Goal: Task Accomplishment & Management: Use online tool/utility

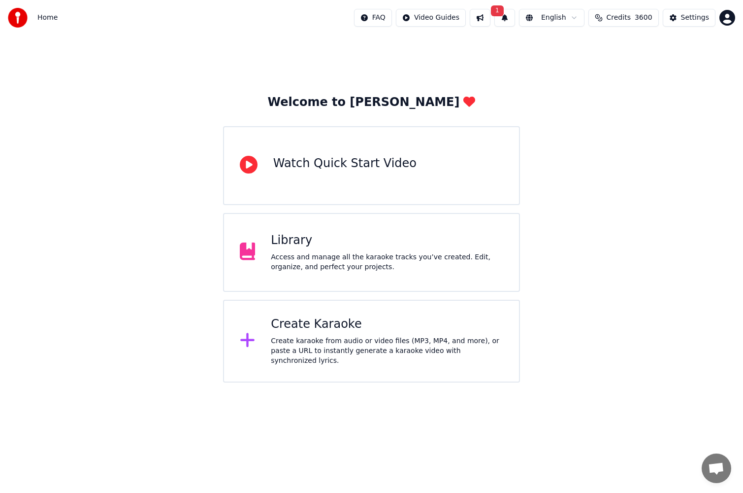
click at [514, 18] on button "1" at bounding box center [505, 18] width 21 height 18
click at [591, 50] on button "Update" at bounding box center [586, 49] width 42 height 18
click at [404, 260] on div "Access and manage all the karaoke tracks you’ve created. Edit, organize, and pe…" at bounding box center [387, 262] width 233 height 20
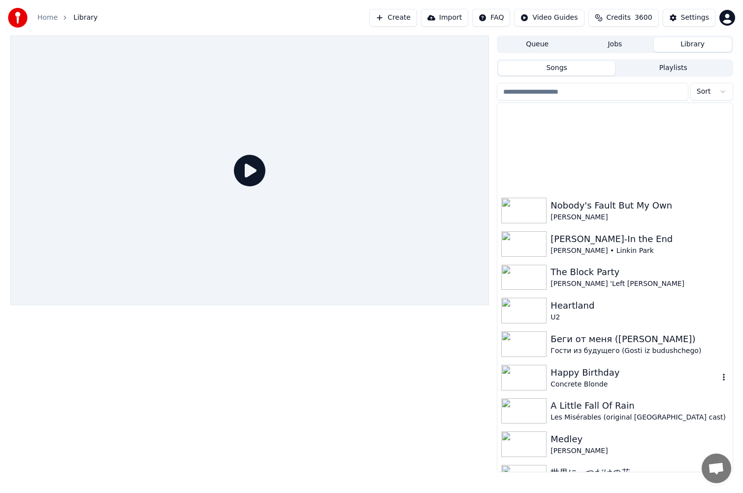
scroll to position [640, 0]
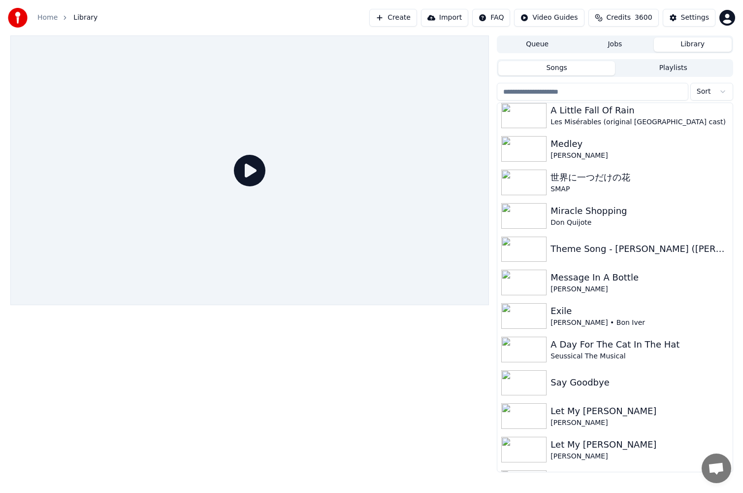
click at [639, 213] on div "Miracle Shopping" at bounding box center [640, 211] width 178 height 14
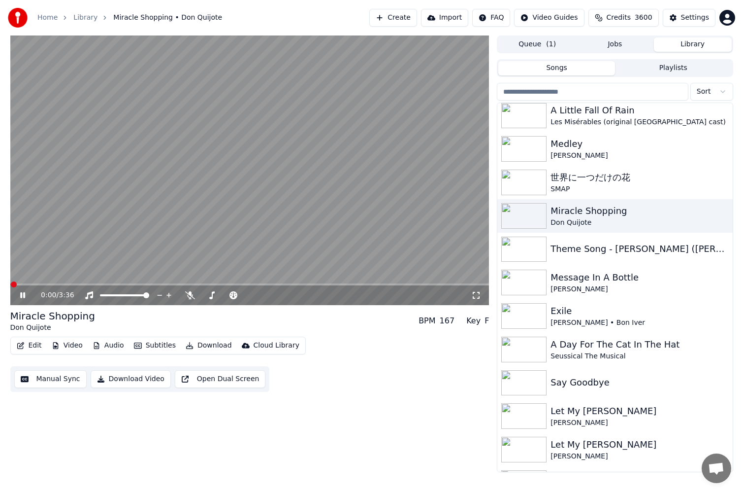
click at [23, 297] on icon at bounding box center [22, 295] width 5 height 6
click at [142, 283] on span at bounding box center [249, 284] width 479 height 2
click at [24, 293] on icon at bounding box center [29, 295] width 23 height 8
click at [134, 282] on video at bounding box center [249, 169] width 479 height 269
click at [134, 284] on span at bounding box center [72, 284] width 124 height 2
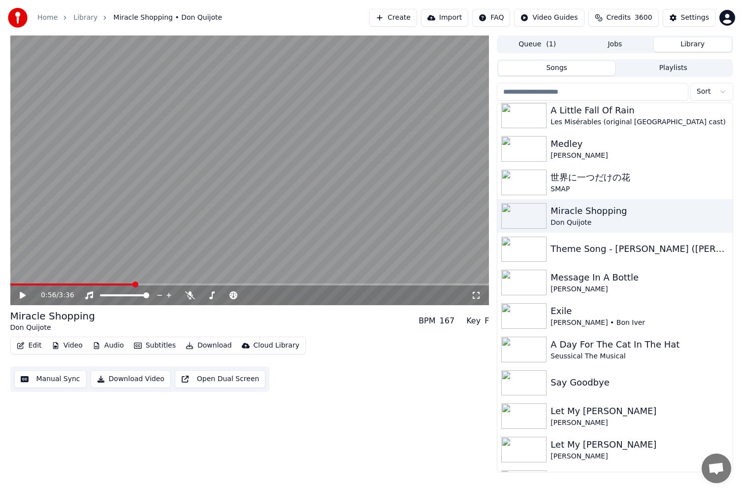
click at [19, 294] on icon at bounding box center [29, 295] width 23 height 8
click at [19, 295] on icon at bounding box center [29, 295] width 23 height 8
click at [47, 381] on button "Manual Sync" at bounding box center [50, 379] width 72 height 18
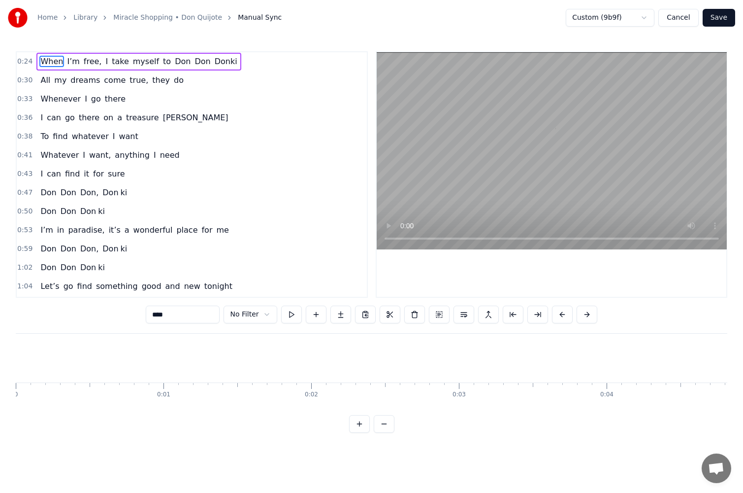
scroll to position [0, 3621]
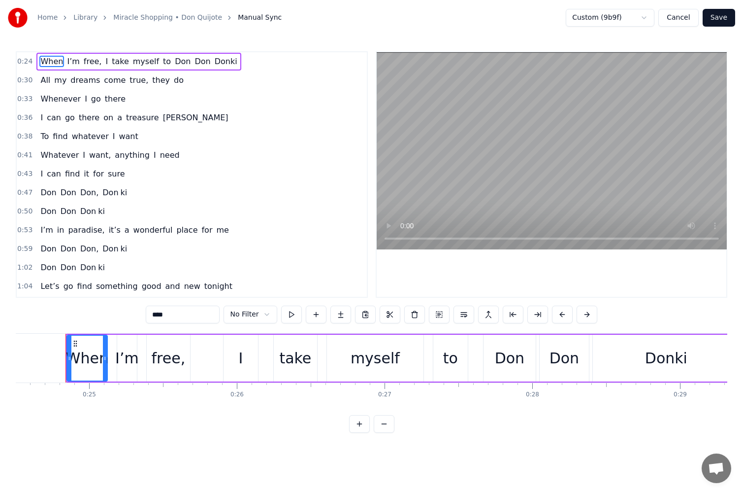
click at [175, 229] on span "place" at bounding box center [186, 229] width 23 height 11
type input "*****"
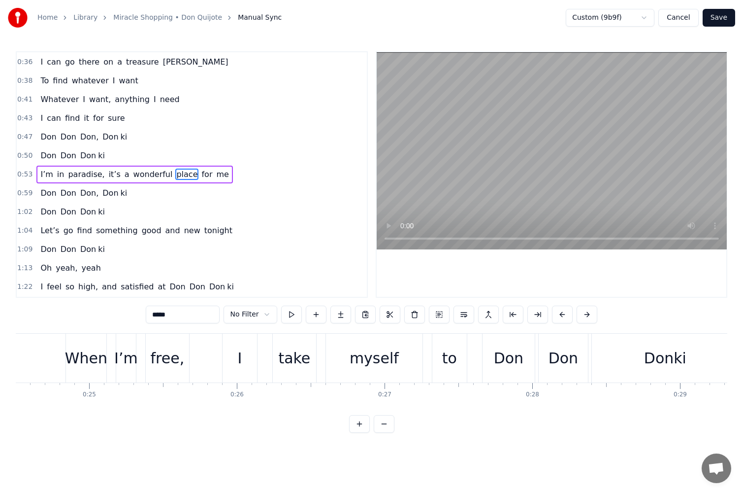
scroll to position [0, 8182]
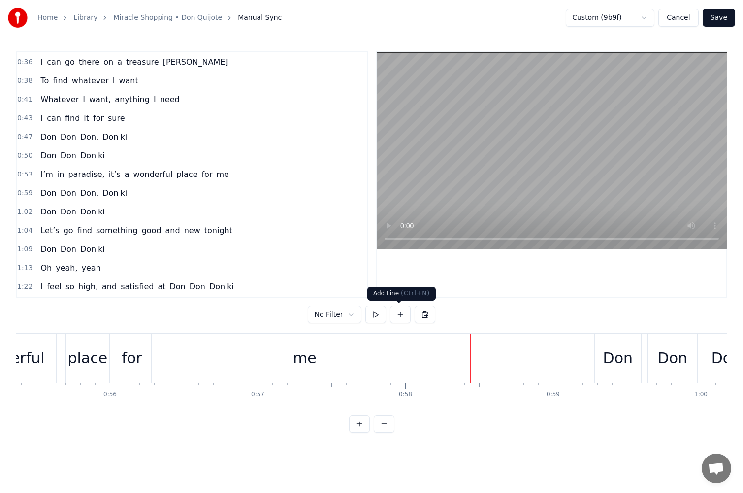
click at [400, 315] on button at bounding box center [400, 314] width 21 height 18
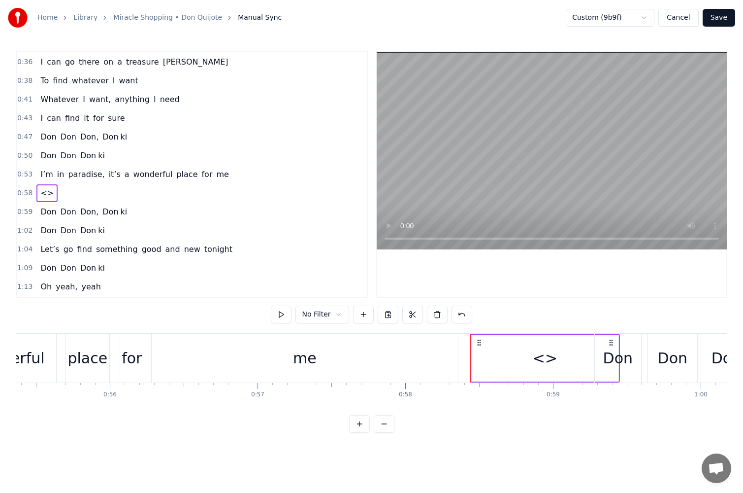
click at [506, 358] on div "<>" at bounding box center [545, 357] width 147 height 47
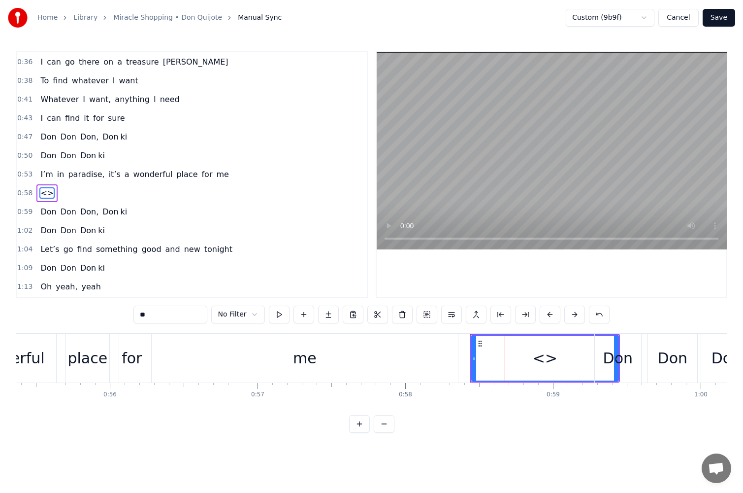
scroll to position [74, 0]
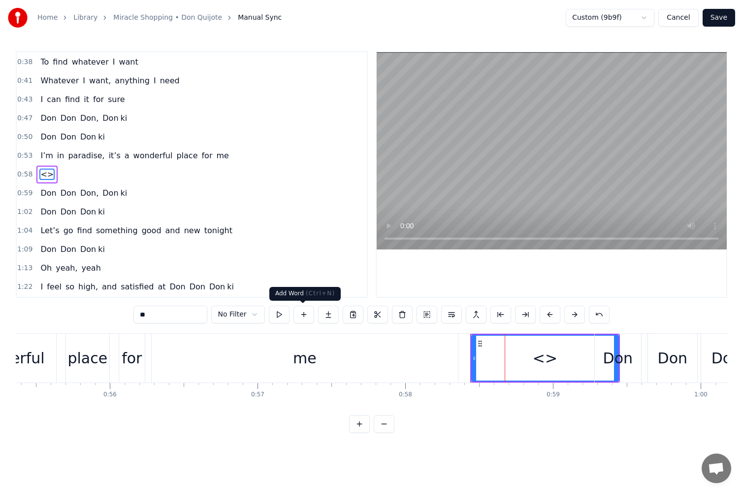
click at [300, 318] on button at bounding box center [304, 314] width 21 height 18
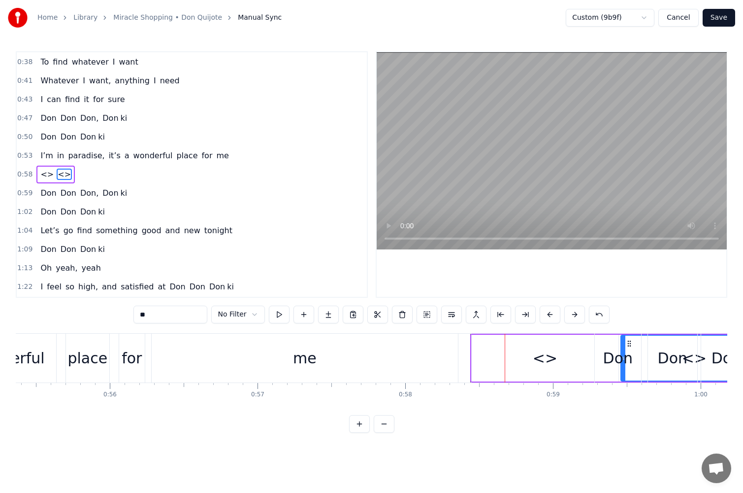
click at [563, 359] on div "<>" at bounding box center [545, 357] width 147 height 47
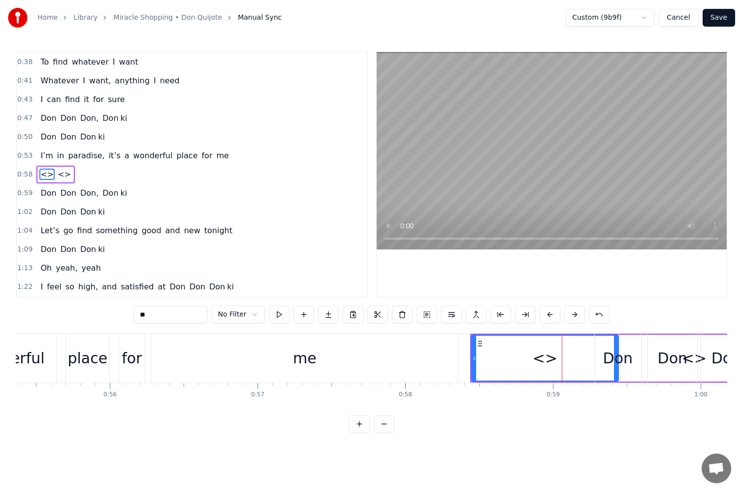
drag, startPoint x: 178, startPoint y: 314, endPoint x: 46, endPoint y: 315, distance: 131.5
click at [47, 315] on div "0:24 When I’m free, I take myself to [PERSON_NAME] 0:30 All my dreams come true…" at bounding box center [372, 241] width 712 height 381
type input "****"
click at [562, 376] on div "It's" at bounding box center [545, 357] width 146 height 45
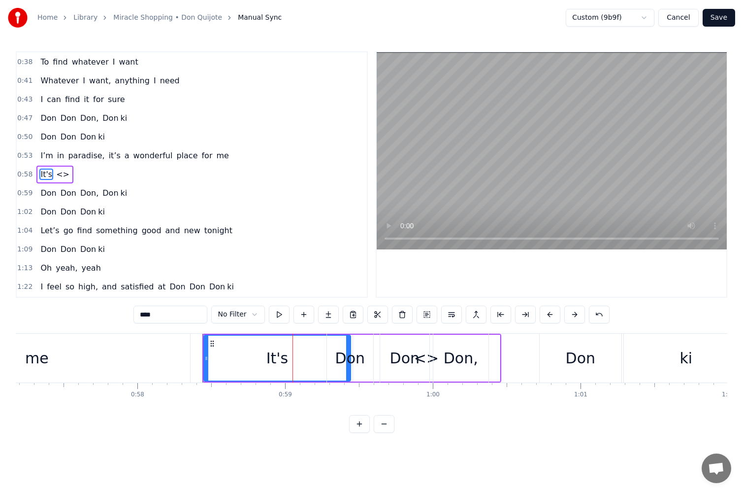
scroll to position [0, 8391]
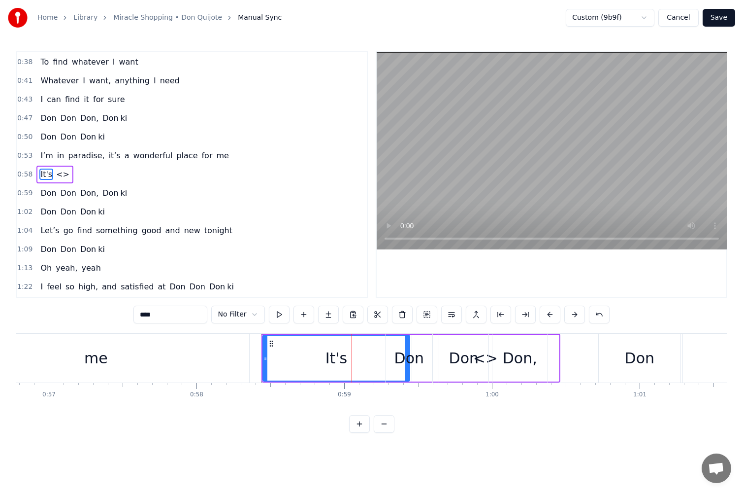
click at [255, 317] on html "Home Library Miracle Shopping • Don Quijote Manual Sync Custom (9b9f) Cancel Sa…" at bounding box center [371, 224] width 743 height 448
click at [254, 315] on html "Home Library Miracle Shopping • Don Quijote Manual Sync Custom (9b9f) Cancel Sa…" at bounding box center [371, 224] width 743 height 448
click at [722, 20] on button "Save" at bounding box center [719, 18] width 33 height 18
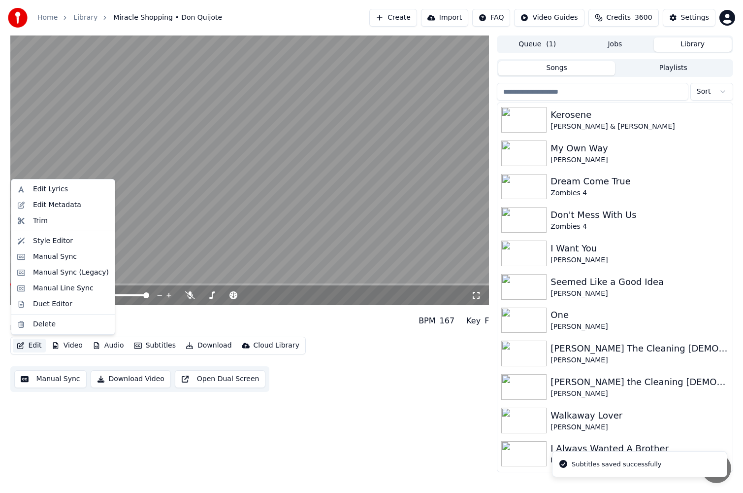
click at [21, 344] on icon "button" at bounding box center [21, 345] width 8 height 7
click at [46, 307] on div "Duet Editor" at bounding box center [52, 304] width 39 height 10
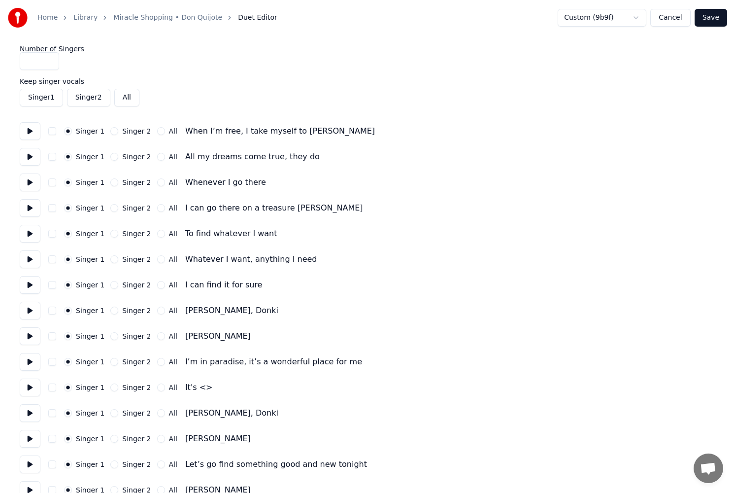
click at [112, 389] on button "Singer 2" at bounding box center [114, 387] width 8 height 8
click at [711, 15] on button "Save" at bounding box center [711, 18] width 33 height 18
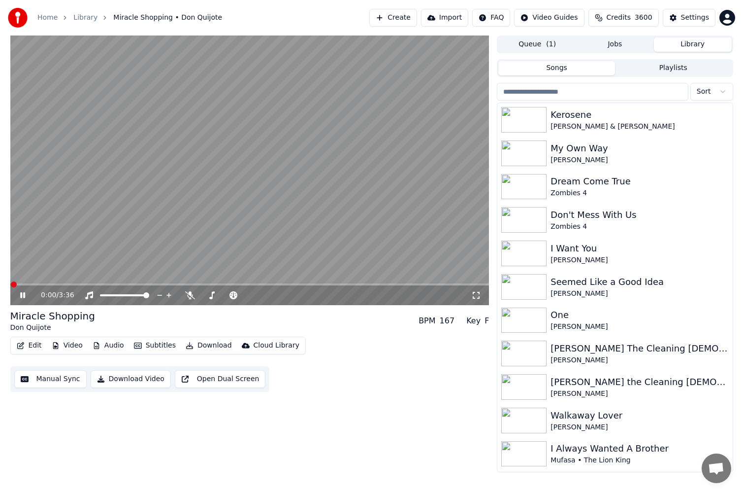
click at [46, 374] on button "Manual Sync" at bounding box center [50, 379] width 72 height 18
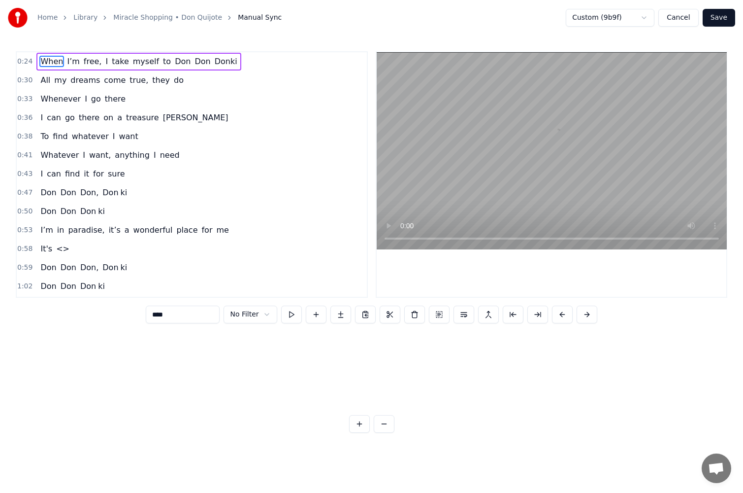
scroll to position [0, 3621]
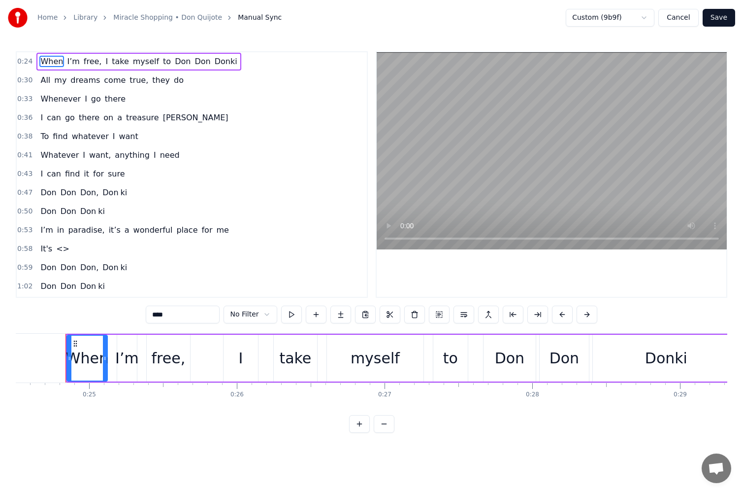
click at [47, 241] on div "It's <>" at bounding box center [54, 249] width 37 height 18
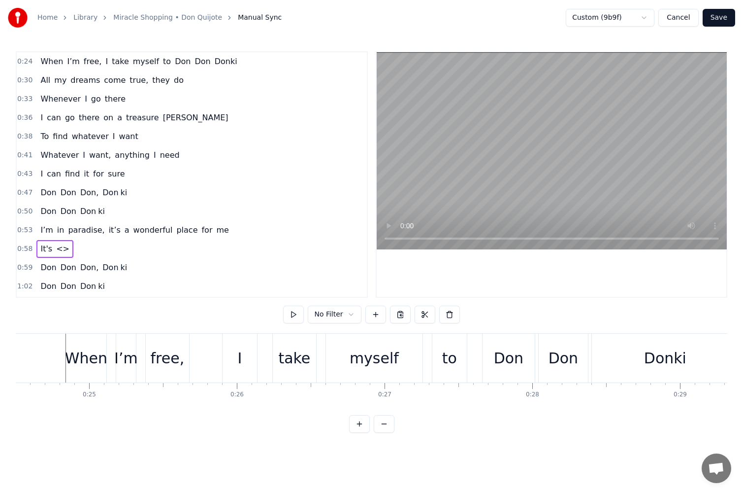
scroll to position [0, 8588]
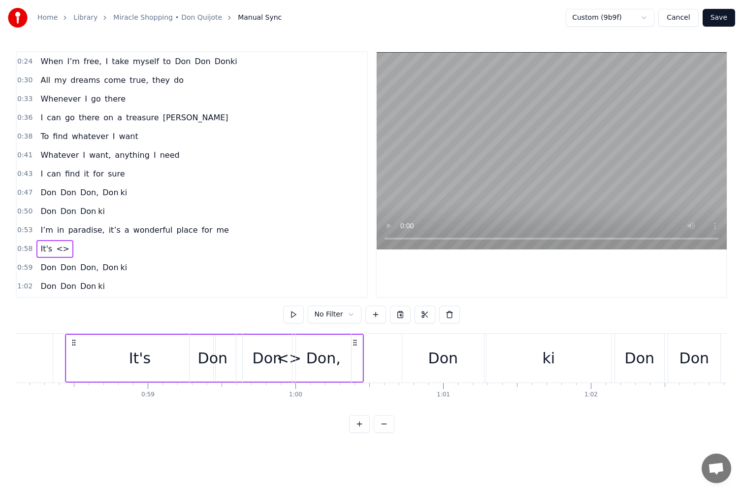
click at [346, 315] on html "Home Library Miracle Shopping • Don Quijote Manual Sync Custom (9b9f) Cancel Sa…" at bounding box center [371, 224] width 743 height 448
click at [162, 359] on div "It's" at bounding box center [140, 357] width 147 height 47
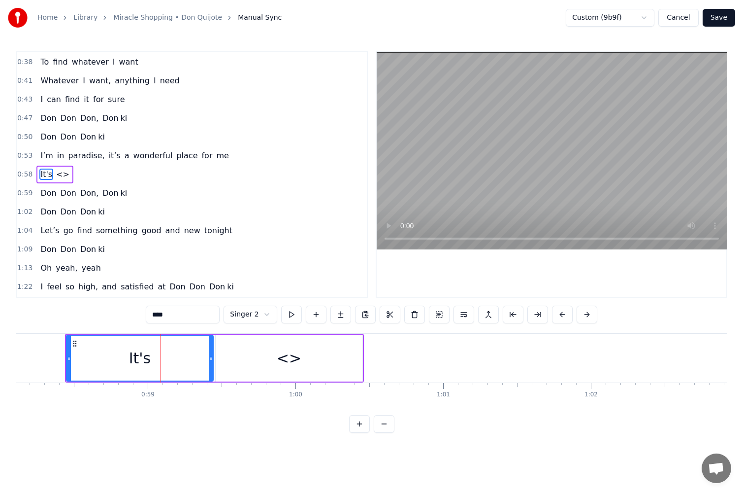
click at [234, 360] on div "<>" at bounding box center [289, 357] width 147 height 47
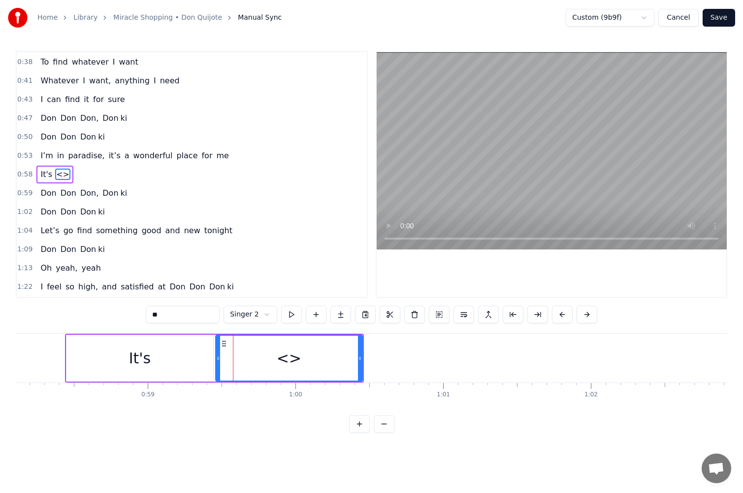
drag, startPoint x: 192, startPoint y: 319, endPoint x: 88, endPoint y: 312, distance: 104.1
click at [89, 312] on div "0:24 When I’m free, I take myself to [PERSON_NAME] 0:30 All my dreams come true…" at bounding box center [372, 241] width 712 height 381
click at [253, 360] on div "a" at bounding box center [289, 357] width 146 height 45
click at [210, 361] on div "It's" at bounding box center [140, 357] width 147 height 47
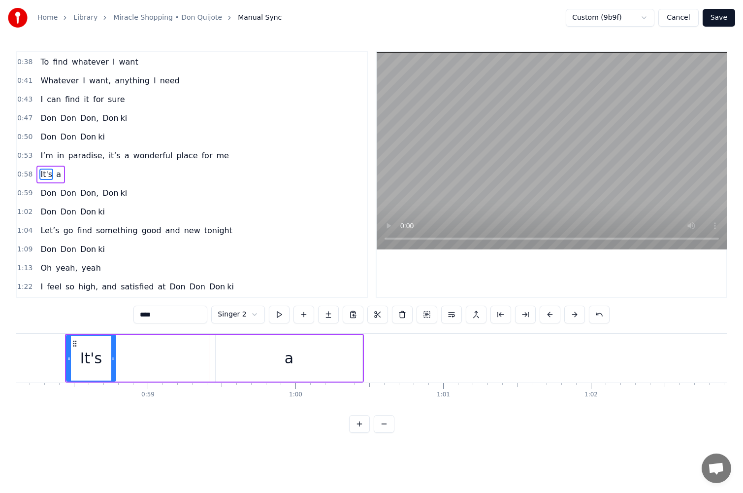
drag, startPoint x: 210, startPoint y: 361, endPoint x: 103, endPoint y: 360, distance: 106.4
click at [111, 360] on icon at bounding box center [113, 358] width 4 height 8
click at [235, 355] on div "a" at bounding box center [289, 357] width 147 height 47
type input "*"
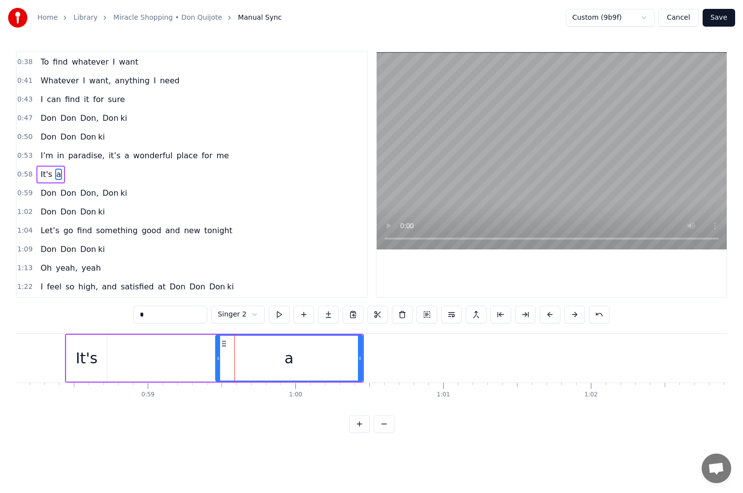
click at [347, 362] on div "a" at bounding box center [289, 357] width 146 height 45
click at [298, 317] on button at bounding box center [304, 314] width 21 height 18
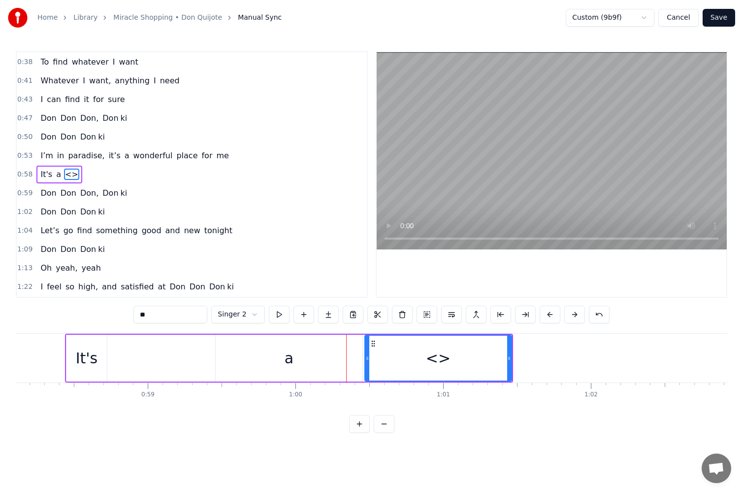
drag, startPoint x: 190, startPoint y: 316, endPoint x: 83, endPoint y: 313, distance: 107.0
click at [83, 313] on div "0:24 When I’m free, I take myself to [PERSON_NAME] 0:30 All my dreams come true…" at bounding box center [372, 241] width 712 height 381
type input "******"
click at [149, 340] on div "It's a jungle" at bounding box center [289, 358] width 448 height 49
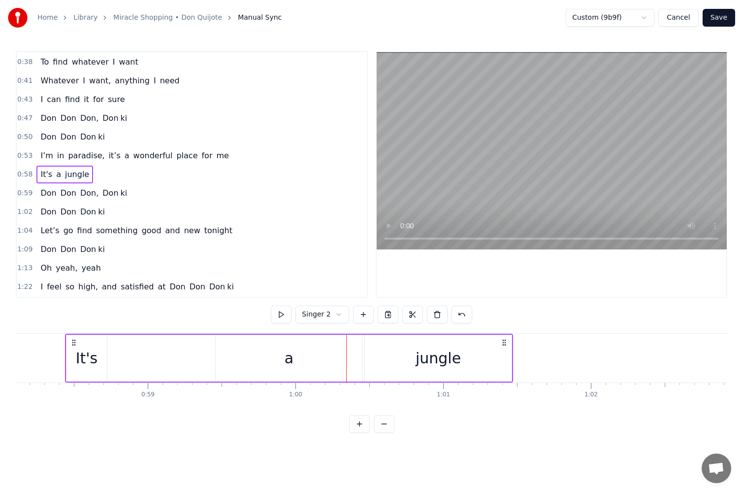
click at [262, 362] on div "a" at bounding box center [289, 357] width 147 height 47
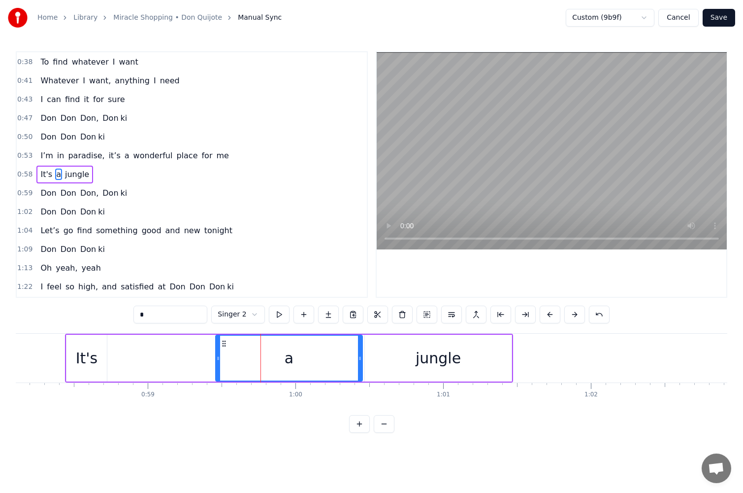
click at [357, 360] on div "a" at bounding box center [289, 357] width 146 height 45
drag, startPoint x: 361, startPoint y: 360, endPoint x: 242, endPoint y: 365, distance: 119.3
click at [244, 367] on div "a" at bounding box center [229, 357] width 29 height 47
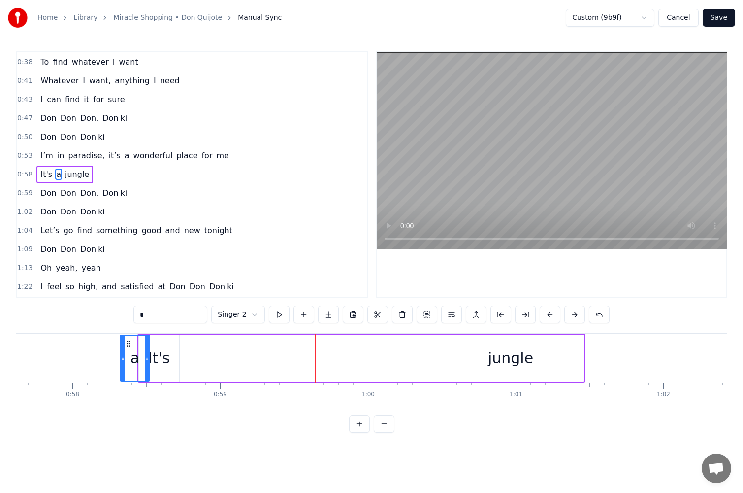
scroll to position [0, 8495]
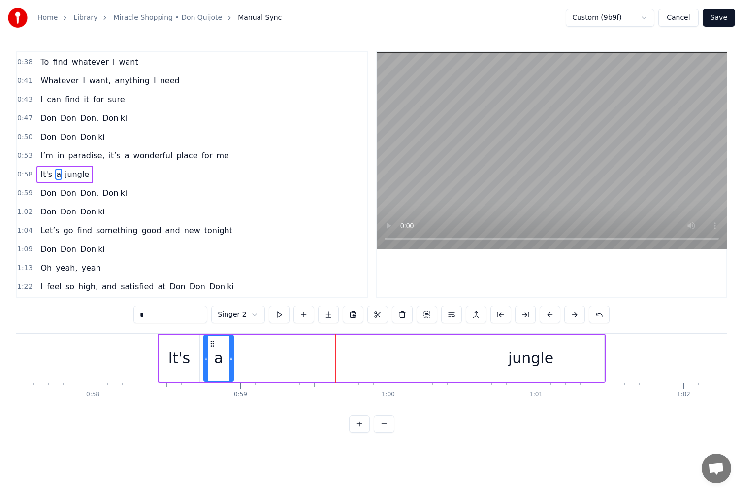
drag, startPoint x: 223, startPoint y: 344, endPoint x: 211, endPoint y: 358, distance: 17.8
click at [211, 358] on div "a" at bounding box center [218, 357] width 29 height 45
click at [499, 354] on div "jungle" at bounding box center [531, 357] width 147 height 47
type input "******"
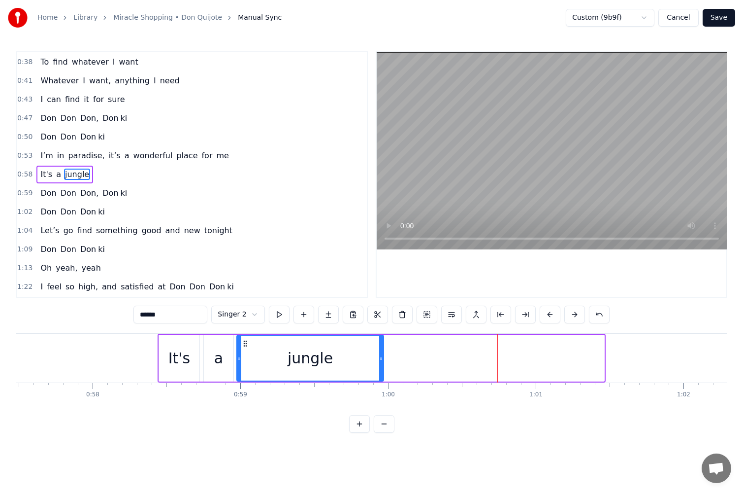
drag, startPoint x: 467, startPoint y: 342, endPoint x: 246, endPoint y: 362, distance: 221.6
click at [246, 362] on div "jungle" at bounding box center [310, 357] width 146 height 45
click at [201, 357] on div "It's a jungle" at bounding box center [272, 358] width 228 height 49
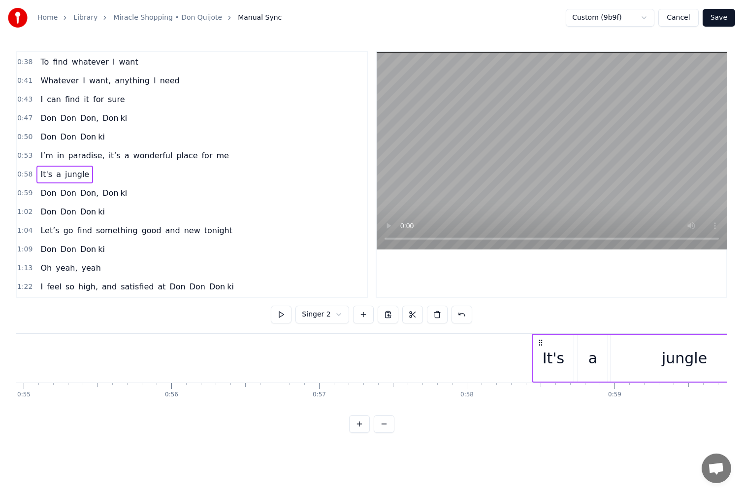
scroll to position [0, 8101]
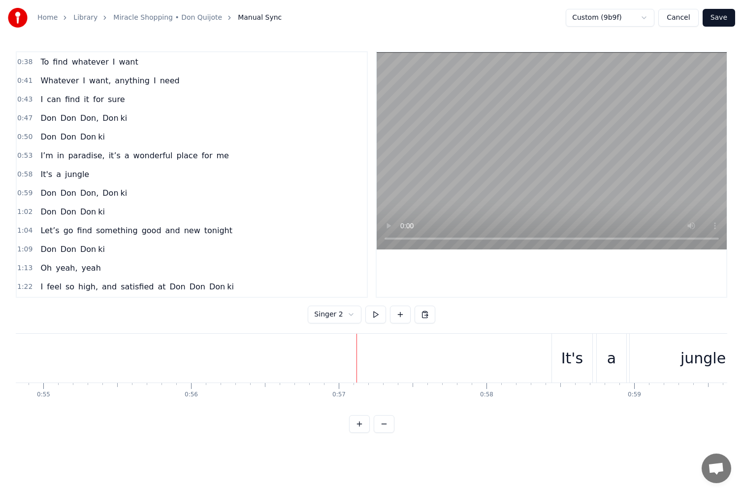
click at [595, 347] on div "It's a jungle" at bounding box center [666, 358] width 228 height 49
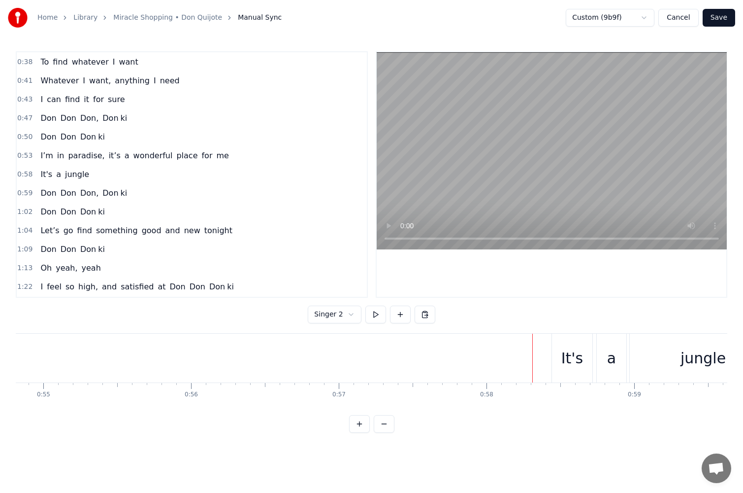
click at [594, 353] on div "It's a jungle" at bounding box center [666, 358] width 228 height 49
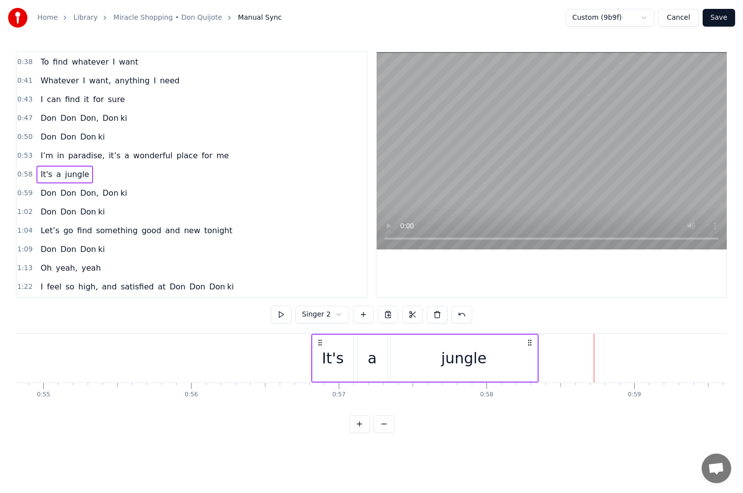
drag, startPoint x: 562, startPoint y: 343, endPoint x: 321, endPoint y: 349, distance: 240.5
click at [321, 349] on div "It's a jungle" at bounding box center [425, 358] width 228 height 49
click at [286, 316] on button at bounding box center [281, 314] width 21 height 18
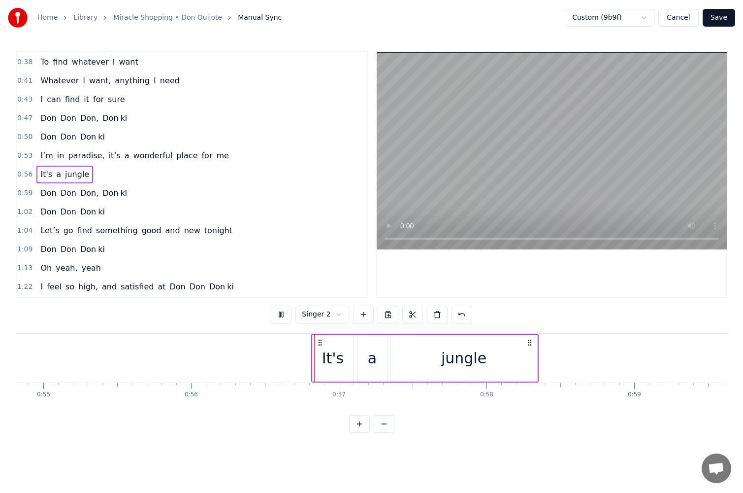
click at [286, 316] on button at bounding box center [281, 314] width 21 height 18
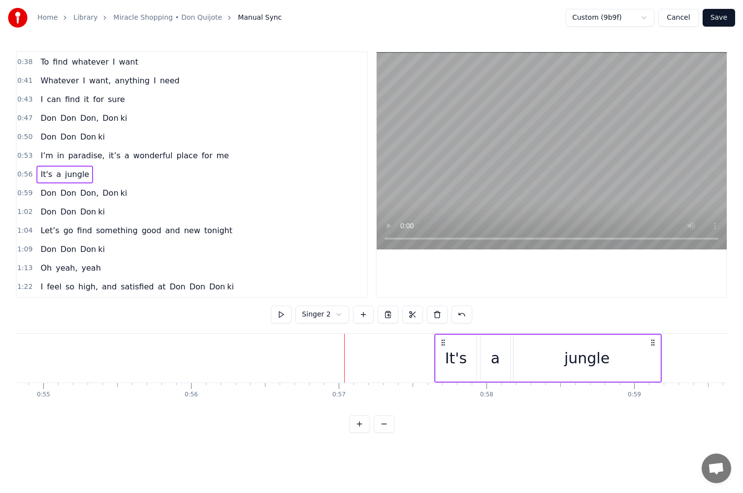
drag, startPoint x: 320, startPoint y: 343, endPoint x: 443, endPoint y: 342, distance: 123.2
click at [443, 342] on icon at bounding box center [443, 342] width 8 height 8
click at [281, 315] on button at bounding box center [281, 314] width 21 height 18
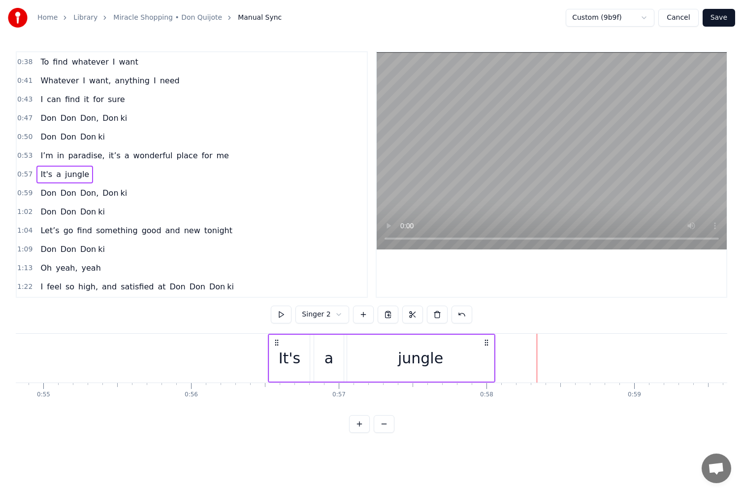
drag, startPoint x: 443, startPoint y: 342, endPoint x: 269, endPoint y: 342, distance: 174.4
click at [273, 342] on icon at bounding box center [277, 342] width 8 height 8
click at [276, 316] on button at bounding box center [281, 314] width 21 height 18
click at [286, 314] on button at bounding box center [281, 314] width 21 height 18
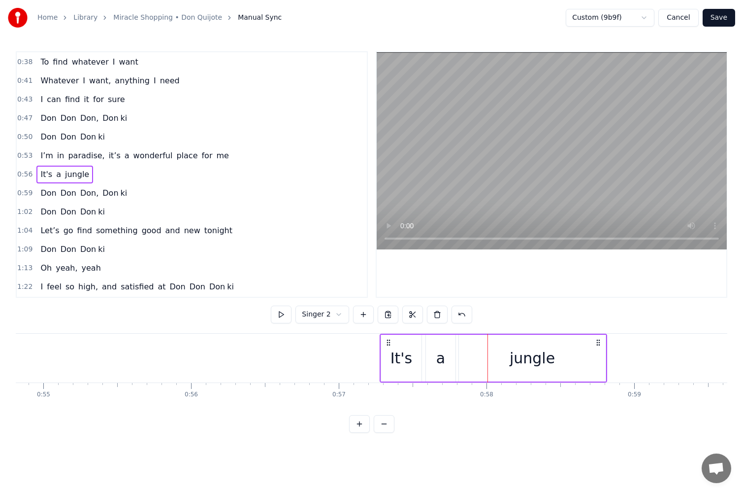
drag, startPoint x: 272, startPoint y: 340, endPoint x: 390, endPoint y: 343, distance: 117.8
click at [390, 343] on icon at bounding box center [389, 342] width 8 height 8
click at [283, 316] on button at bounding box center [281, 314] width 21 height 18
drag, startPoint x: 388, startPoint y: 339, endPoint x: 403, endPoint y: 340, distance: 15.3
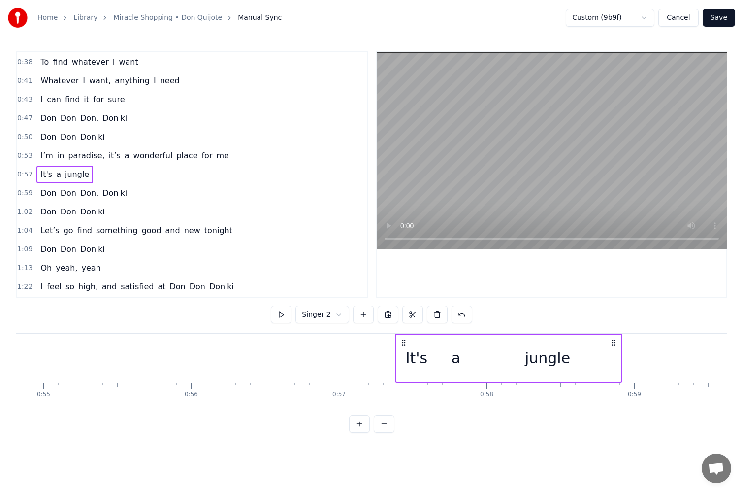
click at [403, 340] on circle at bounding box center [402, 340] width 0 height 0
click at [279, 313] on button at bounding box center [281, 314] width 21 height 18
click at [403, 342] on icon at bounding box center [405, 342] width 8 height 8
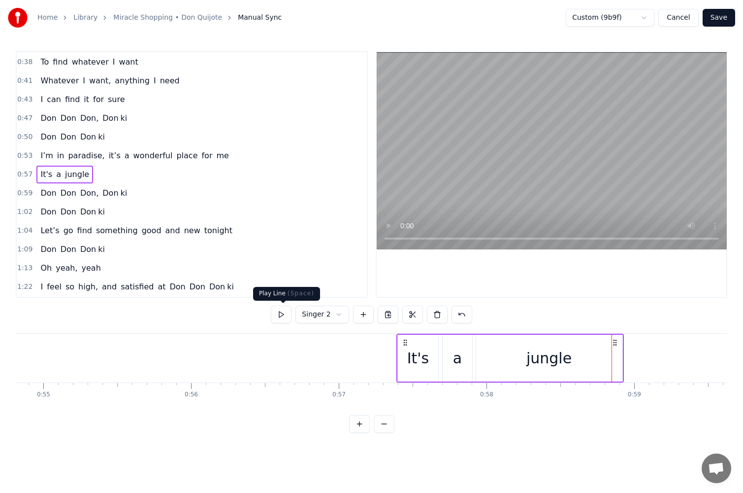
click at [288, 316] on button at bounding box center [281, 314] width 21 height 18
click at [290, 316] on button at bounding box center [281, 314] width 21 height 18
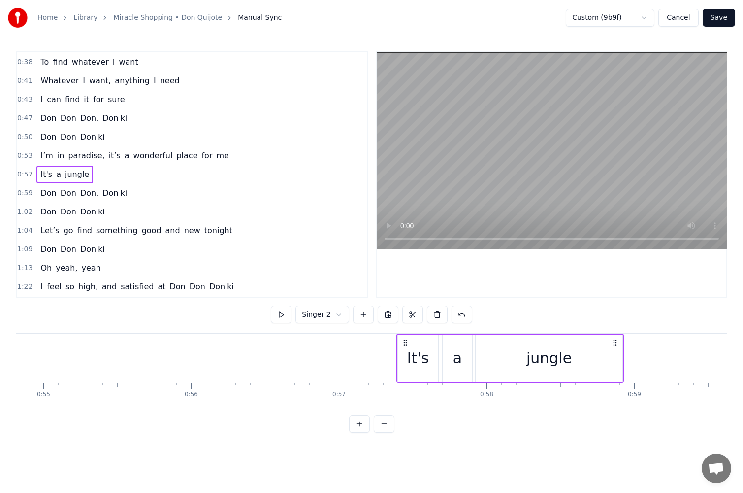
click at [446, 362] on div "a" at bounding box center [458, 357] width 30 height 47
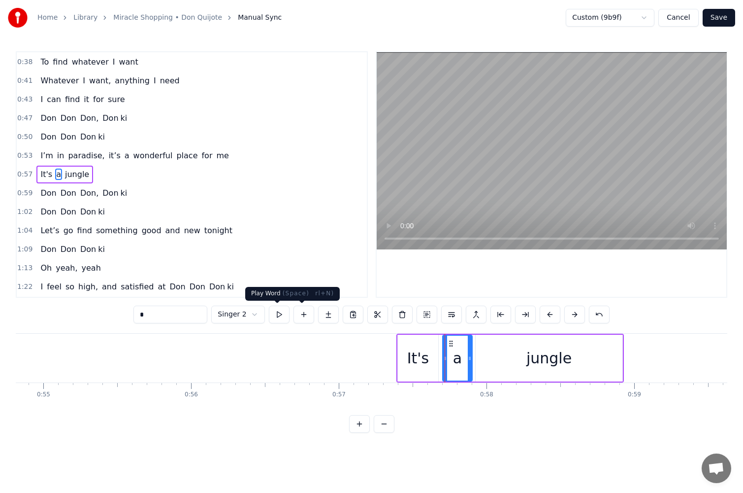
click at [278, 315] on button at bounding box center [279, 314] width 21 height 18
click at [421, 359] on div "It's" at bounding box center [418, 358] width 22 height 22
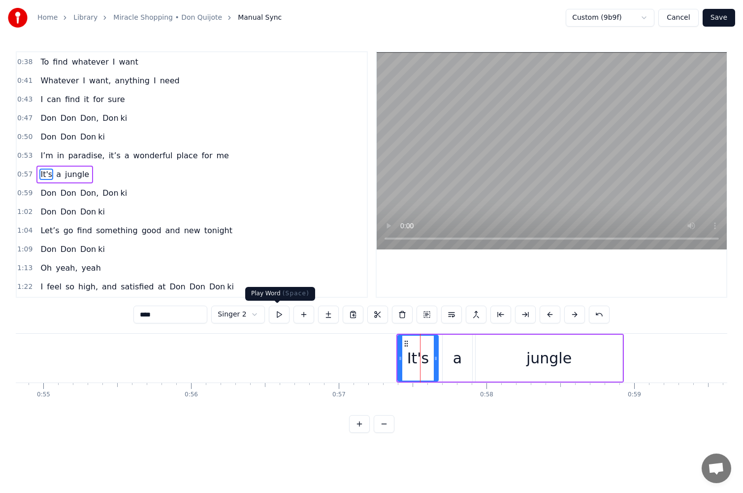
click at [276, 319] on button at bounding box center [279, 314] width 21 height 18
drag, startPoint x: 401, startPoint y: 355, endPoint x: 411, endPoint y: 352, distance: 11.2
click at [408, 357] on icon at bounding box center [408, 358] width 4 height 8
click at [286, 315] on button at bounding box center [279, 314] width 21 height 18
click at [451, 353] on div "a" at bounding box center [458, 357] width 30 height 47
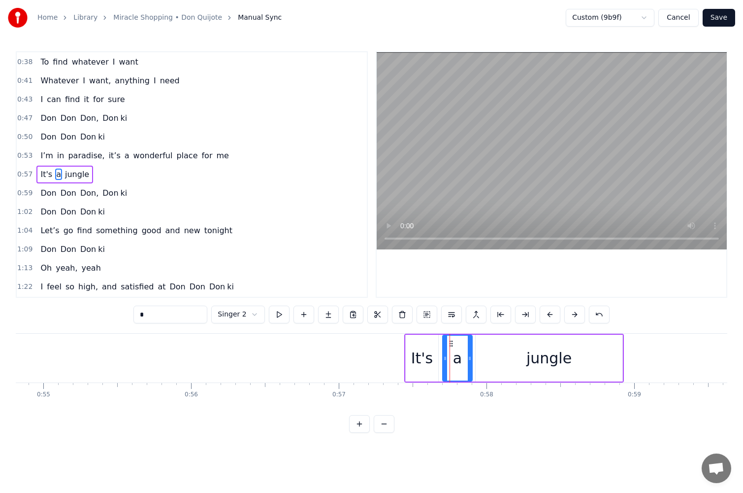
click at [277, 313] on button at bounding box center [279, 314] width 21 height 18
click at [492, 346] on div "jungle" at bounding box center [549, 357] width 147 height 47
type input "******"
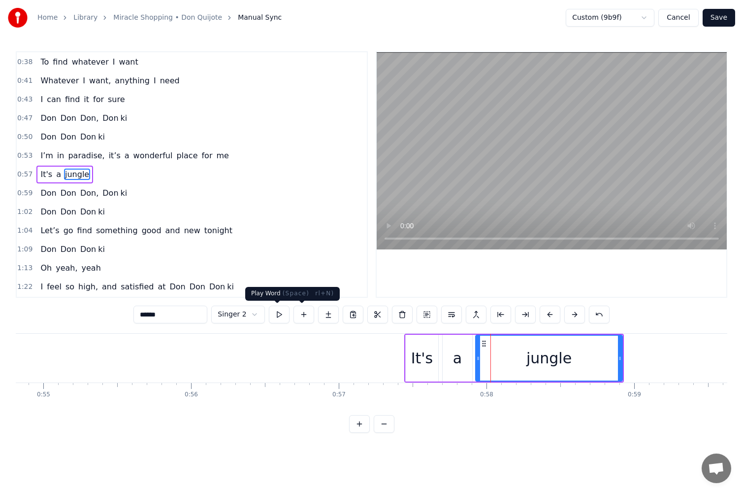
click at [274, 316] on button at bounding box center [279, 314] width 21 height 18
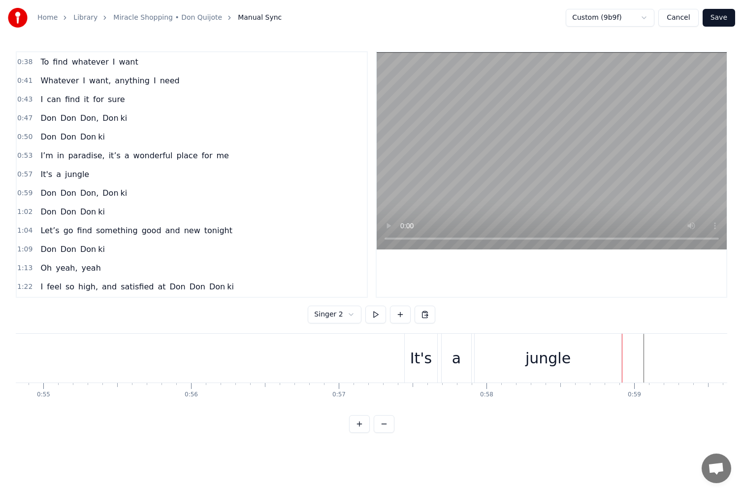
click at [78, 176] on span "jungle" at bounding box center [77, 173] width 26 height 11
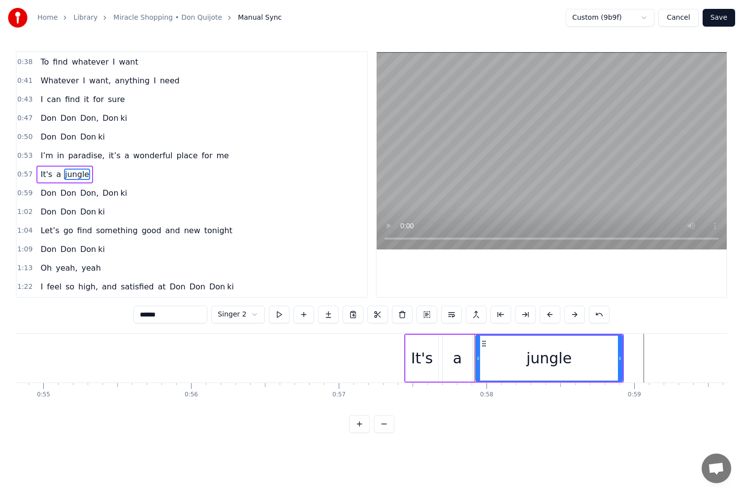
click at [439, 347] on div "It's a jungle" at bounding box center [514, 358] width 220 height 49
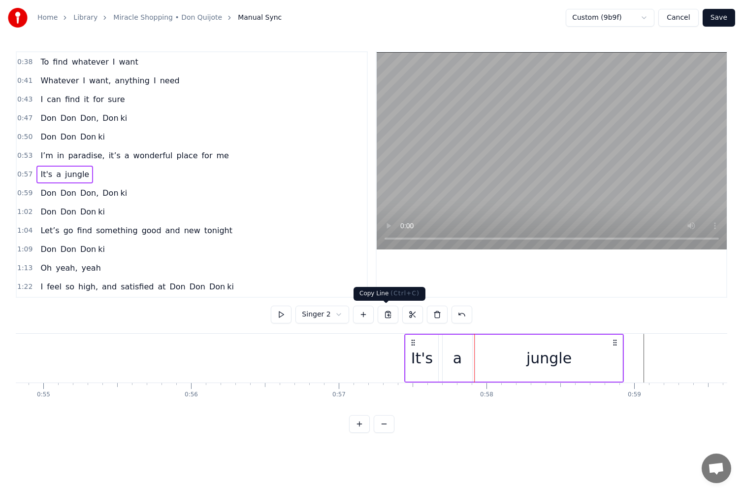
click at [388, 319] on button at bounding box center [388, 314] width 21 height 18
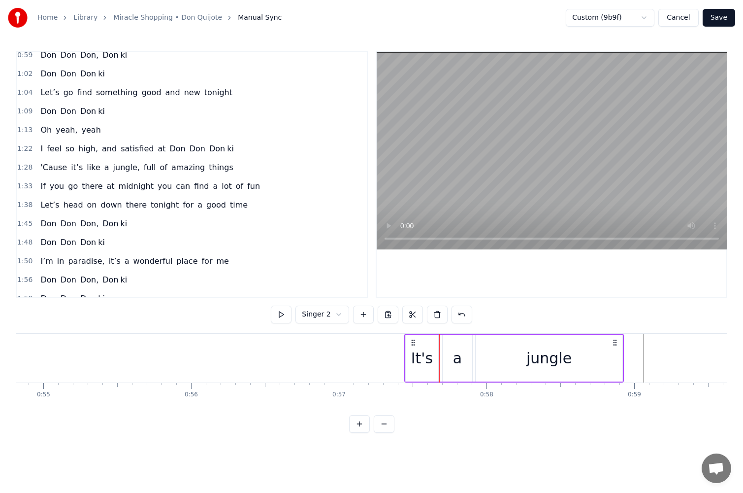
scroll to position [252, 0]
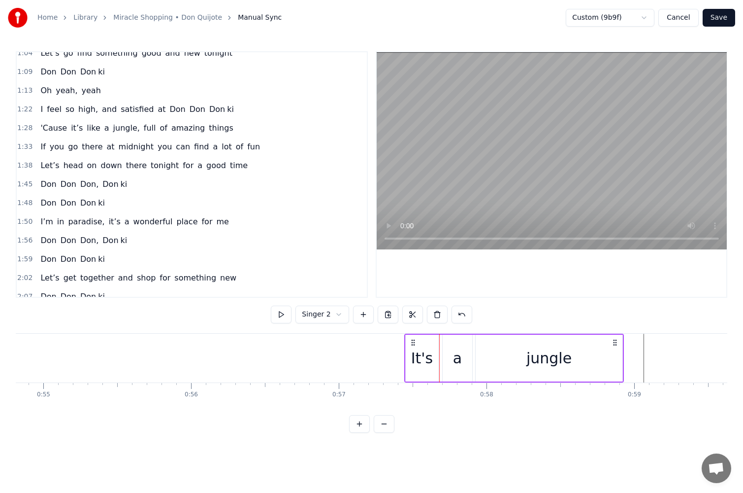
click at [215, 221] on span "me" at bounding box center [222, 221] width 14 height 11
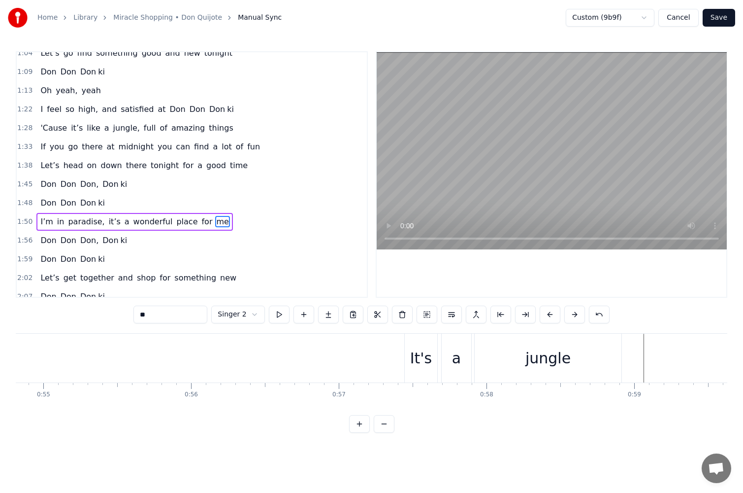
scroll to position [299, 0]
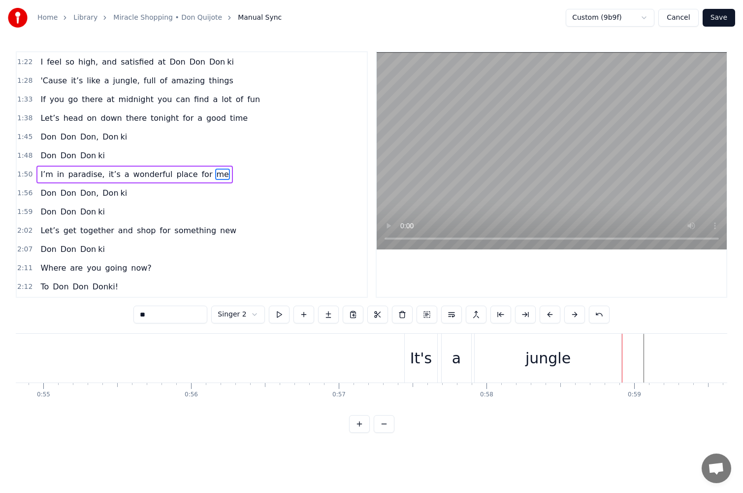
click at [253, 314] on html "Home Library Miracle Shopping • Don Quijote Manual Sync Custom (9b9f) Cancel Sa…" at bounding box center [371, 224] width 743 height 448
click at [201, 177] on span "for" at bounding box center [207, 173] width 13 height 11
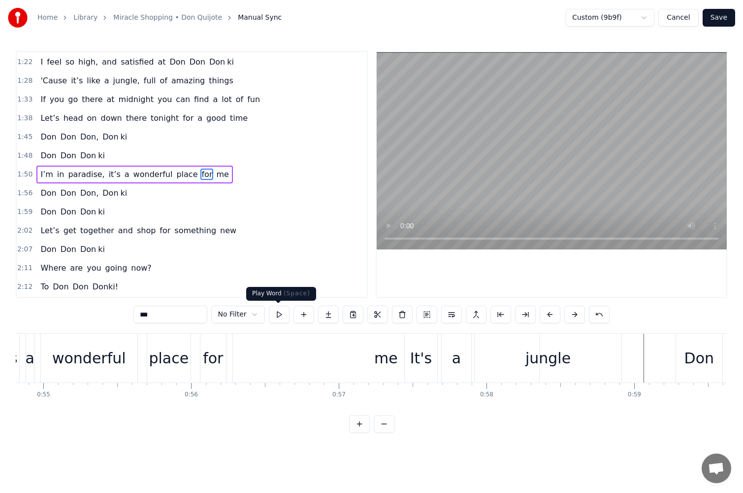
click at [283, 312] on button at bounding box center [279, 314] width 21 height 18
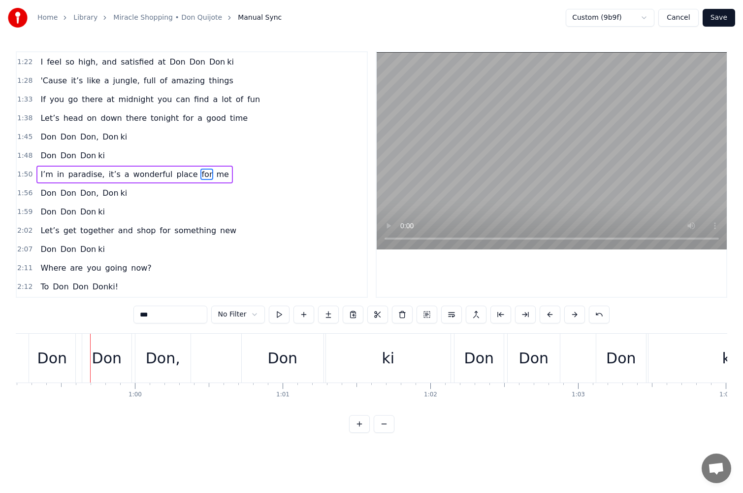
click at [135, 171] on span "wonderful" at bounding box center [153, 173] width 41 height 11
type input "*********"
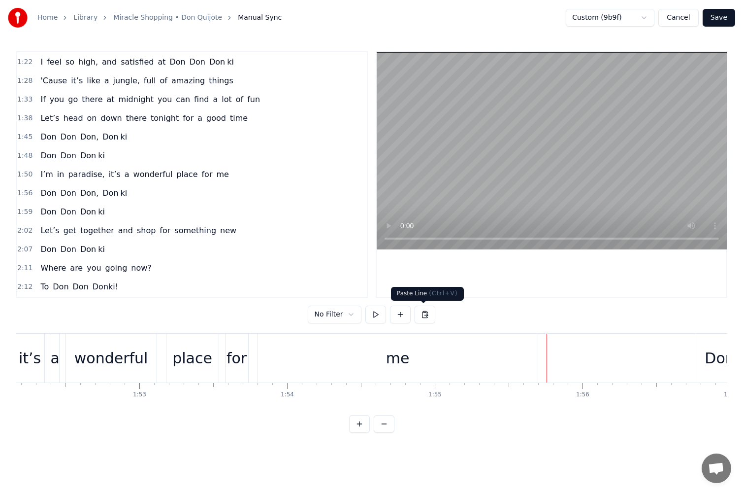
click at [422, 315] on button at bounding box center [425, 314] width 21 height 18
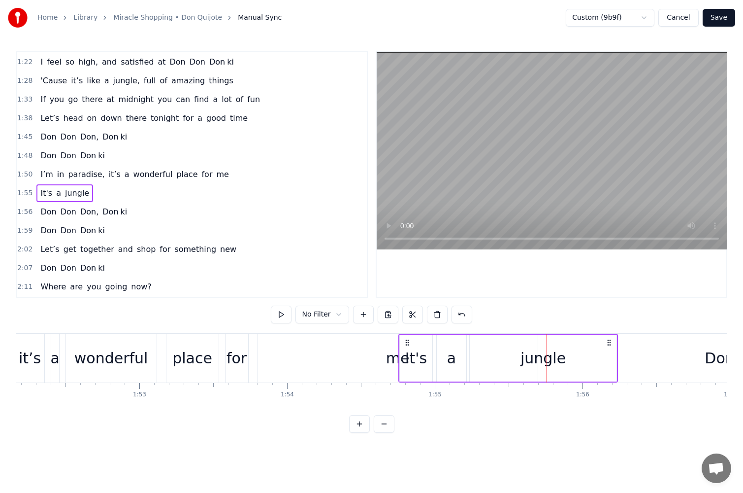
drag, startPoint x: 557, startPoint y: 342, endPoint x: 408, endPoint y: 349, distance: 148.9
click at [408, 349] on div "It's a jungle" at bounding box center [509, 358] width 220 height 49
click at [322, 315] on html "Home Library Miracle Shopping • Don Quijote Manual Sync Custom (9b9f) Cancel Sa…" at bounding box center [371, 224] width 743 height 448
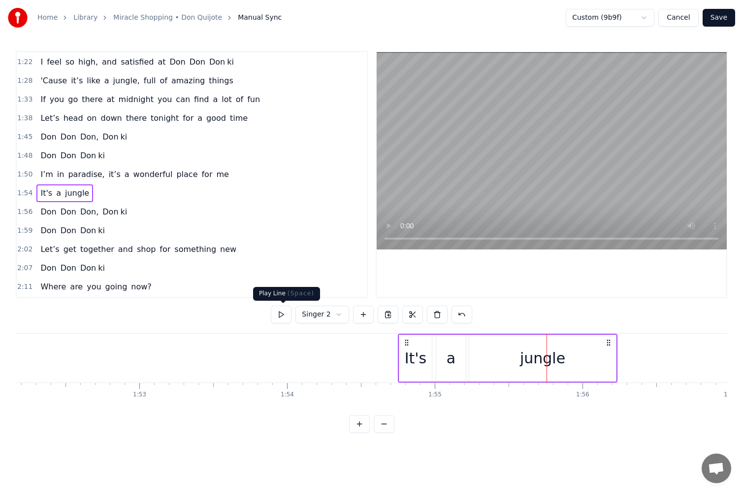
click at [280, 315] on button at bounding box center [281, 314] width 21 height 18
click at [278, 316] on button at bounding box center [281, 314] width 21 height 18
click at [284, 315] on button at bounding box center [281, 314] width 21 height 18
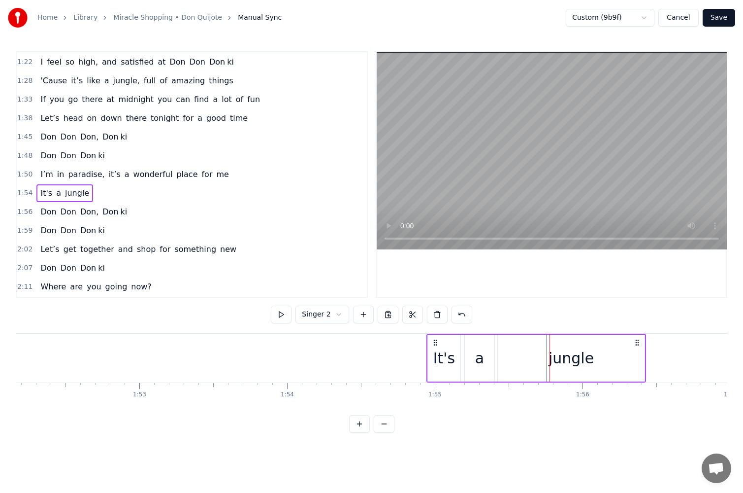
drag, startPoint x: 408, startPoint y: 342, endPoint x: 436, endPoint y: 342, distance: 28.6
click at [436, 342] on circle at bounding box center [436, 342] width 0 height 0
click at [280, 316] on button at bounding box center [281, 314] width 21 height 18
click at [284, 317] on button at bounding box center [281, 314] width 21 height 18
click at [570, 359] on div "jungle" at bounding box center [571, 358] width 45 height 22
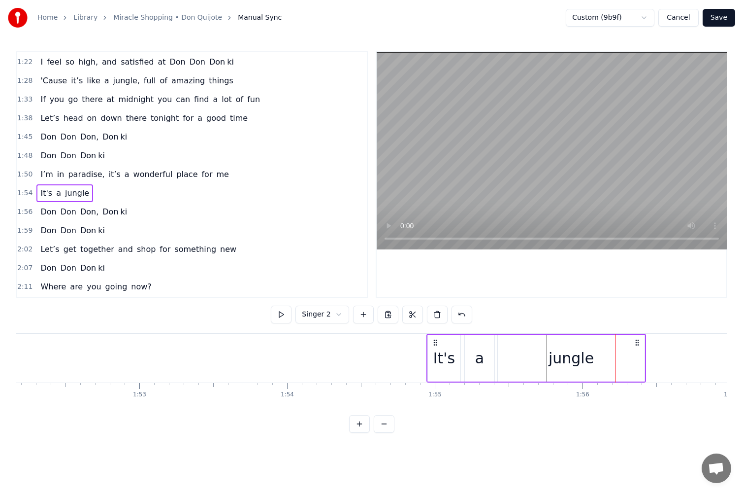
scroll to position [318, 0]
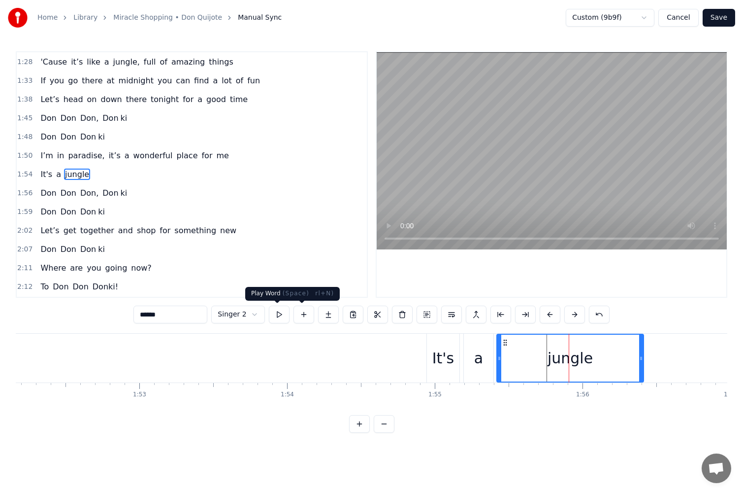
click at [283, 315] on button at bounding box center [279, 314] width 21 height 18
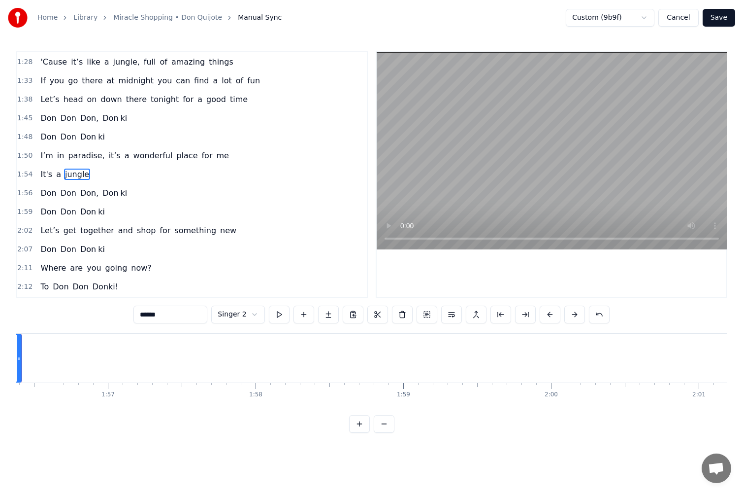
scroll to position [532, 0]
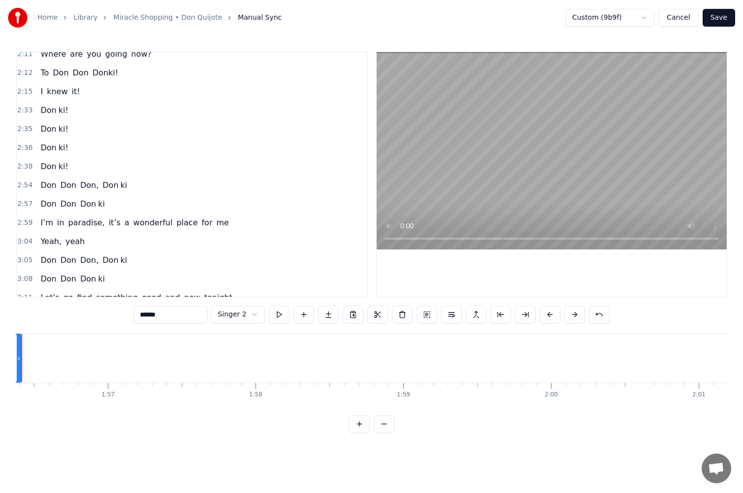
click at [175, 223] on span "place" at bounding box center [186, 222] width 23 height 11
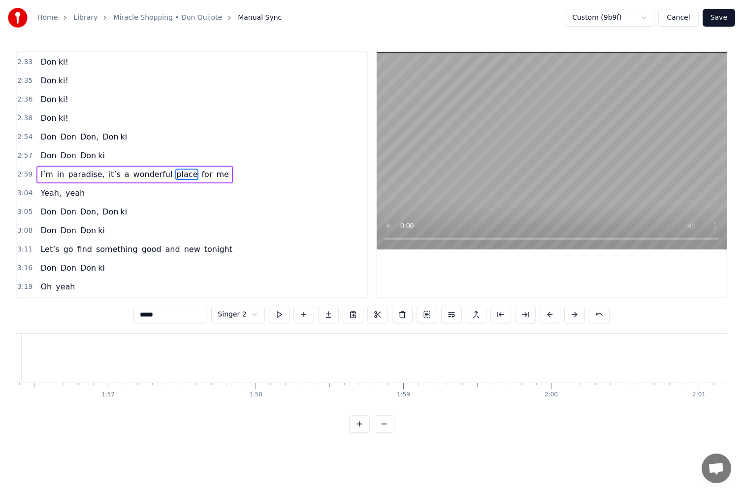
click at [175, 175] on span "place" at bounding box center [186, 173] width 23 height 11
click at [249, 316] on html "Home Library Miracle Shopping • Don Quijote Manual Sync Custom (9b9f) Cancel Sa…" at bounding box center [371, 224] width 743 height 448
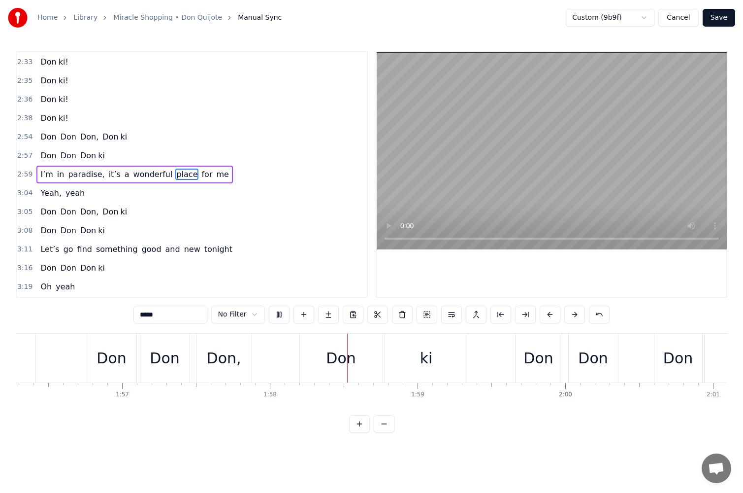
click at [133, 176] on span "wonderful" at bounding box center [153, 173] width 41 height 11
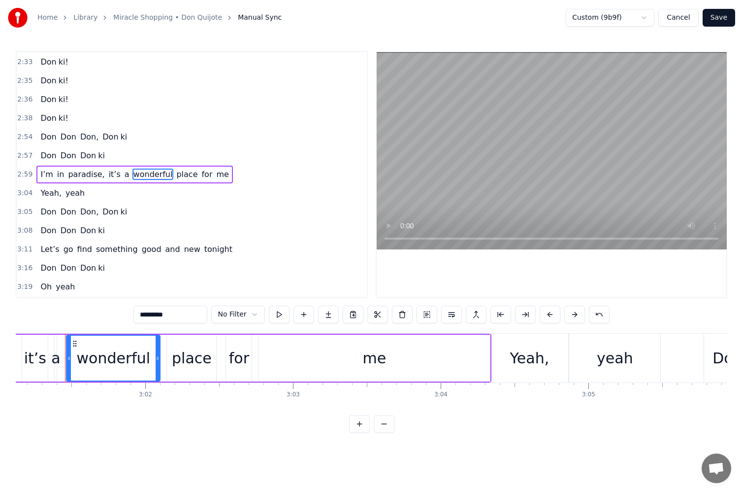
click at [476, 364] on div "me" at bounding box center [375, 357] width 232 height 47
type input "**"
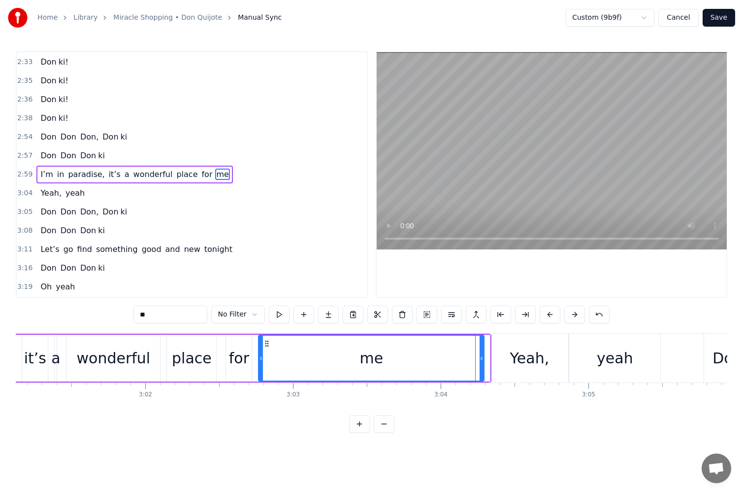
drag, startPoint x: 487, startPoint y: 361, endPoint x: 480, endPoint y: 362, distance: 7.0
click at [480, 362] on icon at bounding box center [482, 358] width 4 height 8
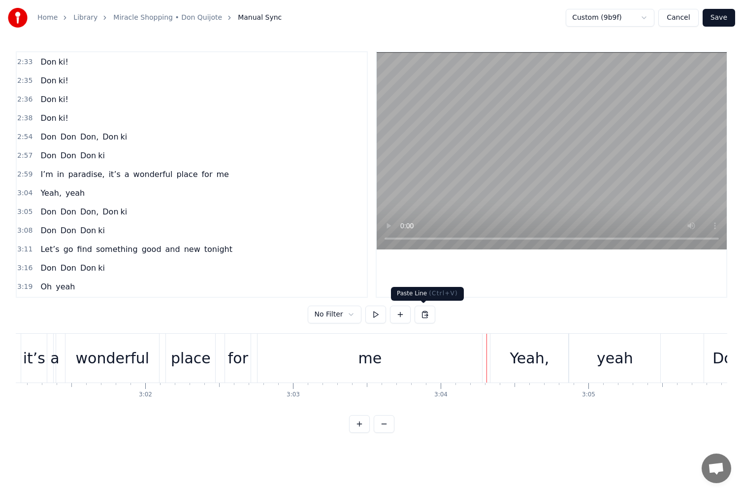
click at [426, 319] on button at bounding box center [425, 314] width 21 height 18
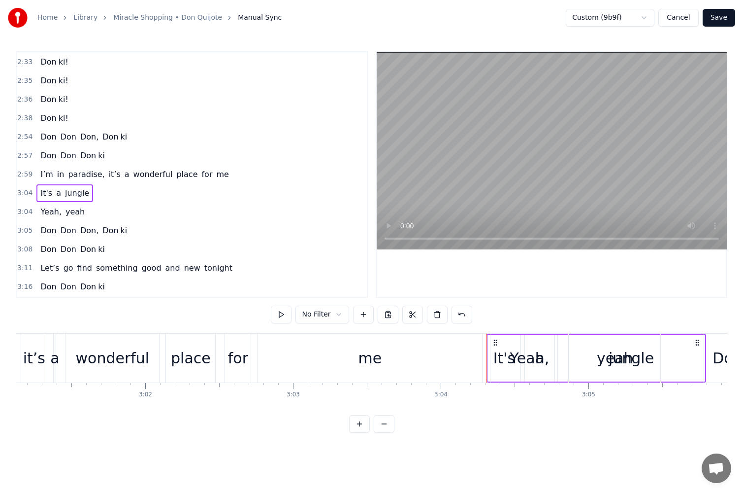
click at [323, 316] on html "Home Library Miracle Shopping • Don Quijote Manual Sync Custom (9b9f) Cancel Sa…" at bounding box center [371, 224] width 743 height 448
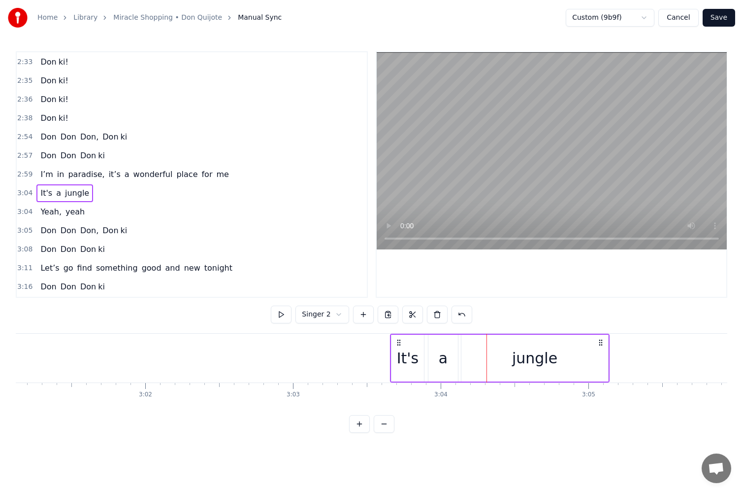
drag, startPoint x: 495, startPoint y: 341, endPoint x: 398, endPoint y: 344, distance: 97.1
click at [398, 344] on icon at bounding box center [399, 342] width 8 height 8
click at [282, 317] on button at bounding box center [281, 314] width 21 height 18
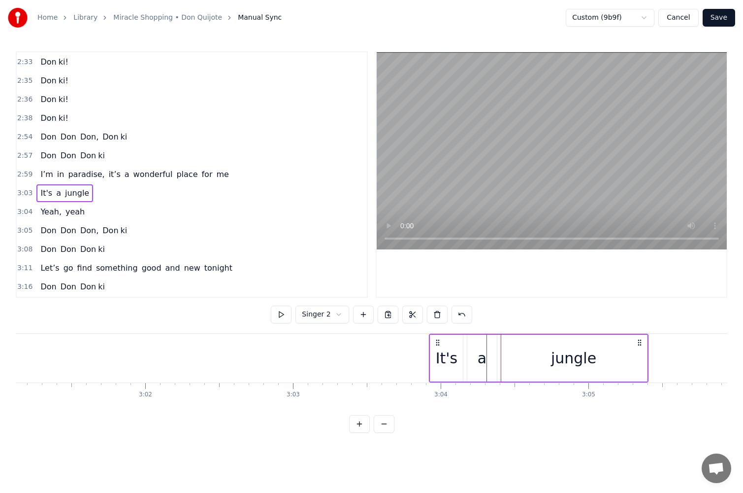
drag, startPoint x: 397, startPoint y: 343, endPoint x: 436, endPoint y: 341, distance: 39.5
click at [436, 341] on icon at bounding box center [438, 342] width 8 height 8
click at [287, 316] on button at bounding box center [281, 314] width 21 height 18
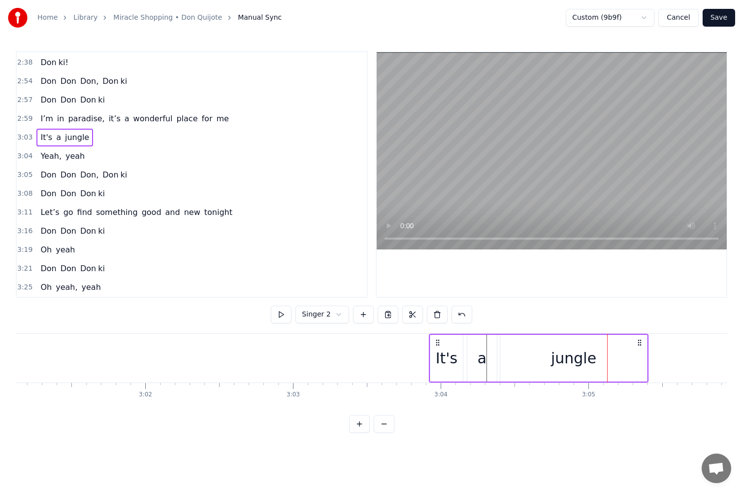
click at [342, 315] on html "Home Library Miracle Shopping • Don Quijote Manual Sync Custom (9b9f) Cancel Sa…" at bounding box center [371, 224] width 743 height 448
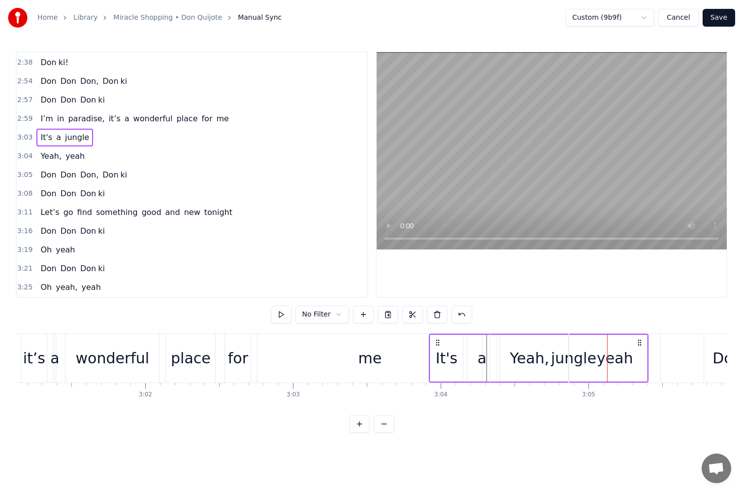
click at [718, 18] on button "Save" at bounding box center [719, 18] width 33 height 18
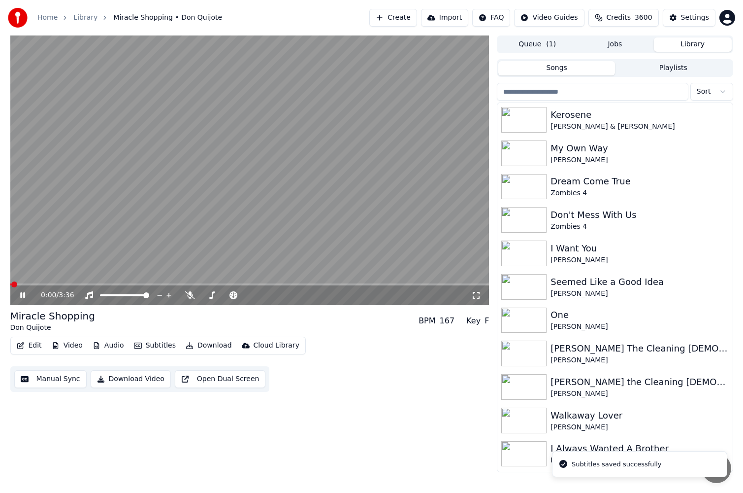
click at [130, 284] on span at bounding box center [249, 284] width 479 height 2
click at [22, 294] on icon at bounding box center [29, 295] width 23 height 8
click at [49, 376] on button "Manual Sync" at bounding box center [50, 379] width 72 height 18
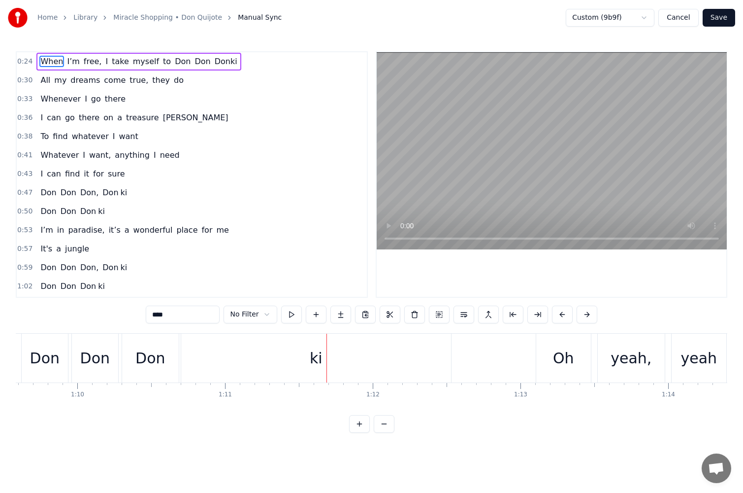
scroll to position [0, 10303]
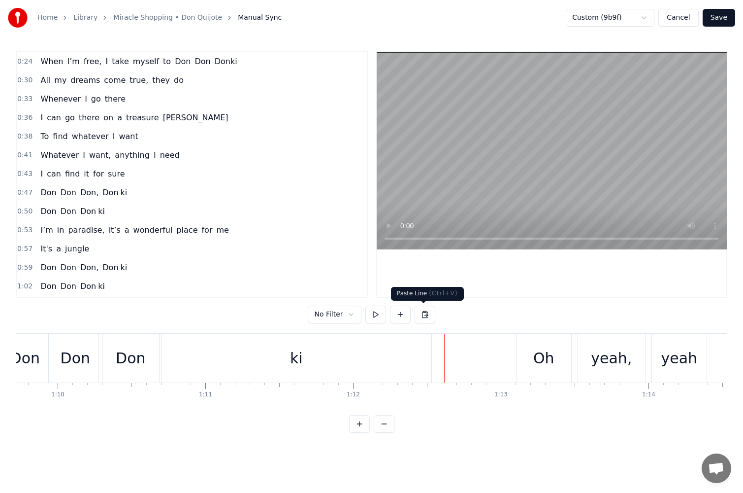
click at [426, 318] on button at bounding box center [425, 314] width 21 height 18
click at [397, 315] on button at bounding box center [400, 314] width 21 height 18
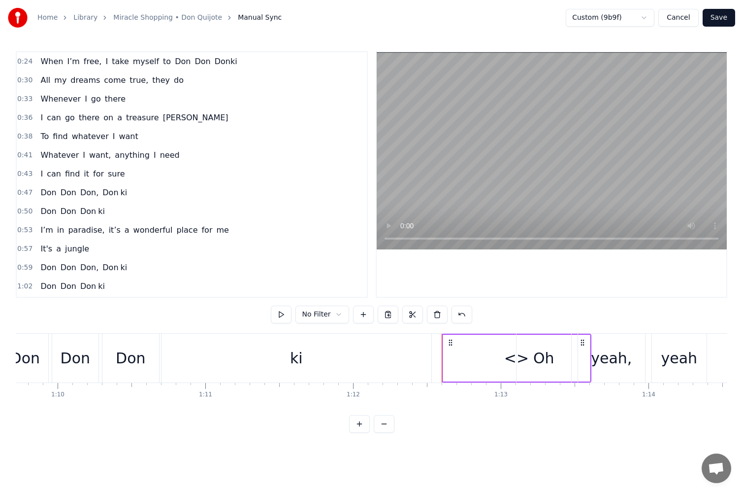
click at [467, 355] on div "<>" at bounding box center [516, 357] width 147 height 47
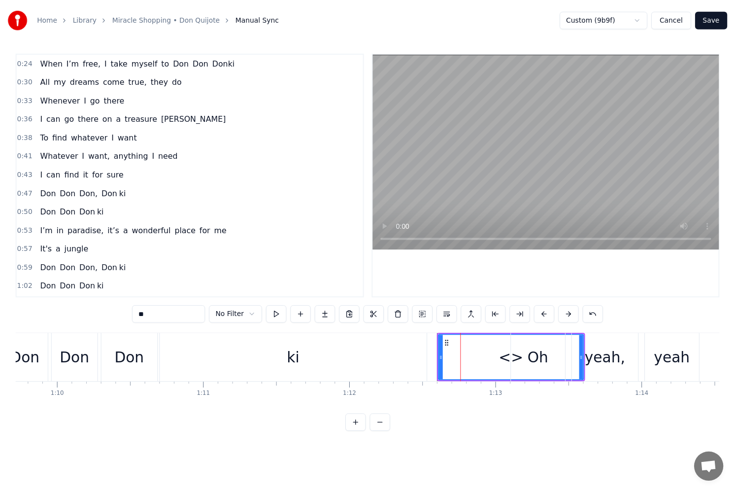
scroll to position [168, 0]
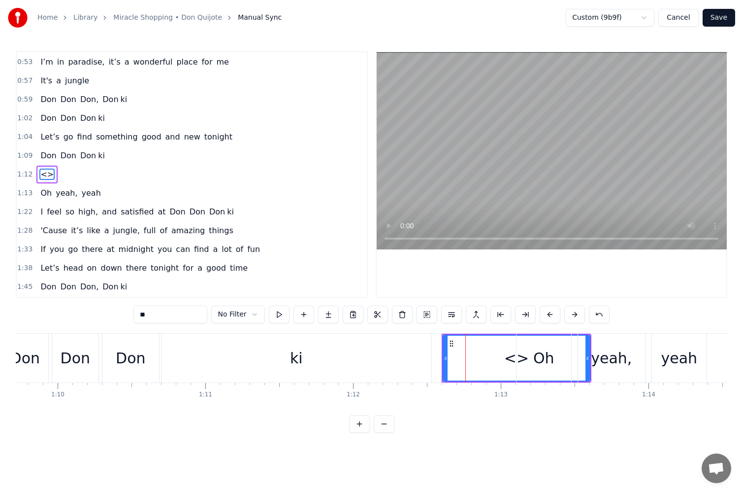
drag, startPoint x: 167, startPoint y: 313, endPoint x: 107, endPoint y: 316, distance: 59.7
click at [107, 316] on div "0:24 When I’m free, I take myself to [PERSON_NAME] 0:30 All my dreams come true…" at bounding box center [372, 241] width 712 height 381
click at [599, 315] on button at bounding box center [599, 314] width 21 height 18
click at [587, 313] on button at bounding box center [587, 314] width 21 height 18
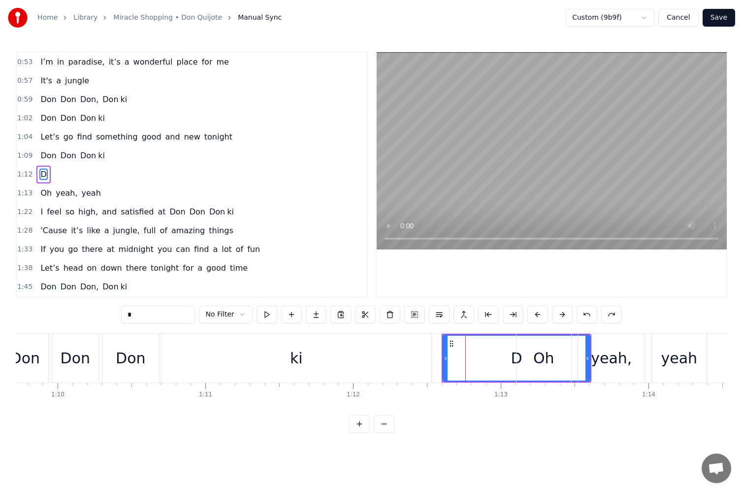
type input "**"
click at [587, 313] on button at bounding box center [587, 314] width 21 height 18
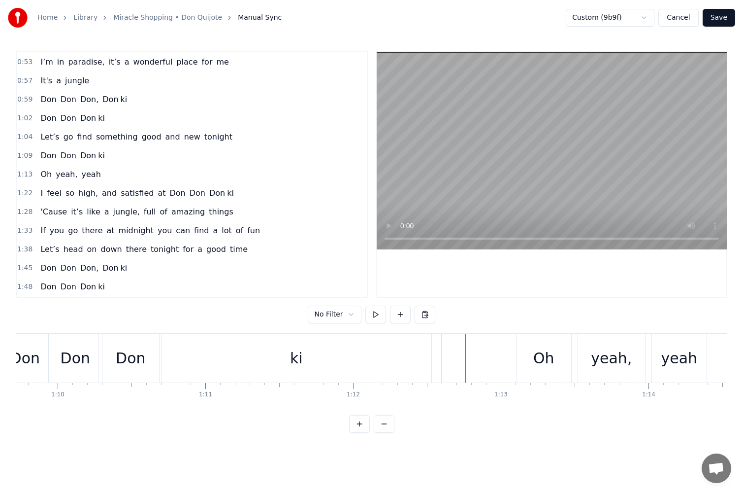
click at [160, 359] on div "[PERSON_NAME]" at bounding box center [267, 358] width 330 height 49
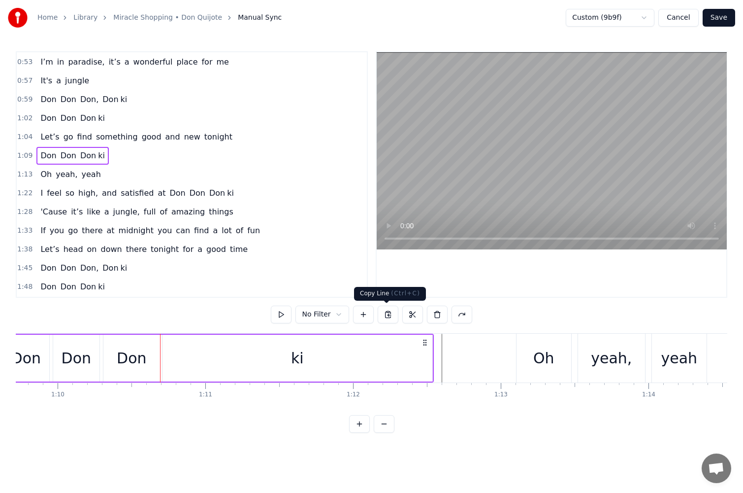
click at [385, 317] on button at bounding box center [388, 314] width 21 height 18
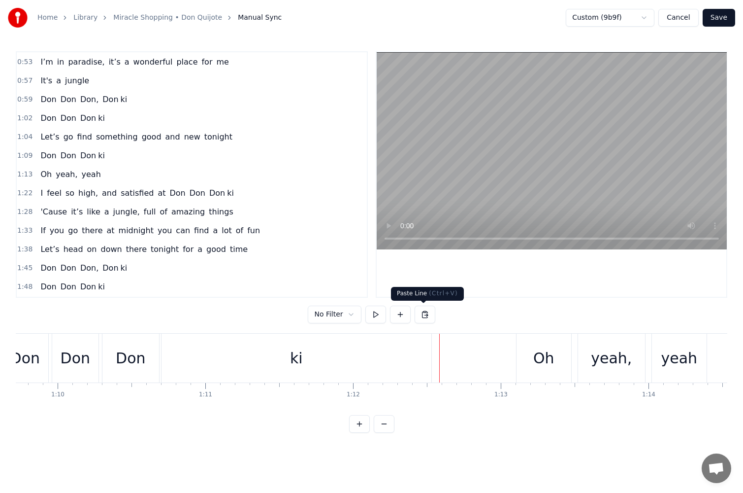
click at [420, 313] on button at bounding box center [425, 314] width 21 height 18
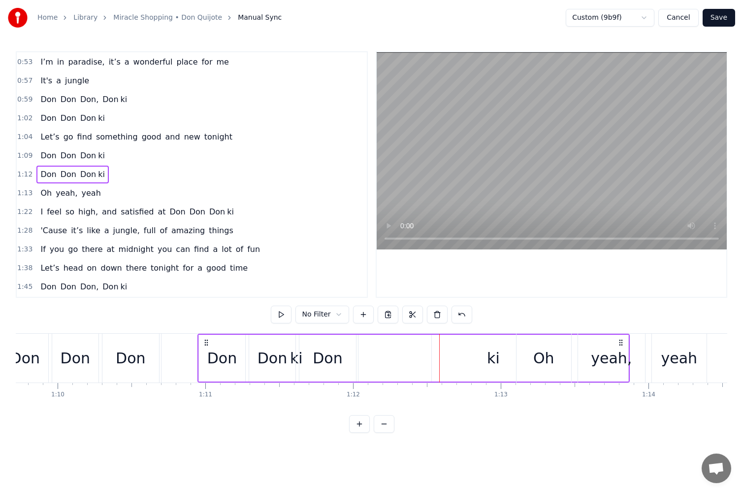
drag, startPoint x: 447, startPoint y: 341, endPoint x: 205, endPoint y: 342, distance: 241.9
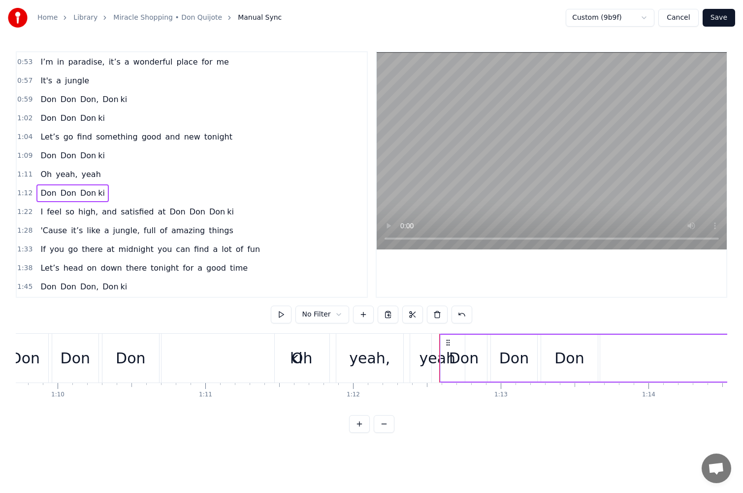
click at [719, 16] on button "Save" at bounding box center [719, 18] width 33 height 18
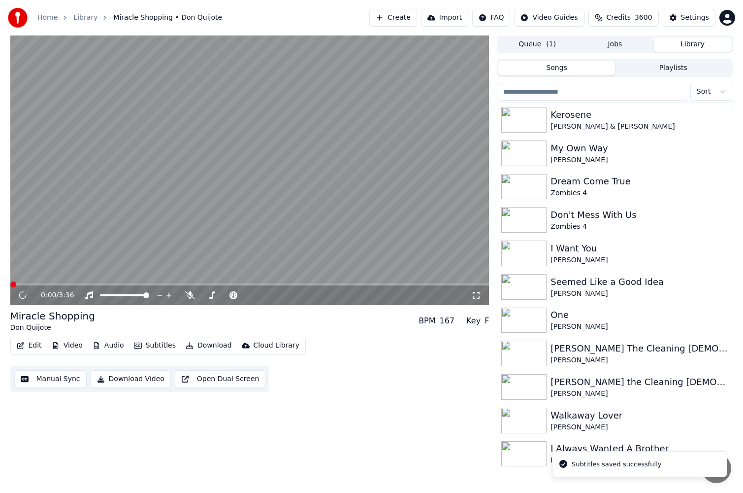
click at [28, 345] on button "Edit" at bounding box center [29, 345] width 33 height 14
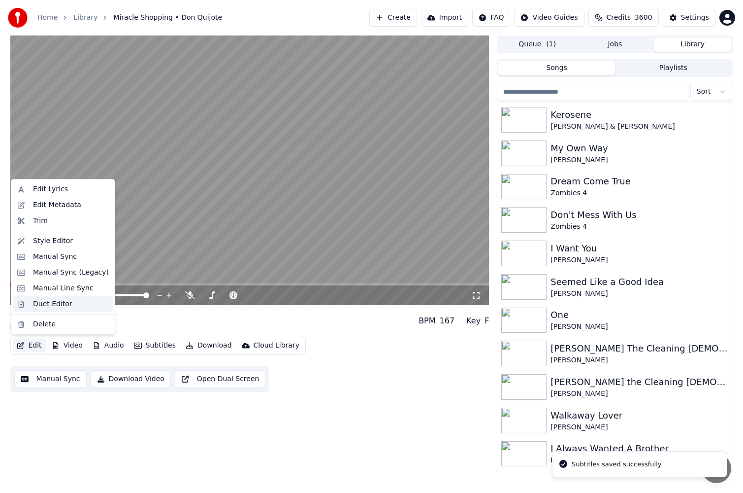
click at [46, 308] on div "Duet Editor" at bounding box center [52, 304] width 39 height 10
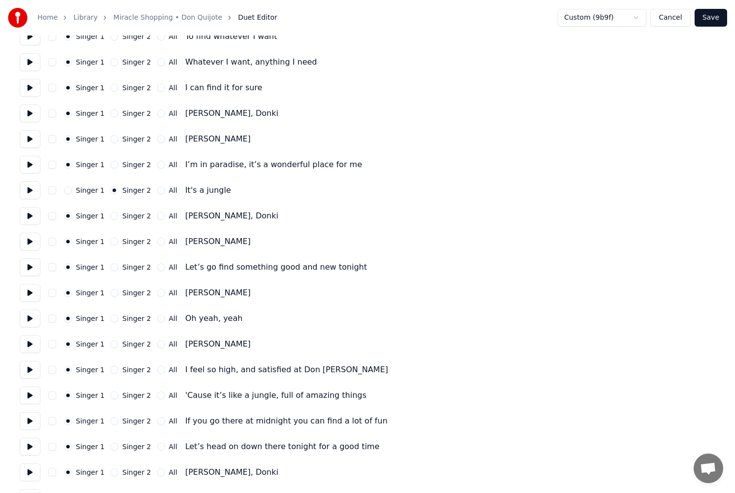
scroll to position [246, 0]
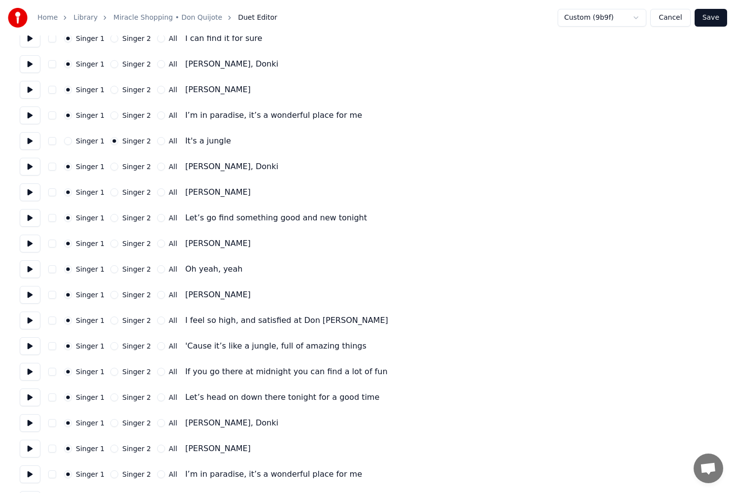
click at [22, 299] on button at bounding box center [30, 295] width 21 height 18
click at [30, 247] on button at bounding box center [30, 243] width 21 height 18
click at [19, 267] on div "Home Library Miracle Shopping • [PERSON_NAME] Duet Editor Custom (9b9f) Cancel …" at bounding box center [367, 426] width 735 height 1344
click at [23, 268] on button at bounding box center [30, 269] width 21 height 18
click at [110, 296] on button "Singer 2" at bounding box center [114, 295] width 8 height 8
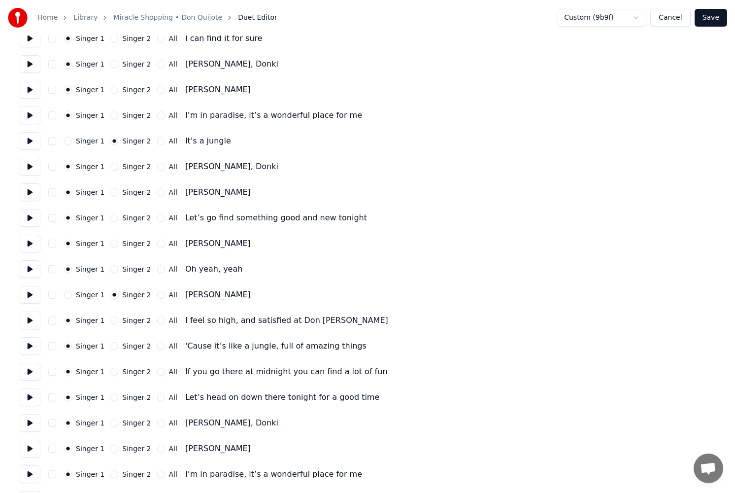
click at [713, 19] on button "Save" at bounding box center [711, 18] width 33 height 18
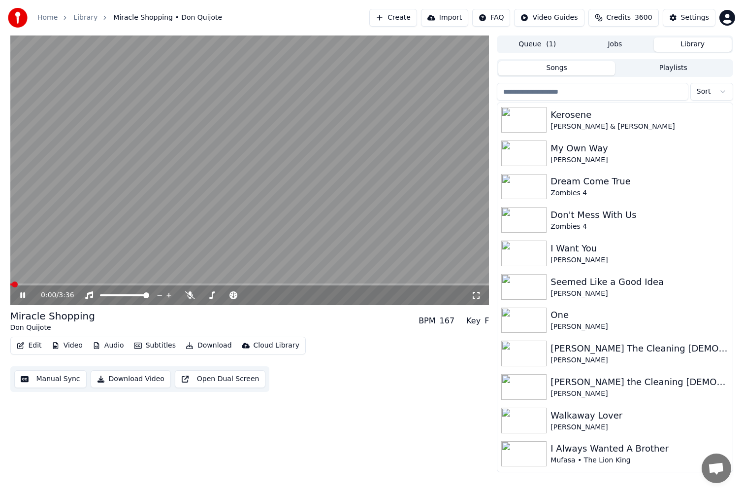
click at [50, 371] on button "Manual Sync" at bounding box center [50, 379] width 72 height 18
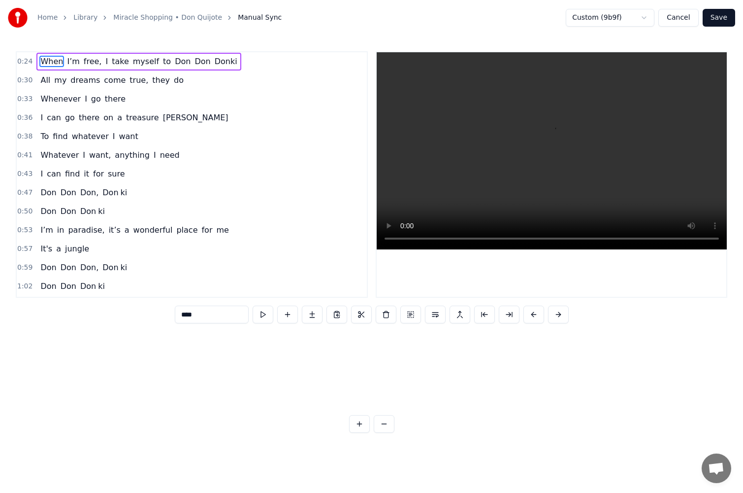
scroll to position [0, 3621]
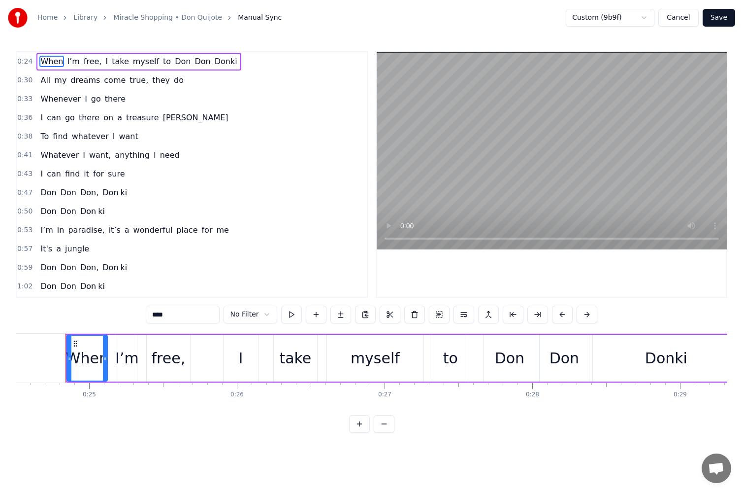
click at [78, 278] on div "Don Don Don ki" at bounding box center [72, 286] width 72 height 18
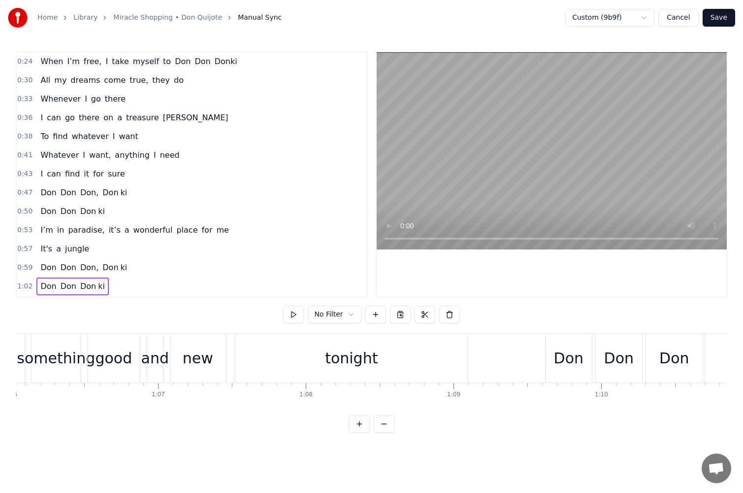
scroll to position [0, 10383]
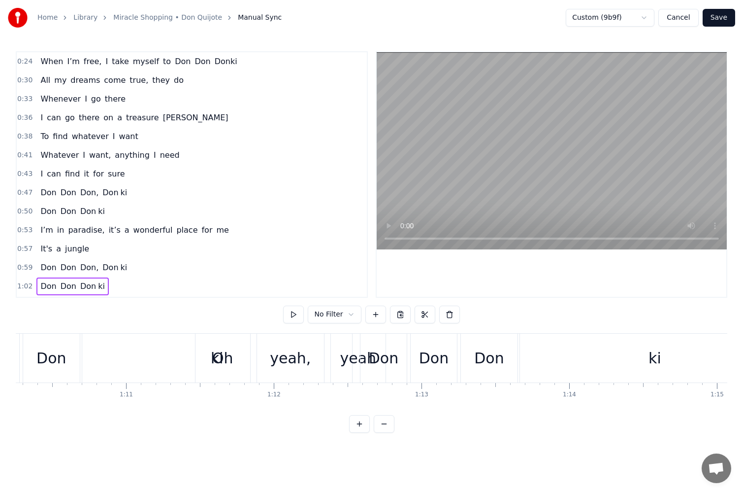
click at [344, 316] on html "Home Library Miracle Shopping • Don Quijote Manual Sync Custom (9b9f) Cancel Sa…" at bounding box center [371, 224] width 743 height 448
click at [374, 367] on div "Don" at bounding box center [384, 358] width 30 height 22
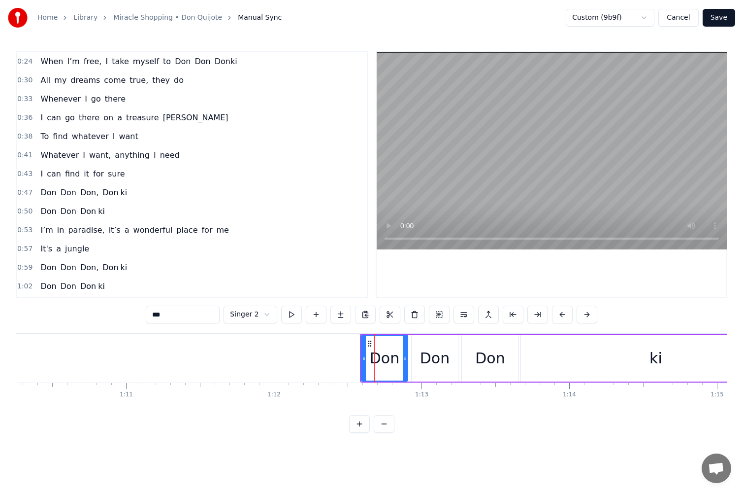
scroll to position [187, 0]
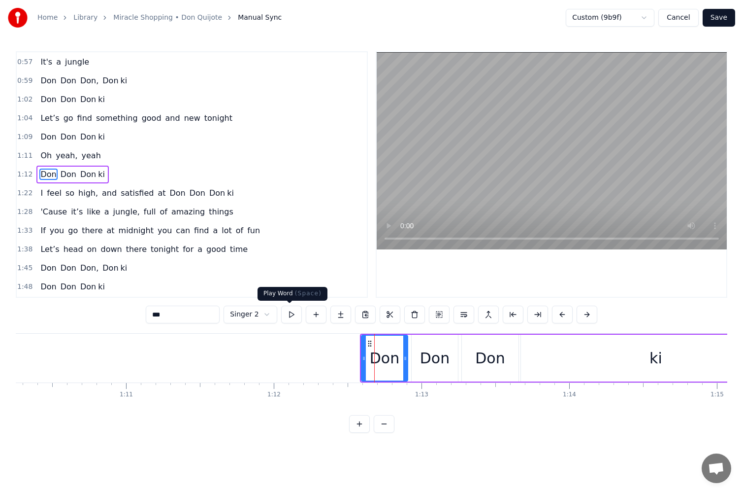
click at [291, 314] on button at bounding box center [291, 314] width 21 height 18
drag, startPoint x: 370, startPoint y: 344, endPoint x: 371, endPoint y: 350, distance: 6.0
click at [371, 350] on div "Don" at bounding box center [386, 357] width 45 height 45
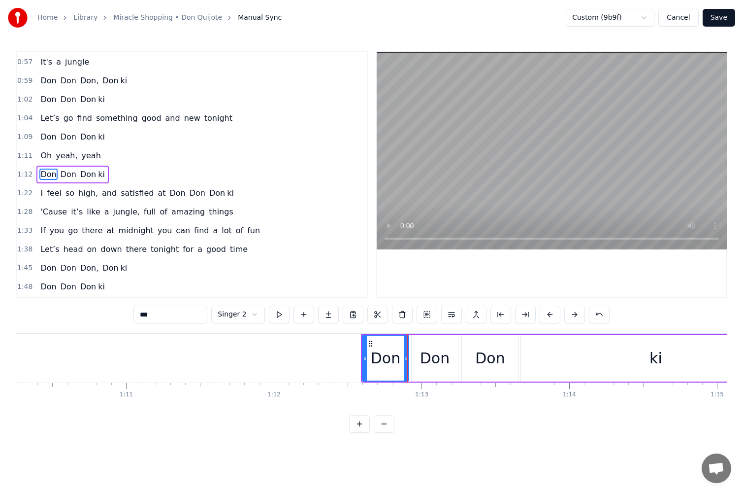
click at [370, 350] on div "Don" at bounding box center [385, 357] width 45 height 45
click at [410, 353] on div "Don Don Don ki" at bounding box center [577, 358] width 432 height 49
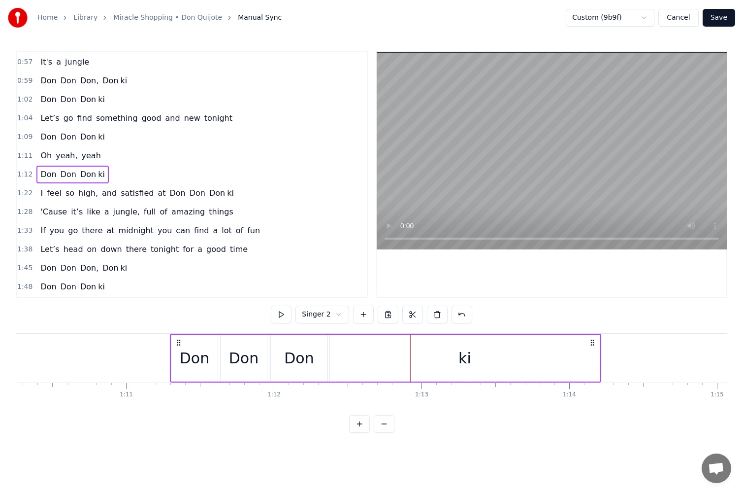
drag, startPoint x: 370, startPoint y: 341, endPoint x: 173, endPoint y: 346, distance: 197.1
click at [175, 346] on icon at bounding box center [179, 342] width 8 height 8
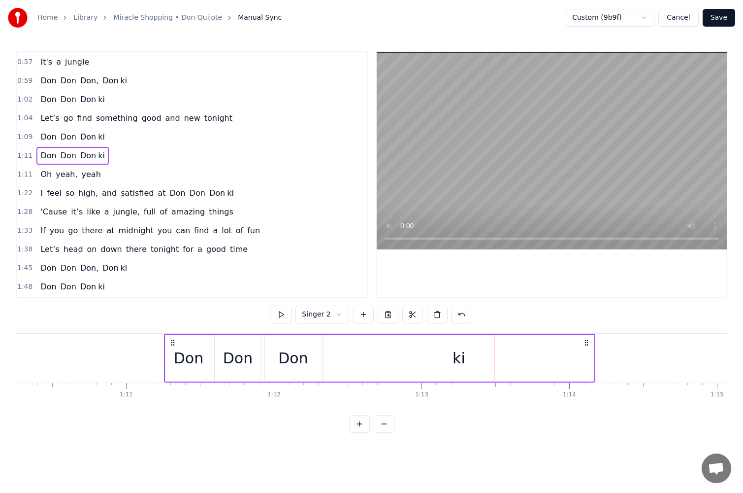
click at [437, 364] on div "ki" at bounding box center [459, 357] width 270 height 47
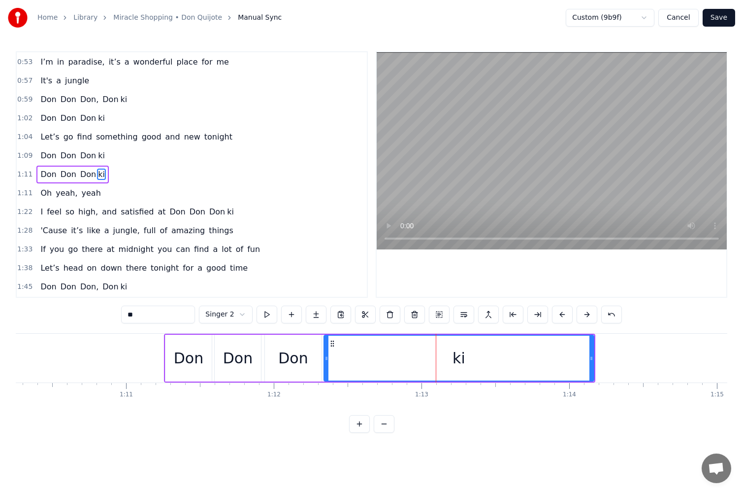
click at [368, 362] on div "ki" at bounding box center [459, 357] width 269 height 45
drag, startPoint x: 171, startPoint y: 315, endPoint x: 25, endPoint y: 318, distance: 146.8
click at [26, 318] on div "0:24 When I’m free, I take myself to [PERSON_NAME] 0:30 All my dreams come true…" at bounding box center [372, 241] width 712 height 381
type input "***"
click at [377, 369] on div "Don" at bounding box center [459, 357] width 269 height 45
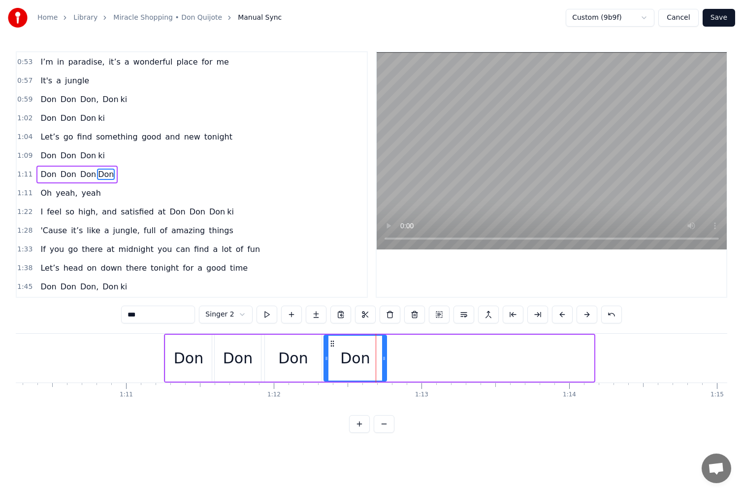
drag, startPoint x: 590, startPoint y: 357, endPoint x: 383, endPoint y: 363, distance: 207.0
click at [383, 363] on div at bounding box center [384, 357] width 4 height 45
click at [177, 344] on div "Don" at bounding box center [189, 357] width 46 height 47
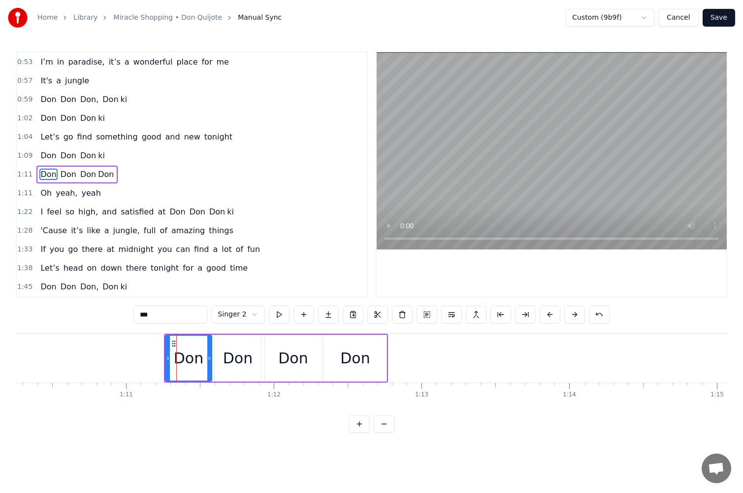
click at [213, 345] on div "[PERSON_NAME]" at bounding box center [276, 358] width 224 height 49
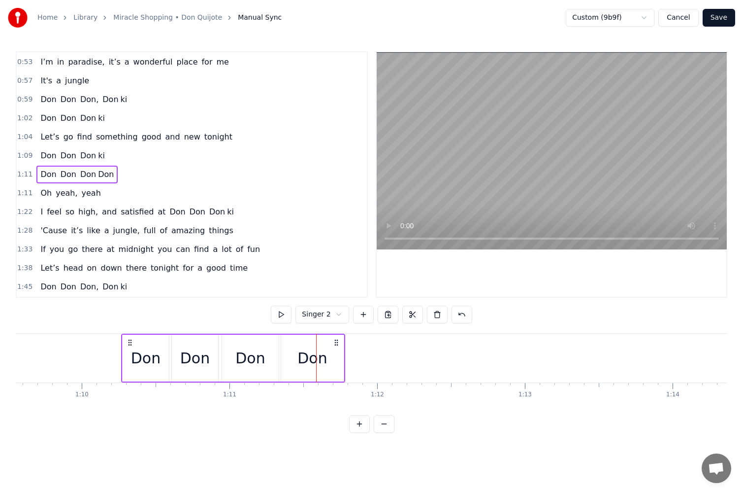
scroll to position [0, 10258]
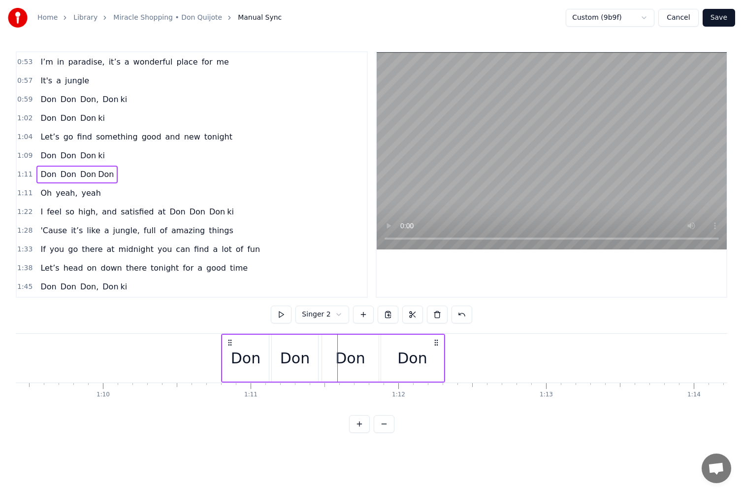
drag, startPoint x: 173, startPoint y: 340, endPoint x: 221, endPoint y: 355, distance: 50.3
click at [221, 355] on div "[PERSON_NAME]" at bounding box center [333, 358] width 224 height 49
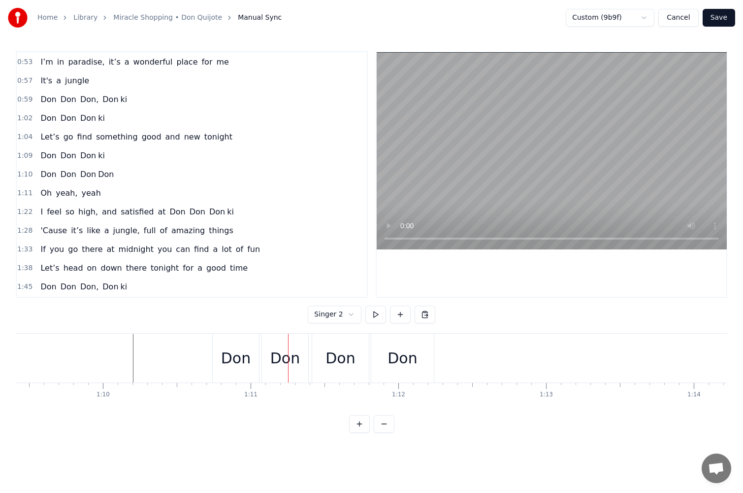
click at [260, 345] on div "[PERSON_NAME]" at bounding box center [324, 358] width 224 height 49
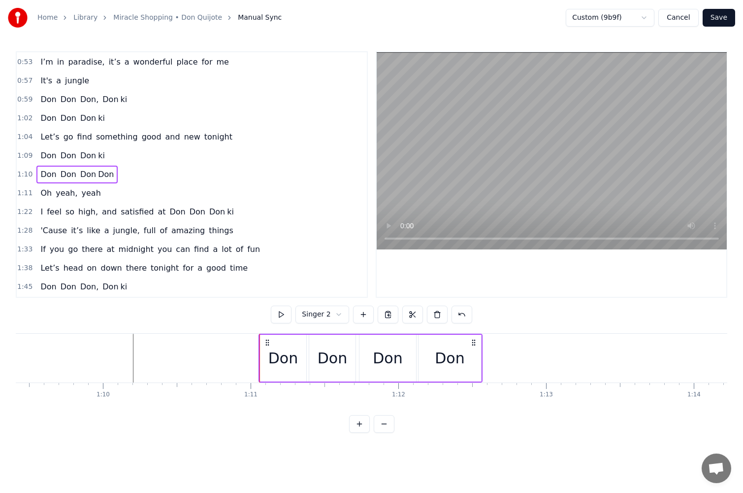
drag, startPoint x: 220, startPoint y: 340, endPoint x: 267, endPoint y: 340, distance: 46.8
click at [267, 340] on circle at bounding box center [266, 340] width 0 height 0
click at [284, 316] on button at bounding box center [281, 314] width 21 height 18
click at [280, 355] on div "Don" at bounding box center [284, 358] width 30 height 22
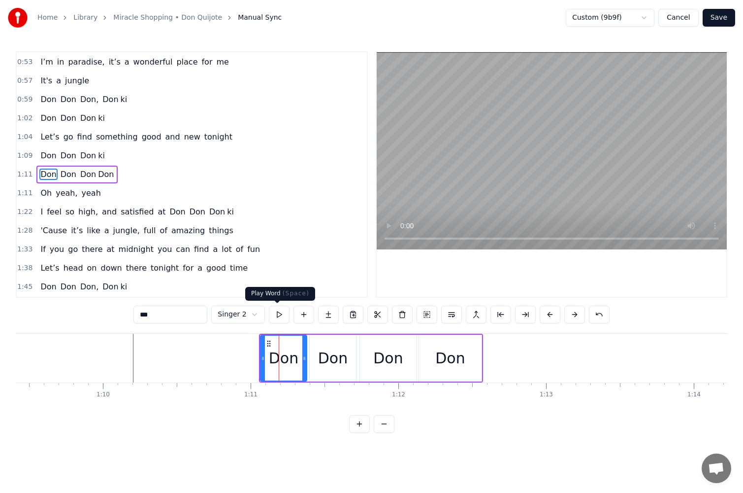
click at [269, 312] on button at bounding box center [279, 314] width 21 height 18
click at [276, 313] on button at bounding box center [279, 314] width 21 height 18
click at [316, 370] on div "Don" at bounding box center [333, 357] width 46 height 47
click at [279, 319] on button at bounding box center [279, 314] width 21 height 18
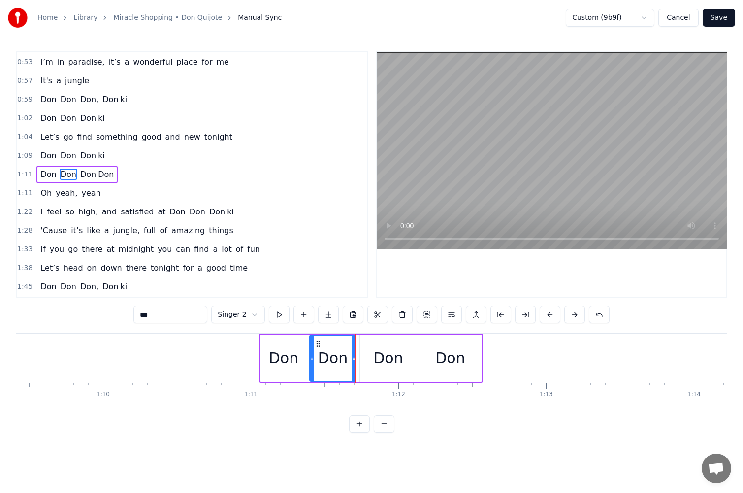
click at [387, 357] on div "Don" at bounding box center [388, 358] width 30 height 22
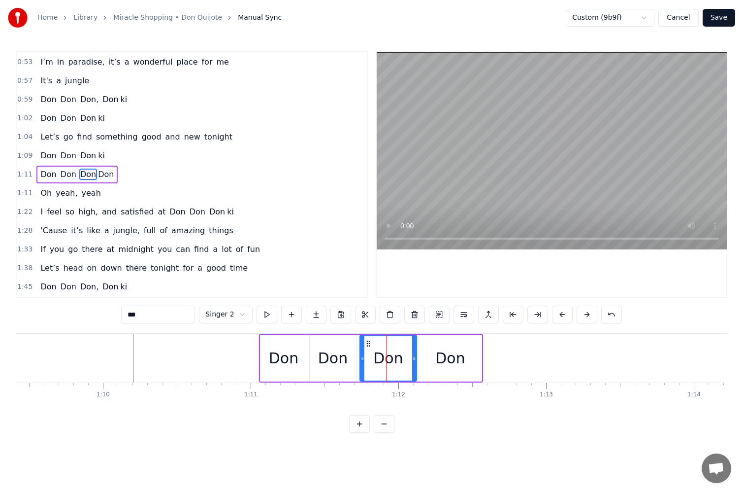
click at [416, 346] on div at bounding box center [414, 357] width 4 height 45
click at [424, 346] on div "Don" at bounding box center [450, 357] width 63 height 47
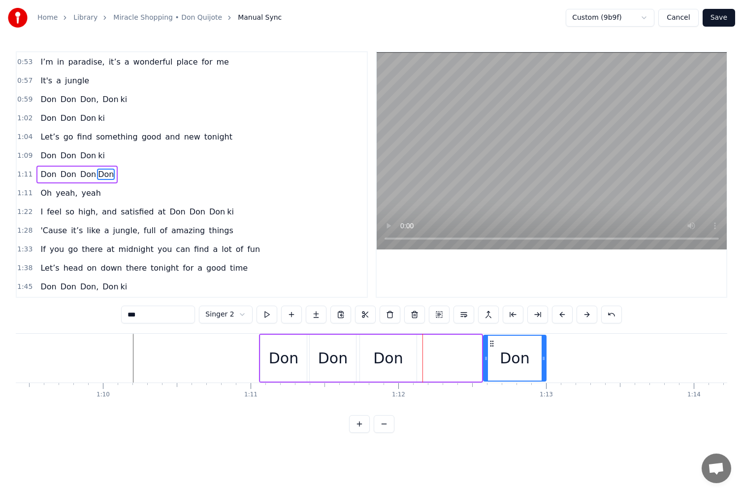
drag, startPoint x: 429, startPoint y: 342, endPoint x: 493, endPoint y: 347, distance: 64.8
click at [493, 347] on div "Don" at bounding box center [515, 357] width 62 height 45
click at [398, 342] on div "Don" at bounding box center [388, 357] width 57 height 47
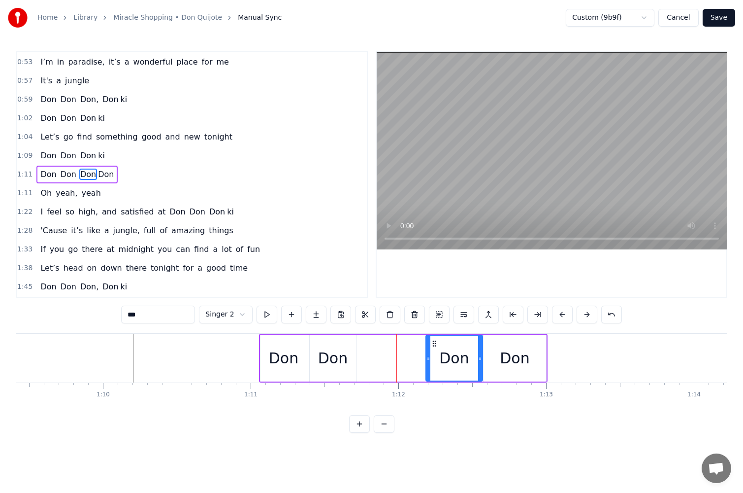
drag, startPoint x: 368, startPoint y: 342, endPoint x: 435, endPoint y: 346, distance: 66.6
click at [435, 346] on icon at bounding box center [435, 343] width 8 height 8
click at [346, 352] on div "Don" at bounding box center [333, 358] width 30 height 22
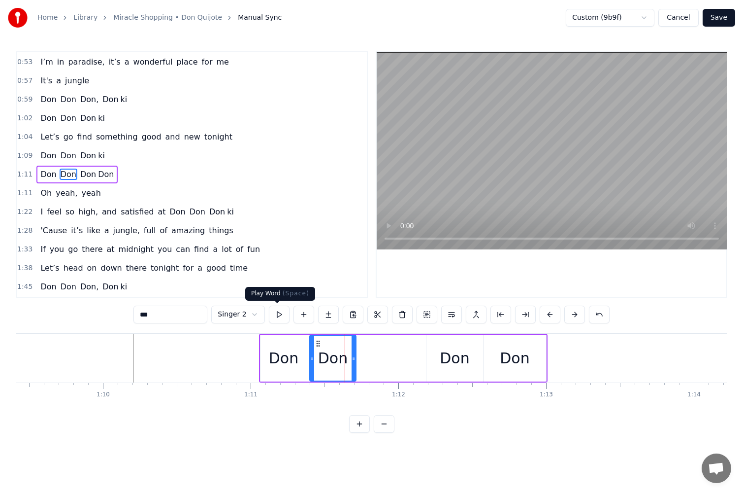
click at [280, 315] on button at bounding box center [279, 314] width 21 height 18
click at [282, 318] on button at bounding box center [279, 314] width 21 height 18
drag, startPoint x: 318, startPoint y: 344, endPoint x: 328, endPoint y: 344, distance: 10.4
click at [328, 344] on icon at bounding box center [326, 343] width 8 height 8
click at [273, 315] on button at bounding box center [279, 314] width 21 height 18
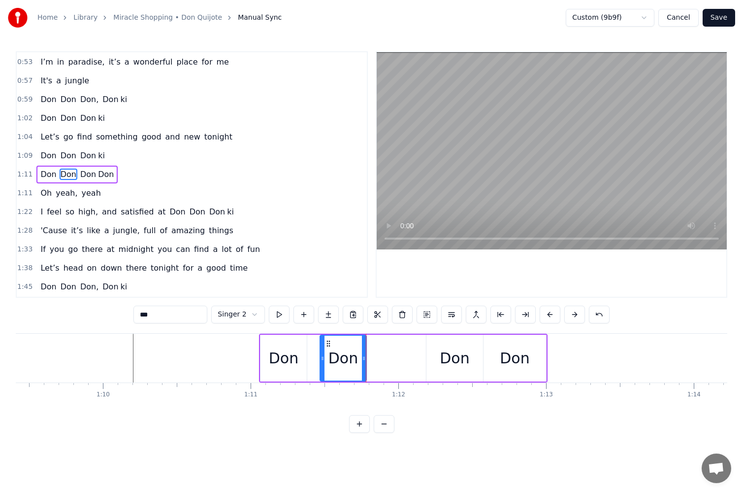
click at [301, 366] on div "Don" at bounding box center [284, 357] width 46 height 47
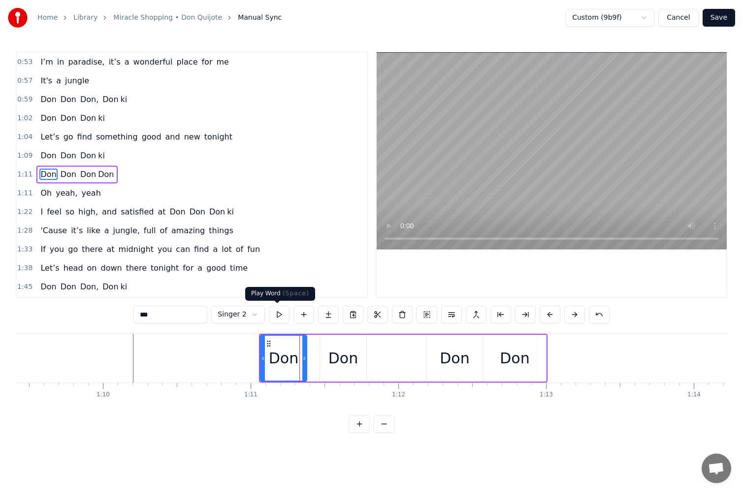
click at [281, 312] on button at bounding box center [279, 314] width 21 height 18
click at [328, 356] on div "Don" at bounding box center [343, 357] width 46 height 47
click at [283, 310] on button at bounding box center [279, 314] width 21 height 18
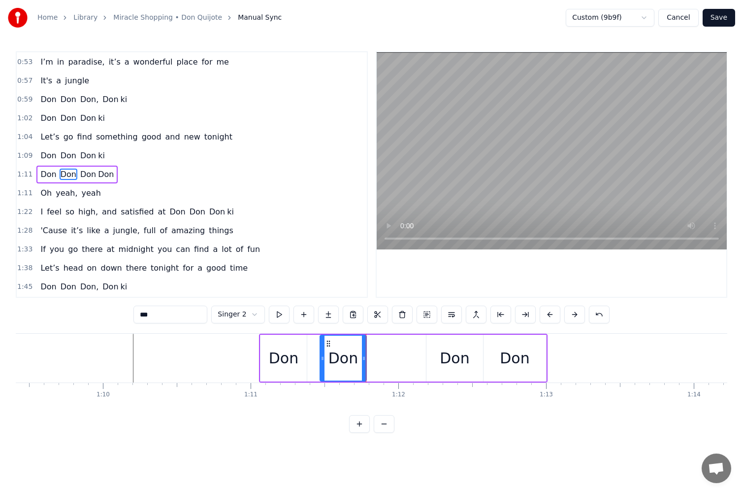
click at [438, 356] on div "Don" at bounding box center [455, 357] width 57 height 47
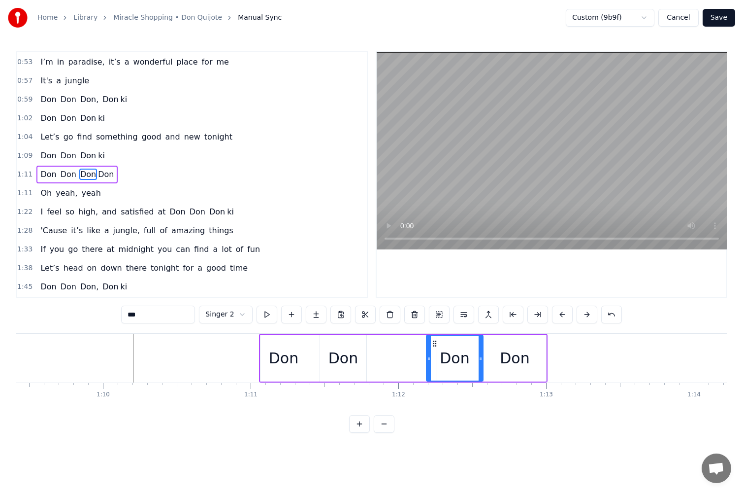
click at [512, 355] on div "Don" at bounding box center [515, 358] width 30 height 22
click at [459, 361] on div "Don" at bounding box center [455, 358] width 30 height 22
click at [435, 343] on circle at bounding box center [435, 343] width 0 height 0
click at [269, 313] on button at bounding box center [267, 314] width 21 height 18
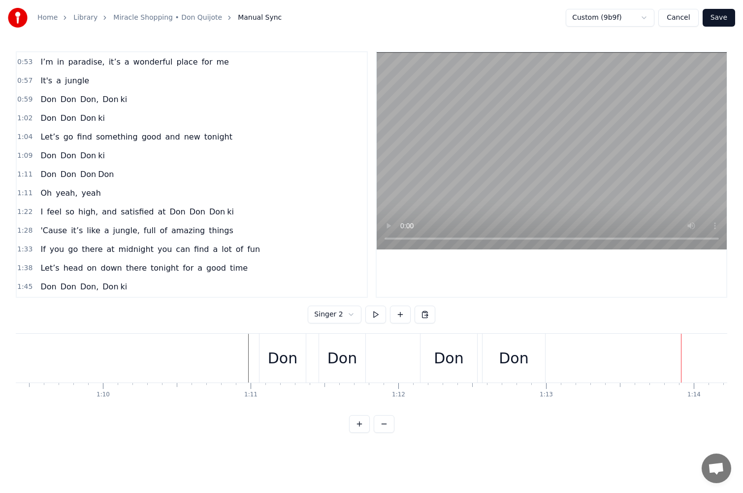
scroll to position [0, 10874]
click at [179, 422] on div "0:24 When I’m free, I take myself to [PERSON_NAME] 0:30 All my dreams come true…" at bounding box center [372, 241] width 712 height 381
click at [435, 352] on div "Don" at bounding box center [456, 358] width 57 height 49
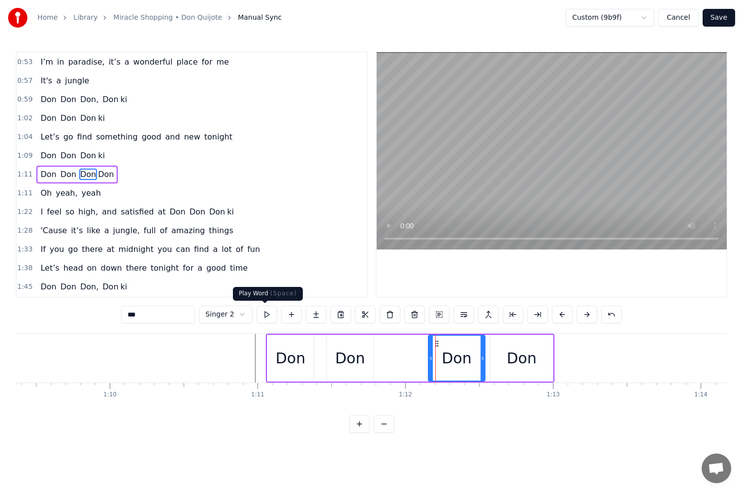
click at [268, 312] on button at bounding box center [267, 314] width 21 height 18
click at [531, 366] on div "Don" at bounding box center [522, 358] width 30 height 22
click at [266, 316] on button at bounding box center [267, 314] width 21 height 18
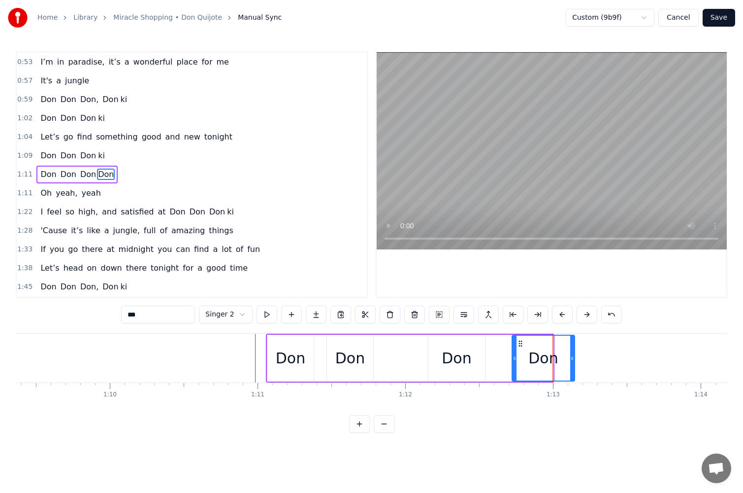
drag, startPoint x: 500, startPoint y: 345, endPoint x: 521, endPoint y: 347, distance: 21.8
click at [521, 347] on div "Don" at bounding box center [544, 357] width 62 height 45
click at [262, 312] on button at bounding box center [267, 314] width 21 height 18
drag, startPoint x: 515, startPoint y: 357, endPoint x: 522, endPoint y: 358, distance: 6.5
click at [517, 358] on icon at bounding box center [515, 358] width 4 height 8
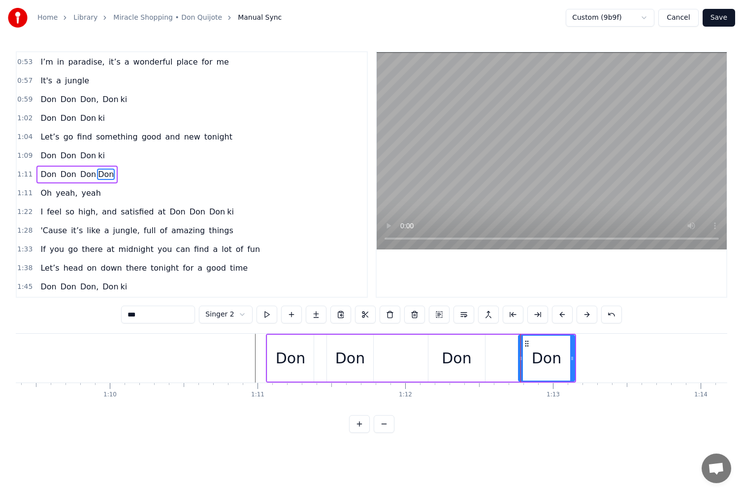
click at [457, 360] on div "Don" at bounding box center [457, 358] width 30 height 22
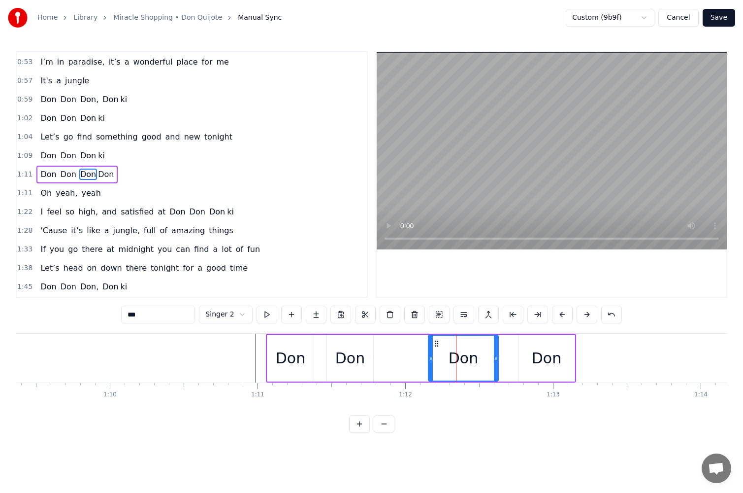
drag, startPoint x: 482, startPoint y: 358, endPoint x: 495, endPoint y: 357, distance: 13.3
click at [495, 357] on icon at bounding box center [496, 358] width 4 height 8
click at [266, 315] on button at bounding box center [267, 314] width 21 height 18
drag, startPoint x: 438, startPoint y: 342, endPoint x: 446, endPoint y: 343, distance: 7.9
click at [446, 343] on icon at bounding box center [445, 343] width 8 height 8
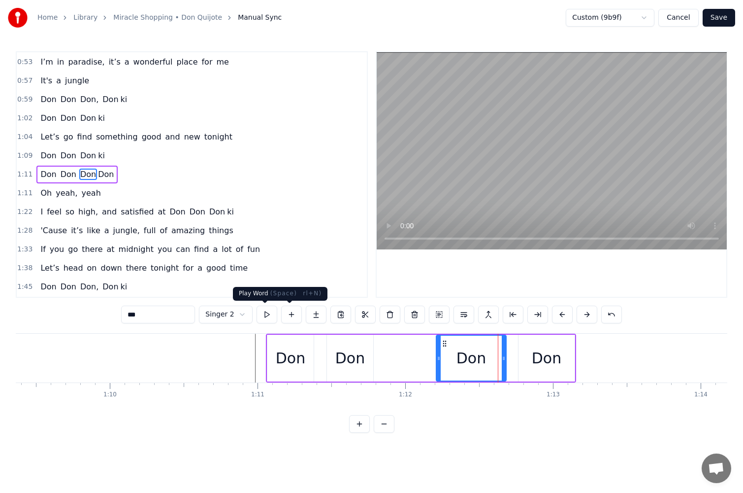
click at [272, 312] on button at bounding box center [267, 314] width 21 height 18
click at [552, 363] on div "Don" at bounding box center [547, 358] width 30 height 22
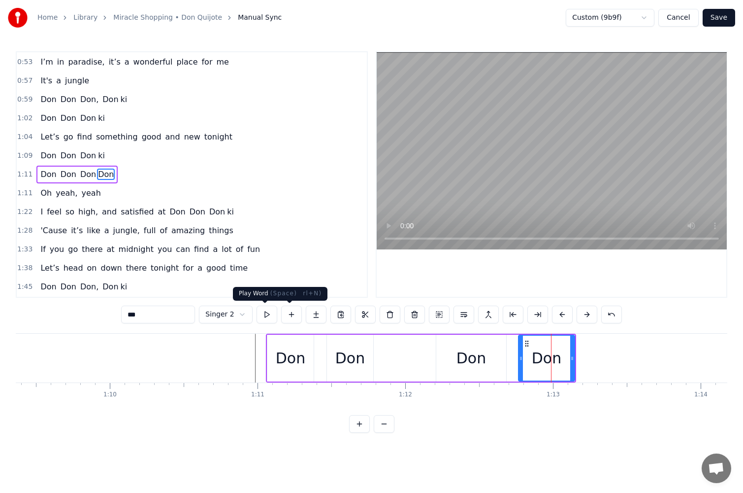
click at [267, 315] on button at bounding box center [267, 314] width 21 height 18
click at [403, 365] on div "[PERSON_NAME]" at bounding box center [421, 358] width 310 height 49
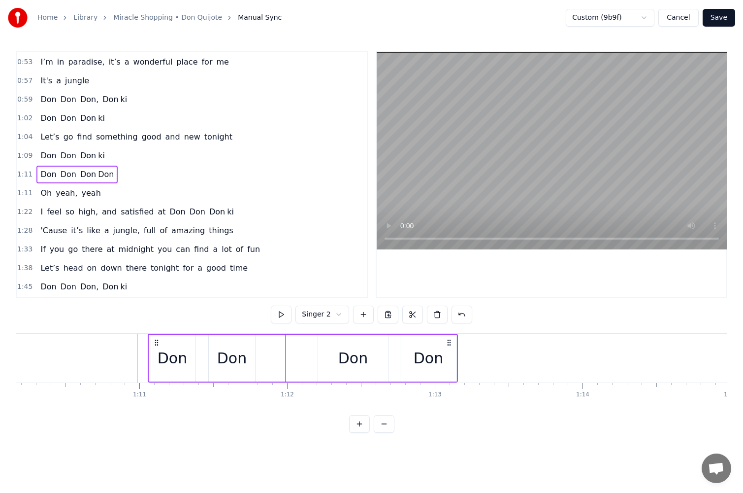
scroll to position [0, 10448]
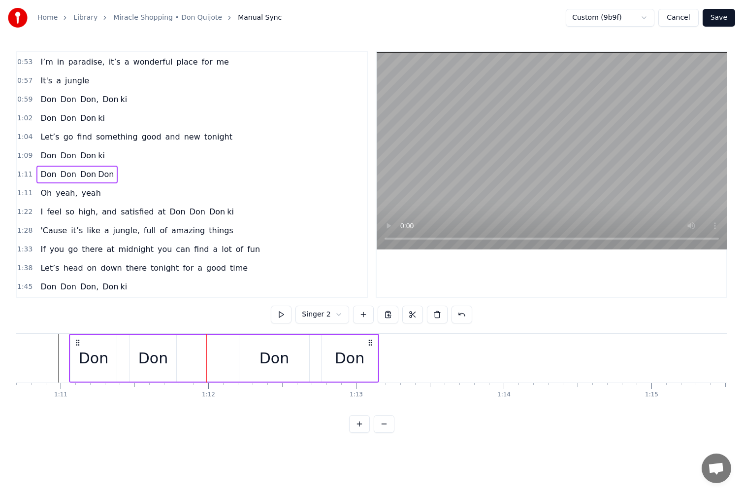
drag, startPoint x: 150, startPoint y: 351, endPoint x: 169, endPoint y: 353, distance: 18.8
click at [150, 351] on div "Don" at bounding box center [153, 358] width 30 height 22
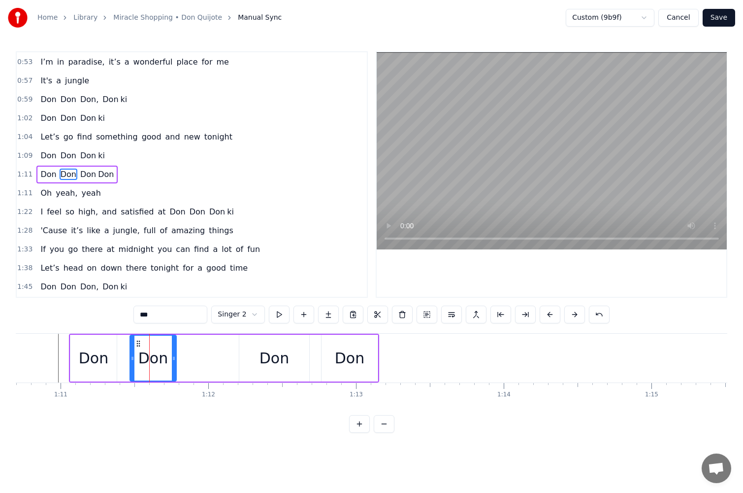
click at [209, 358] on div "[PERSON_NAME]" at bounding box center [224, 358] width 310 height 49
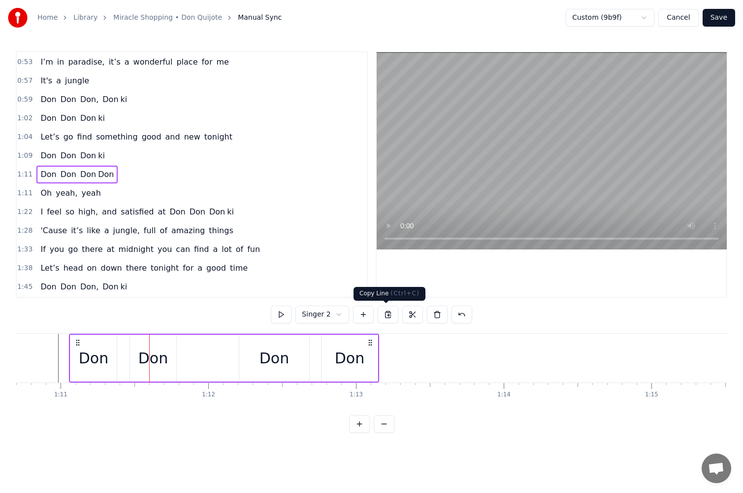
click at [387, 316] on button at bounding box center [388, 314] width 21 height 18
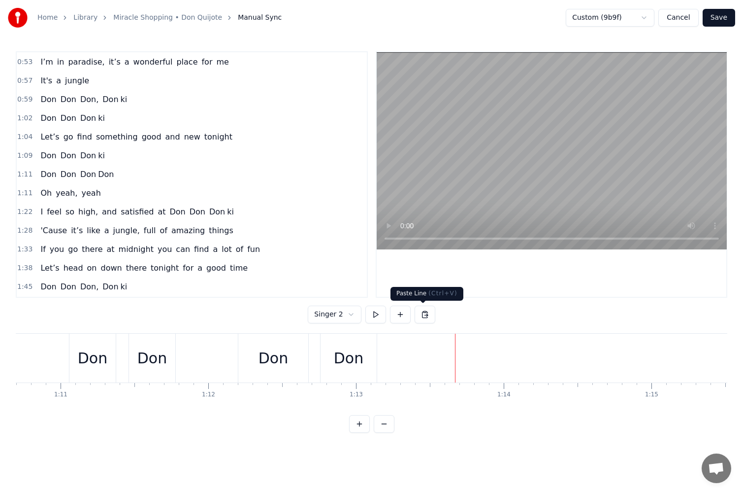
click at [425, 311] on button at bounding box center [425, 314] width 21 height 18
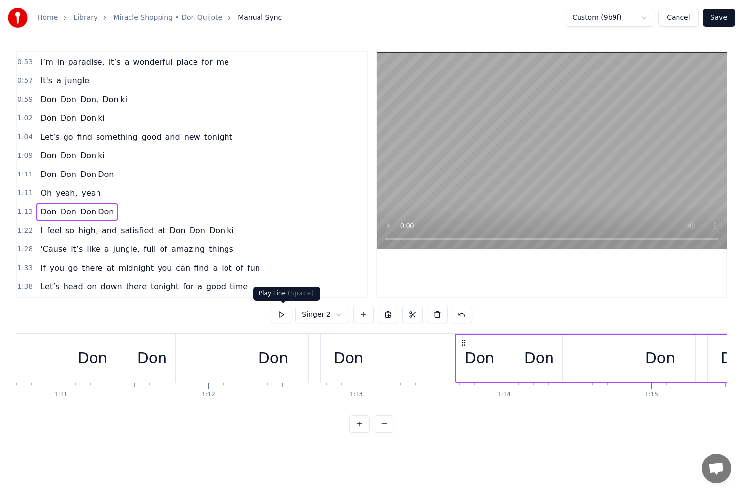
click at [282, 315] on button at bounding box center [281, 314] width 21 height 18
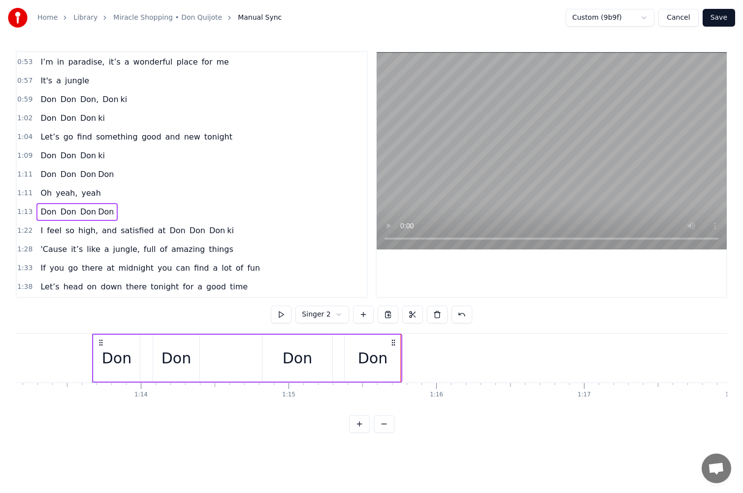
scroll to position [0, 10788]
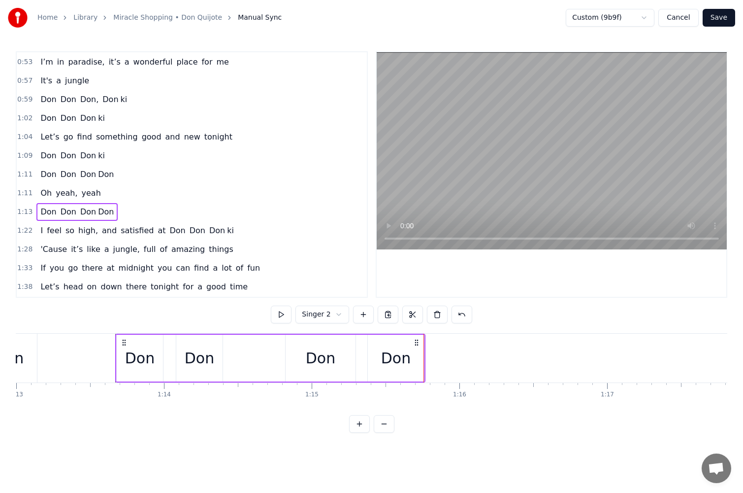
click at [248, 358] on div "[PERSON_NAME]" at bounding box center [270, 358] width 310 height 49
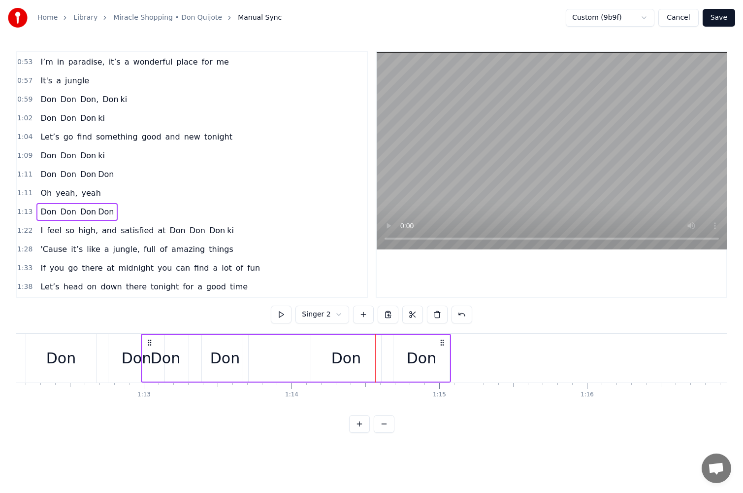
scroll to position [0, 10660]
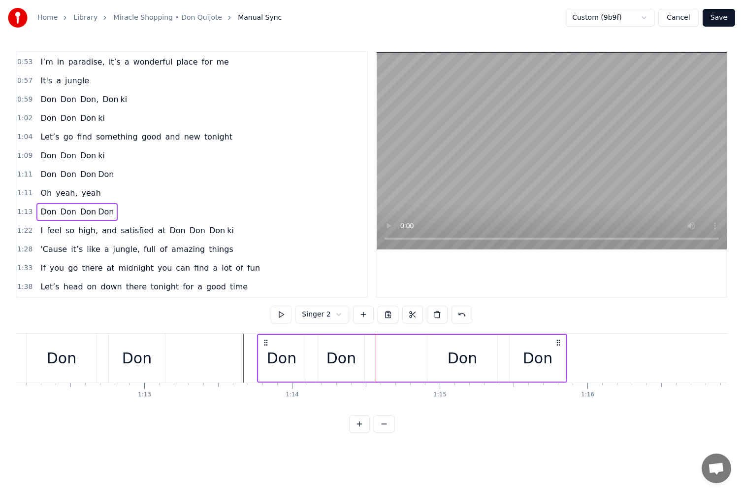
drag, startPoint x: 125, startPoint y: 341, endPoint x: 267, endPoint y: 350, distance: 142.7
click at [267, 350] on div "[PERSON_NAME]" at bounding box center [412, 358] width 310 height 49
click at [282, 311] on button at bounding box center [281, 314] width 21 height 18
click at [268, 343] on icon at bounding box center [266, 342] width 8 height 8
drag, startPoint x: 268, startPoint y: 343, endPoint x: 280, endPoint y: 344, distance: 12.4
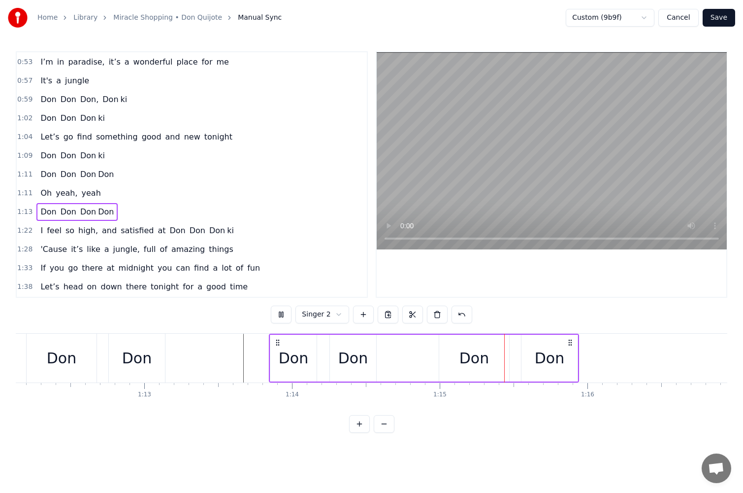
click at [280, 344] on icon at bounding box center [278, 342] width 8 height 8
click at [280, 315] on button at bounding box center [281, 314] width 21 height 18
click at [342, 359] on div "Don" at bounding box center [354, 358] width 30 height 22
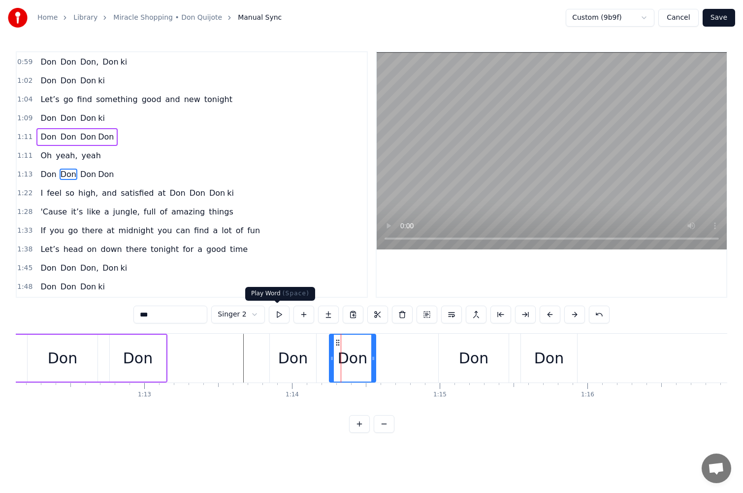
click at [279, 310] on button at bounding box center [279, 314] width 21 height 18
drag, startPoint x: 338, startPoint y: 343, endPoint x: 346, endPoint y: 344, distance: 7.9
click at [346, 344] on icon at bounding box center [346, 342] width 8 height 8
click at [273, 311] on button at bounding box center [279, 314] width 21 height 18
click at [304, 353] on div "Don" at bounding box center [293, 358] width 30 height 22
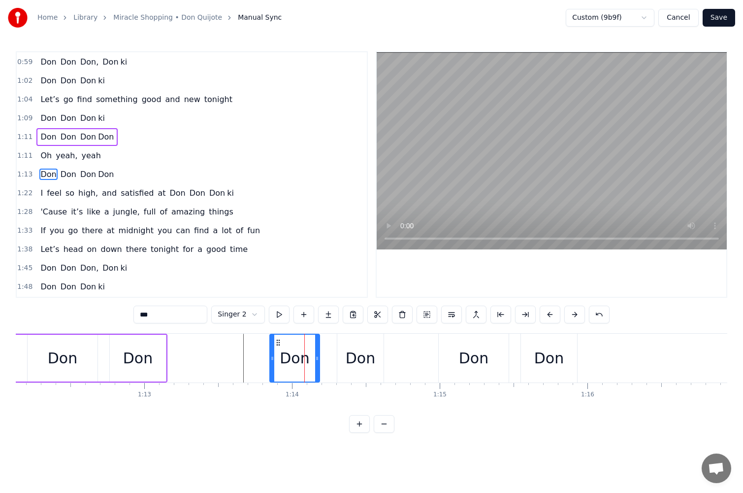
drag, startPoint x: 313, startPoint y: 355, endPoint x: 323, endPoint y: 355, distance: 9.4
click at [319, 355] on icon at bounding box center [317, 358] width 4 height 8
click at [272, 317] on button at bounding box center [279, 314] width 21 height 18
click at [277, 316] on button at bounding box center [279, 314] width 21 height 18
click at [357, 368] on div "Don" at bounding box center [361, 358] width 30 height 22
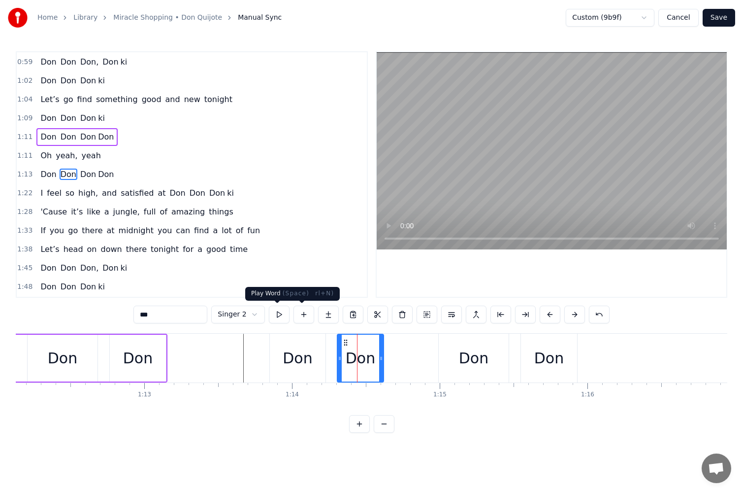
click at [282, 313] on button at bounding box center [279, 314] width 21 height 18
click at [448, 373] on div "Don" at bounding box center [474, 358] width 70 height 49
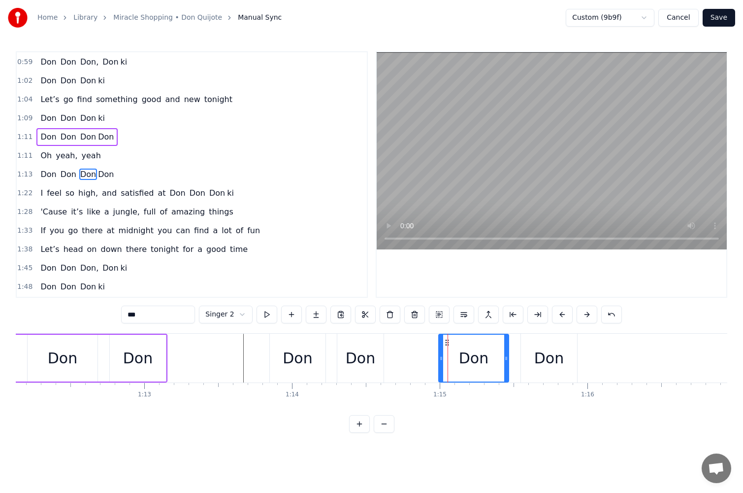
click at [545, 356] on div "Don" at bounding box center [550, 358] width 30 height 22
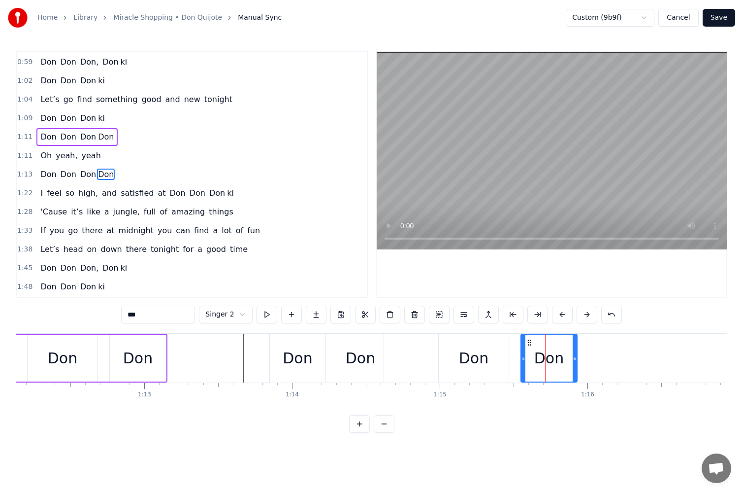
drag, startPoint x: 114, startPoint y: 317, endPoint x: 74, endPoint y: 317, distance: 39.9
click at [75, 317] on div "0:24 When I’m free, I take myself to [PERSON_NAME] 0:30 All my dreams come true…" at bounding box center [372, 241] width 712 height 381
click at [440, 357] on div "Don" at bounding box center [474, 358] width 70 height 49
type input "***"
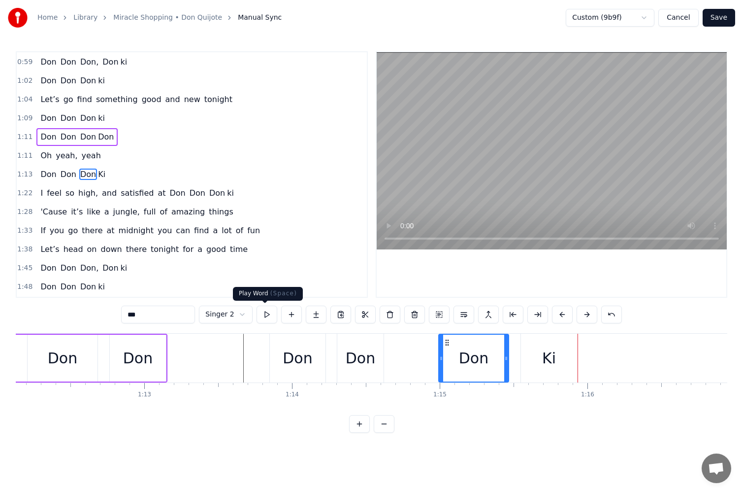
click at [265, 311] on button at bounding box center [267, 314] width 21 height 18
click at [519, 355] on div "[PERSON_NAME]" at bounding box center [507, 358] width 139 height 49
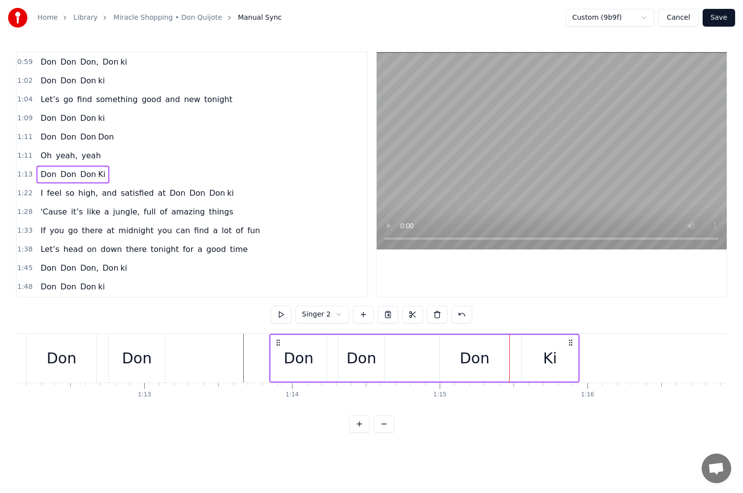
click at [534, 361] on div "Ki" at bounding box center [550, 357] width 56 height 47
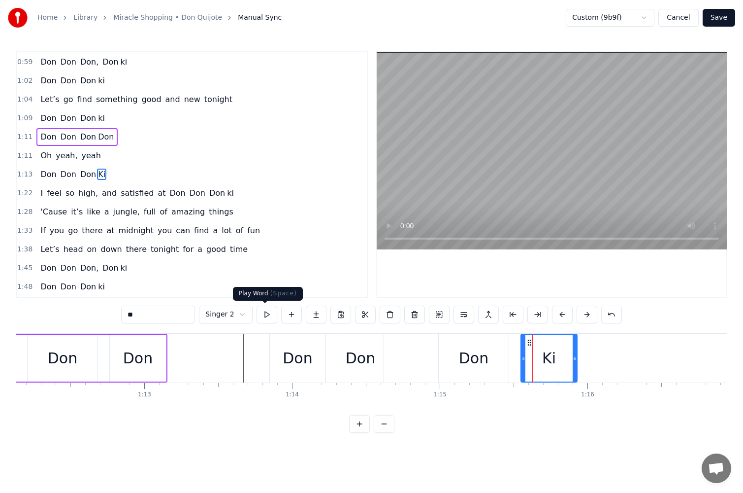
click at [251, 314] on div "** Singer 2" at bounding box center [371, 314] width 501 height 18
click at [264, 315] on button at bounding box center [267, 314] width 21 height 18
click at [499, 364] on div "Don" at bounding box center [474, 358] width 70 height 49
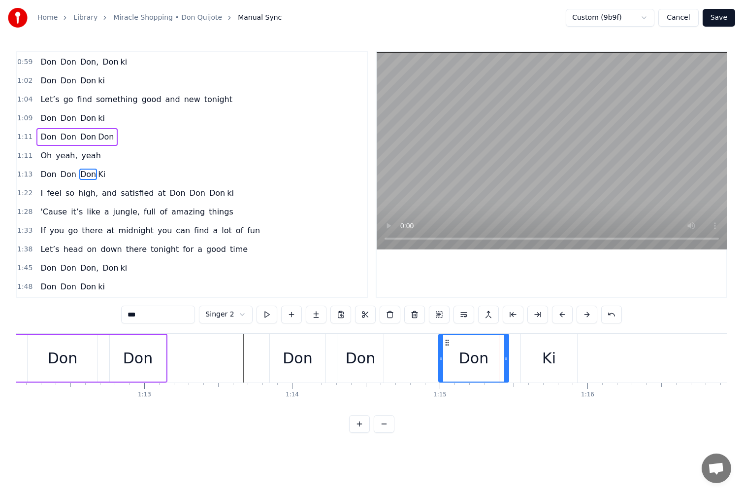
click at [163, 317] on input "***" at bounding box center [158, 314] width 74 height 18
type input "***"
click at [501, 359] on div "Don" at bounding box center [473, 357] width 69 height 47
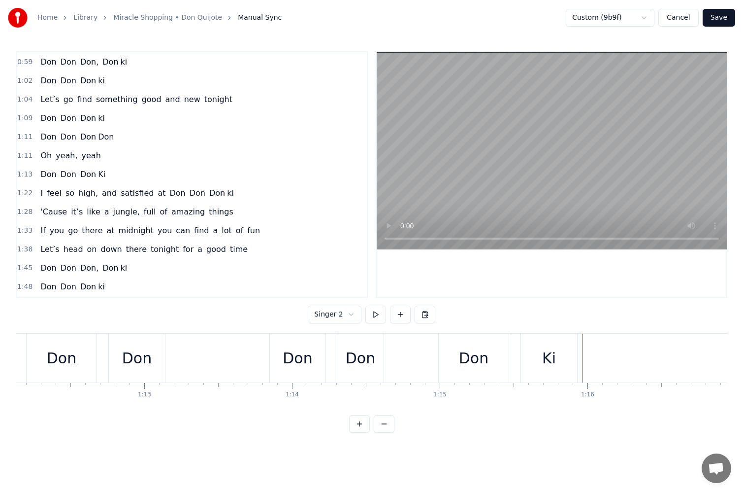
click at [454, 363] on div "Don" at bounding box center [474, 358] width 70 height 49
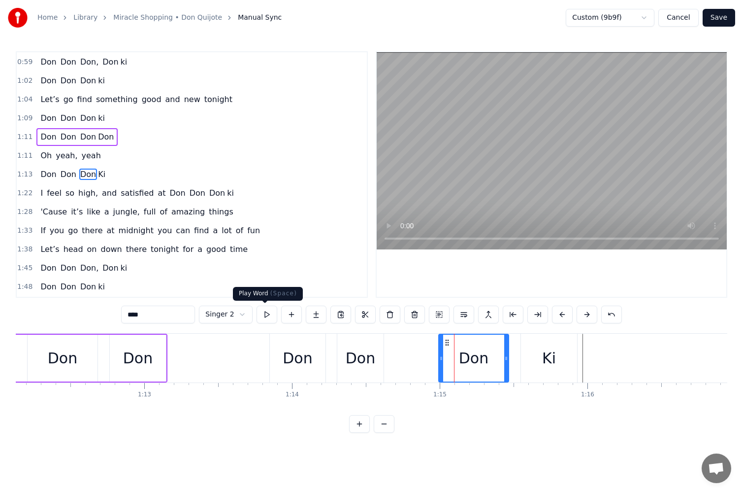
click at [264, 312] on button at bounding box center [267, 314] width 21 height 18
click at [571, 354] on div "Ki" at bounding box center [549, 358] width 56 height 49
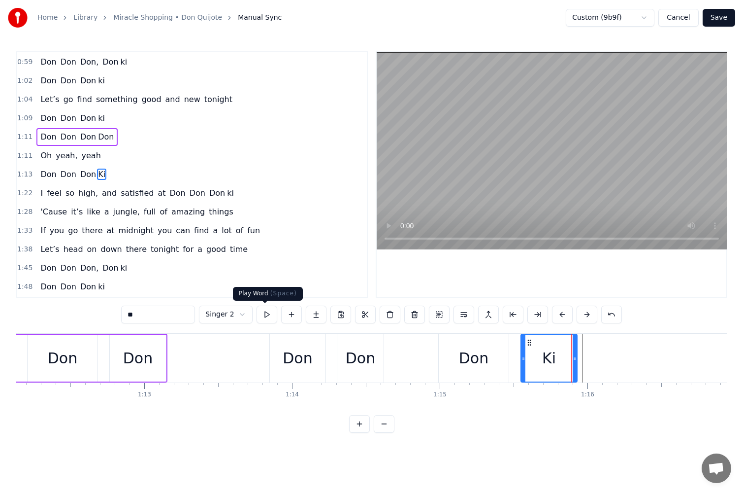
click at [268, 314] on button at bounding box center [267, 314] width 21 height 18
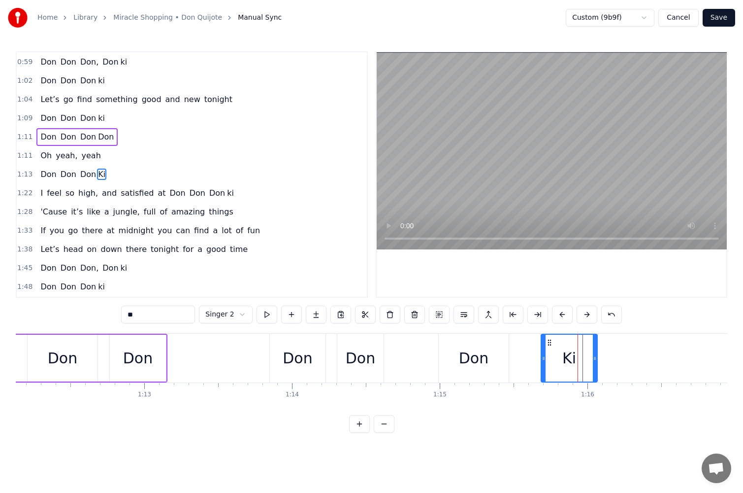
drag, startPoint x: 529, startPoint y: 343, endPoint x: 550, endPoint y: 343, distance: 21.2
click at [550, 343] on icon at bounding box center [550, 342] width 8 height 8
drag, startPoint x: 598, startPoint y: 356, endPoint x: 606, endPoint y: 358, distance: 8.7
click at [601, 357] on icon at bounding box center [599, 358] width 4 height 8
click at [267, 314] on button at bounding box center [267, 314] width 21 height 18
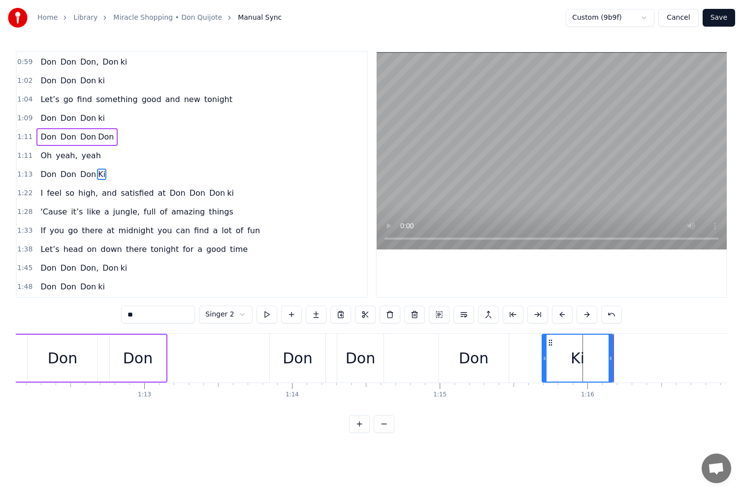
click at [478, 355] on div "Don" at bounding box center [474, 358] width 30 height 22
type input "***"
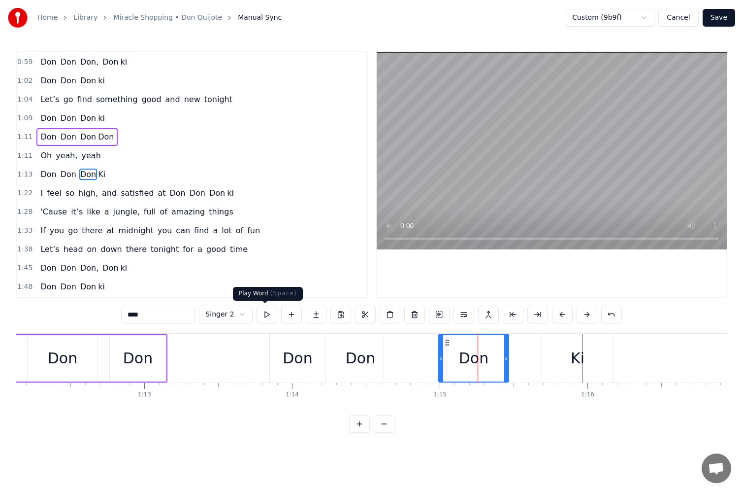
click at [259, 314] on button at bounding box center [267, 314] width 21 height 18
drag, startPoint x: 447, startPoint y: 340, endPoint x: 455, endPoint y: 340, distance: 7.9
click at [455, 340] on icon at bounding box center [455, 342] width 8 height 8
click at [266, 317] on button at bounding box center [267, 314] width 21 height 18
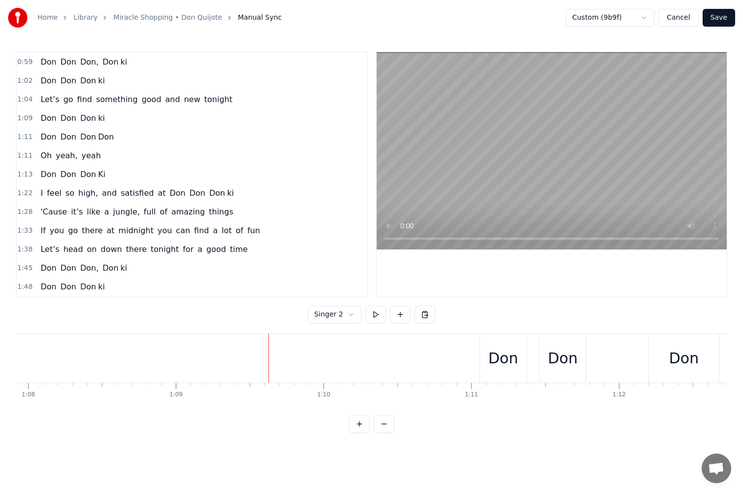
click at [338, 309] on html "Home Library Miracle Shopping • Don Quijote Manual Sync Custom (9b9f) Cancel Sa…" at bounding box center [371, 224] width 743 height 448
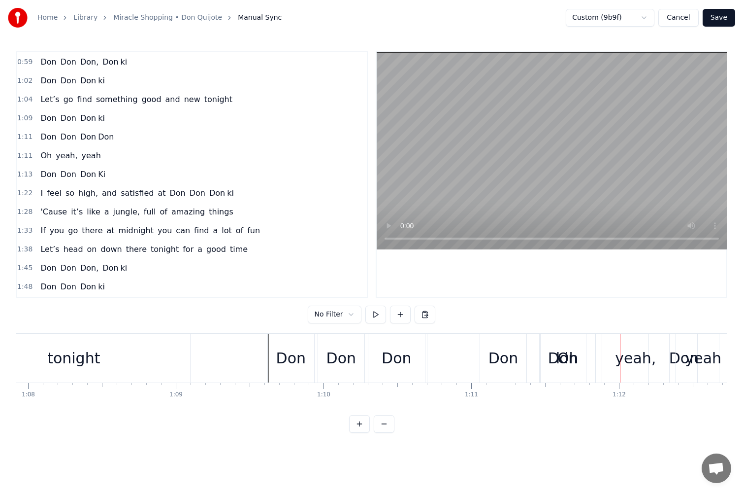
click at [352, 315] on html "Home Library Miracle Shopping • Don Quijote Manual Sync Custom (9b9f) Cancel Sa…" at bounding box center [371, 224] width 743 height 448
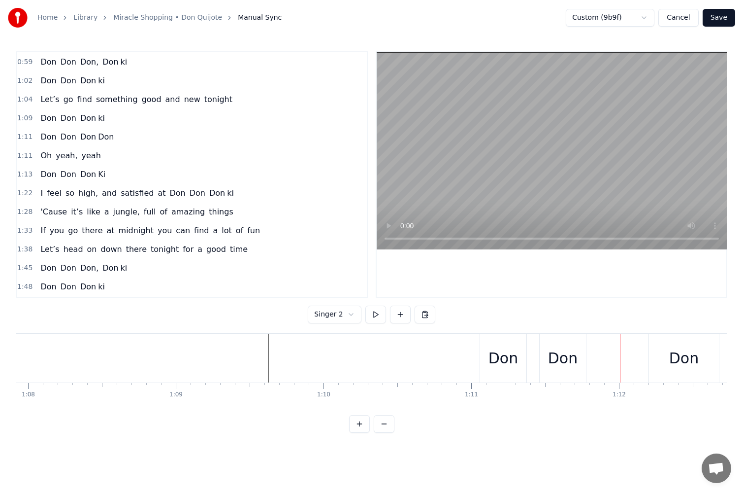
click at [705, 368] on div "Don" at bounding box center [684, 358] width 70 height 49
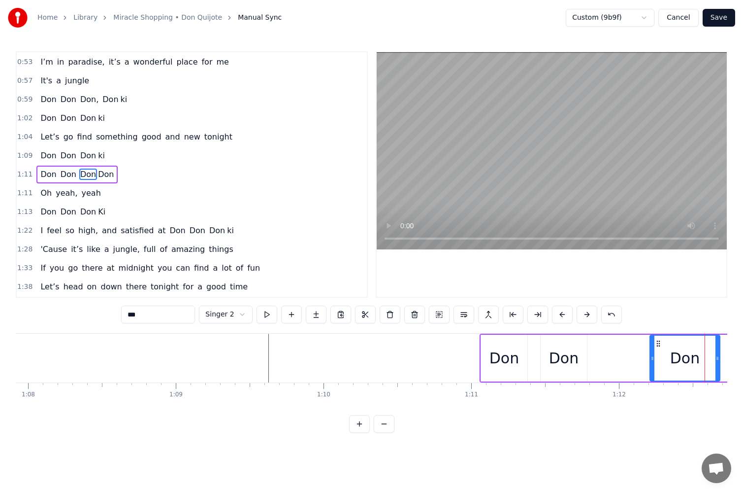
scroll to position [0, 10677]
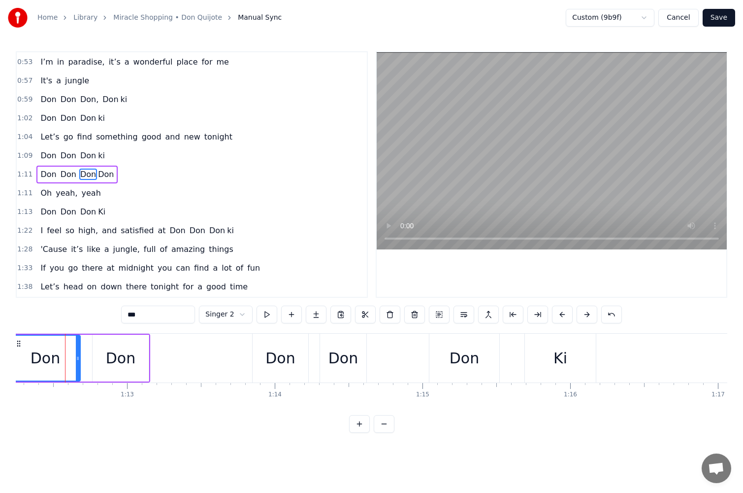
click at [165, 316] on input "***" at bounding box center [158, 314] width 74 height 18
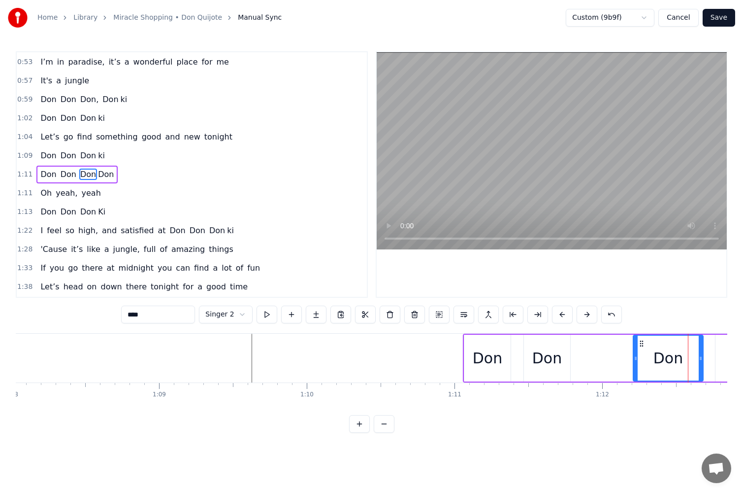
type input "***"
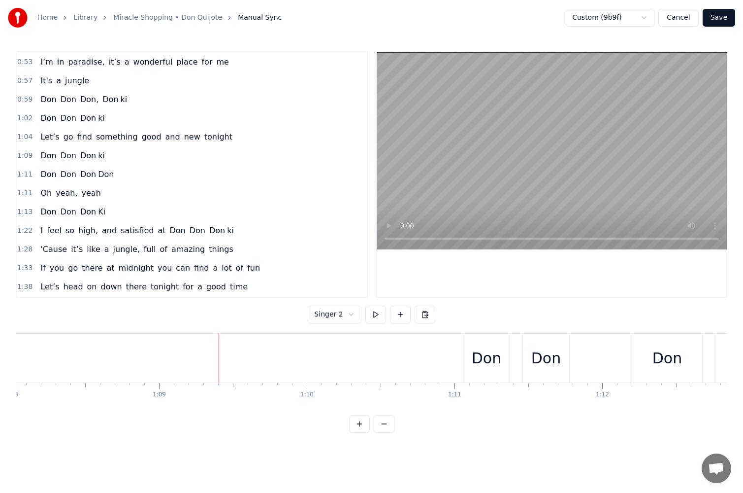
click at [345, 311] on html "Home Library Miracle Shopping • Don Quijote Manual Sync Custom (9b9f) Cancel Sa…" at bounding box center [371, 224] width 743 height 448
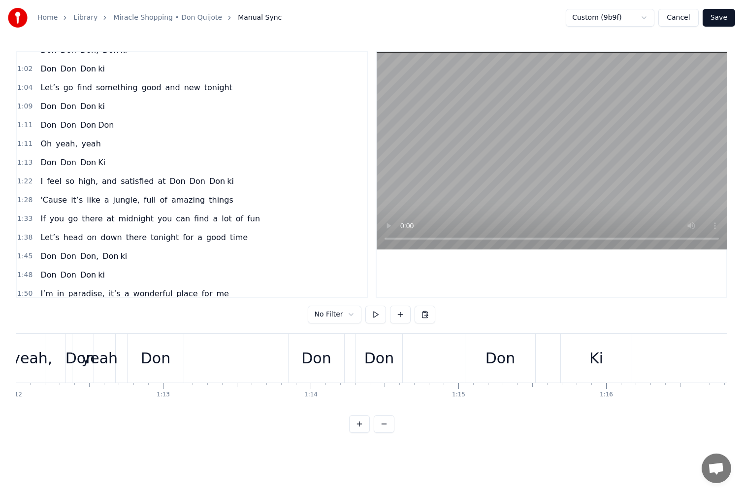
scroll to position [0, 10563]
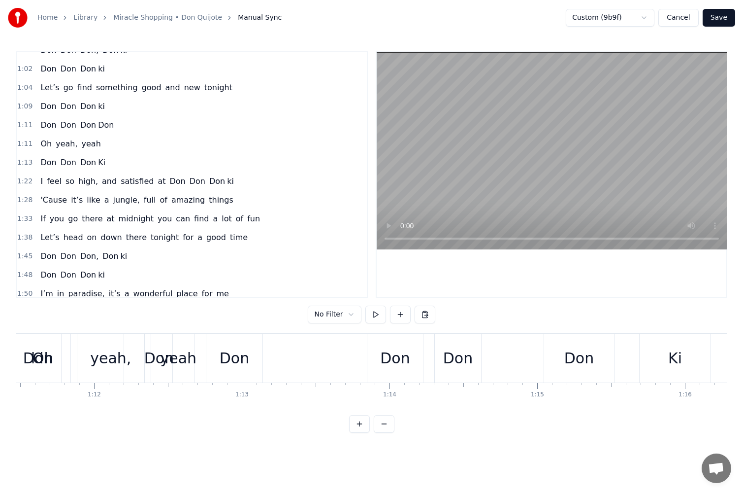
click at [685, 361] on div "Ki" at bounding box center [675, 358] width 71 height 49
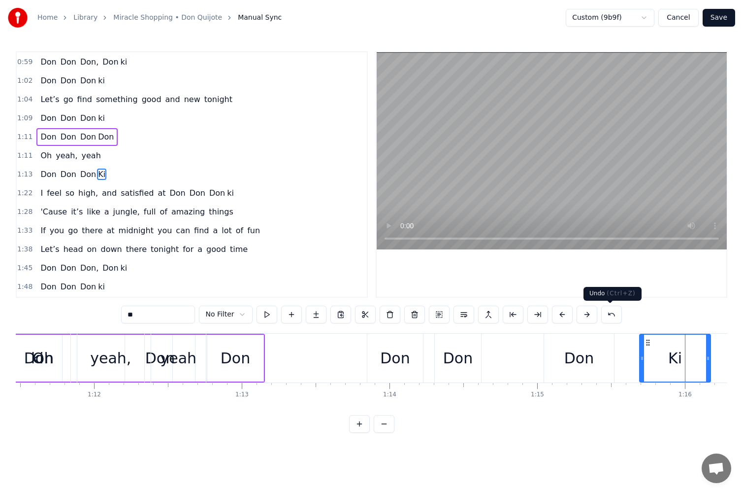
scroll to position [0, 11183]
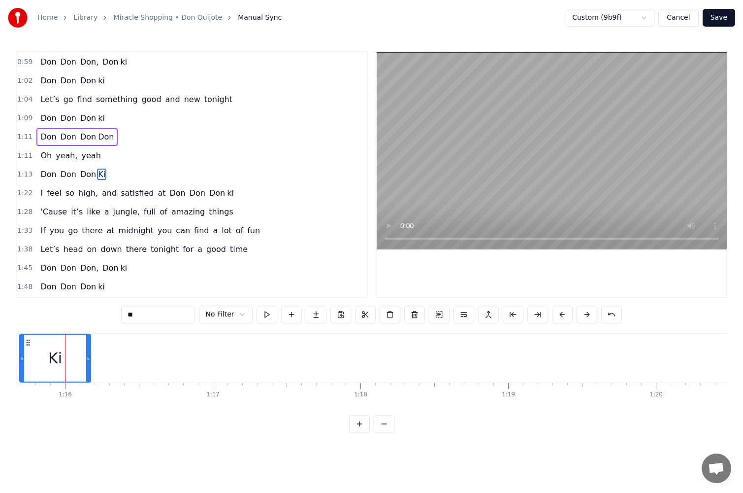
drag, startPoint x: 132, startPoint y: 317, endPoint x: 119, endPoint y: 317, distance: 12.8
click at [121, 317] on div "0:24 When I’m free, I take myself to [PERSON_NAME] 0:30 All my dreams come true…" at bounding box center [372, 241] width 712 height 381
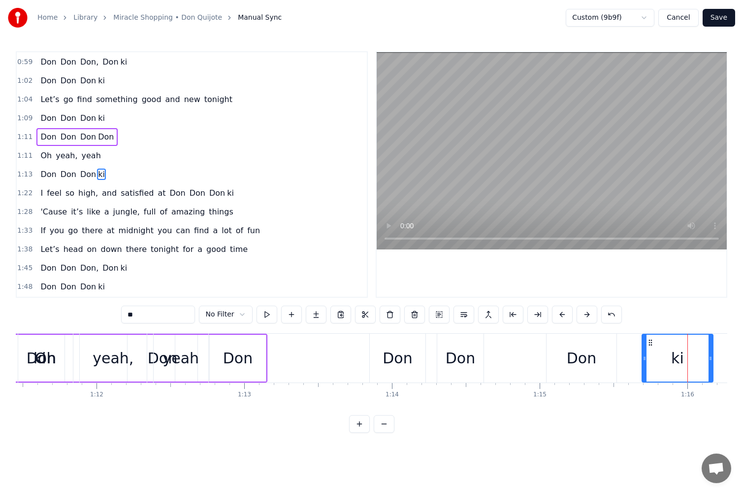
type input "**"
click at [242, 313] on html "Home Library Miracle Shopping • Don Quijote Manual Sync Custom (9b9f) Cancel Sa…" at bounding box center [371, 224] width 743 height 448
click at [203, 362] on div "[PERSON_NAME]" at bounding box center [196, 357] width 139 height 47
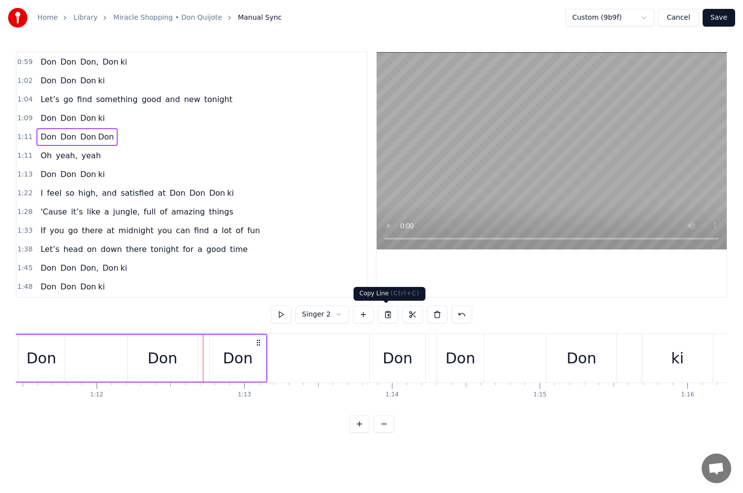
click at [387, 312] on button at bounding box center [388, 314] width 21 height 18
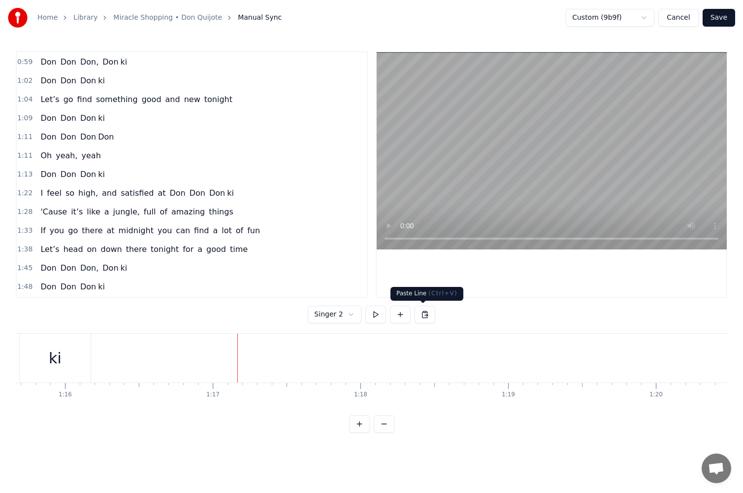
click at [423, 316] on button at bounding box center [425, 314] width 21 height 18
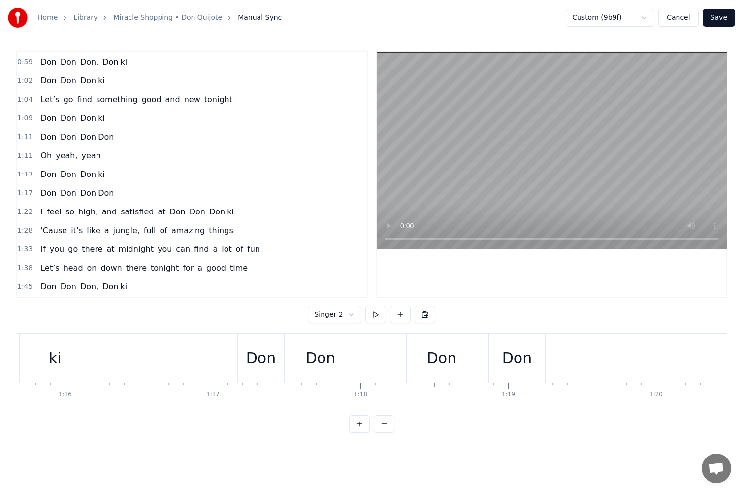
click at [290, 353] on div "[PERSON_NAME]" at bounding box center [392, 358] width 310 height 49
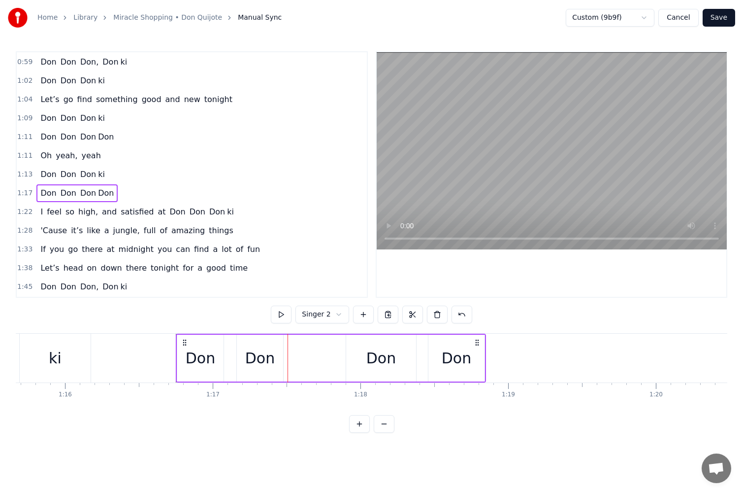
drag, startPoint x: 245, startPoint y: 342, endPoint x: 184, endPoint y: 349, distance: 62.0
click at [184, 349] on div "[PERSON_NAME]" at bounding box center [331, 358] width 310 height 49
click at [288, 312] on button at bounding box center [281, 314] width 21 height 18
click at [53, 358] on div "ki" at bounding box center [55, 358] width 13 height 22
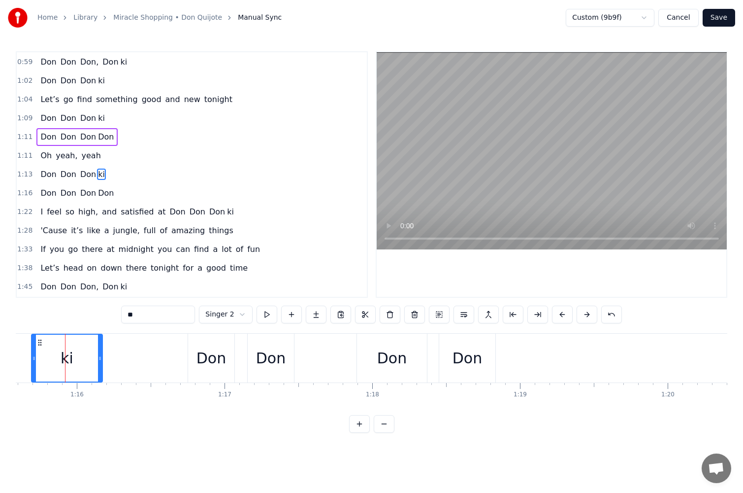
scroll to position [0, 10548]
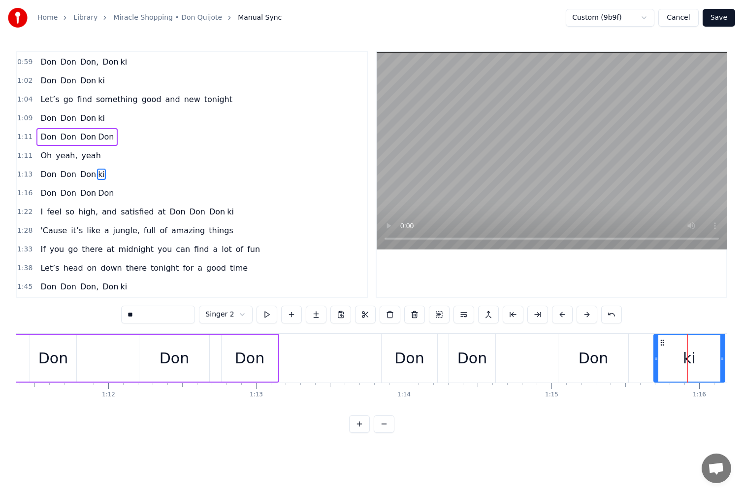
click at [527, 360] on div "Don Don Don ki" at bounding box center [554, 358] width 346 height 49
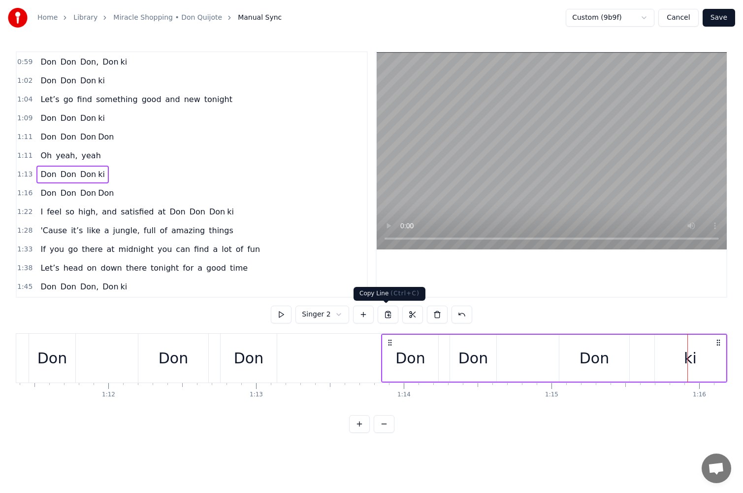
click at [382, 317] on button at bounding box center [388, 314] width 21 height 18
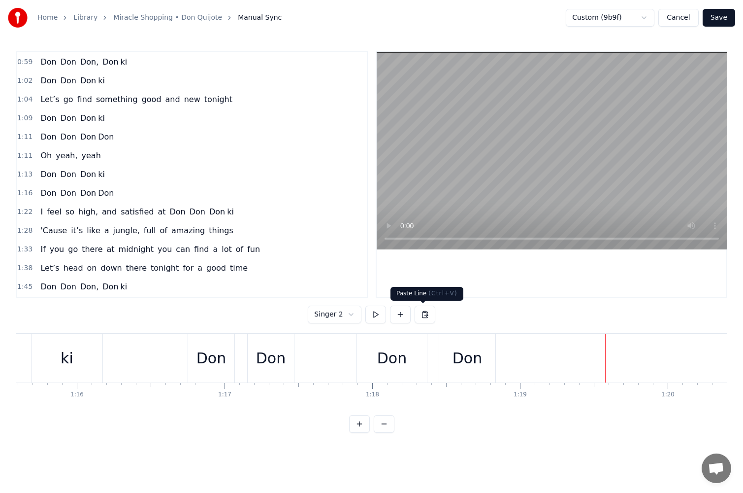
click at [422, 312] on button at bounding box center [425, 314] width 21 height 18
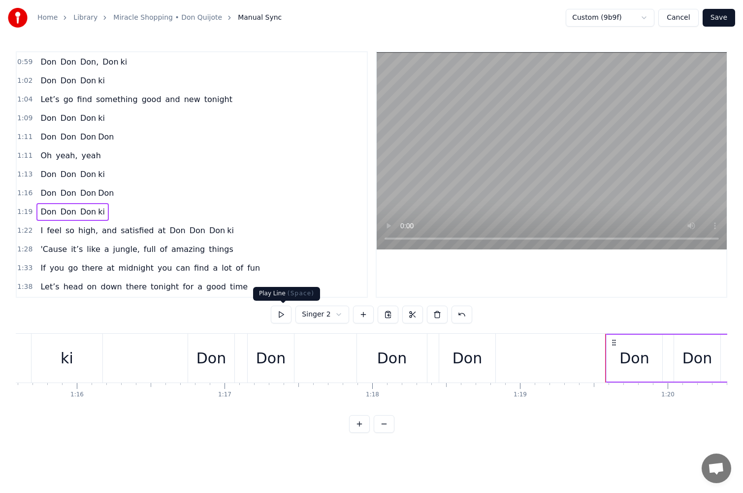
click at [284, 314] on button at bounding box center [281, 314] width 21 height 18
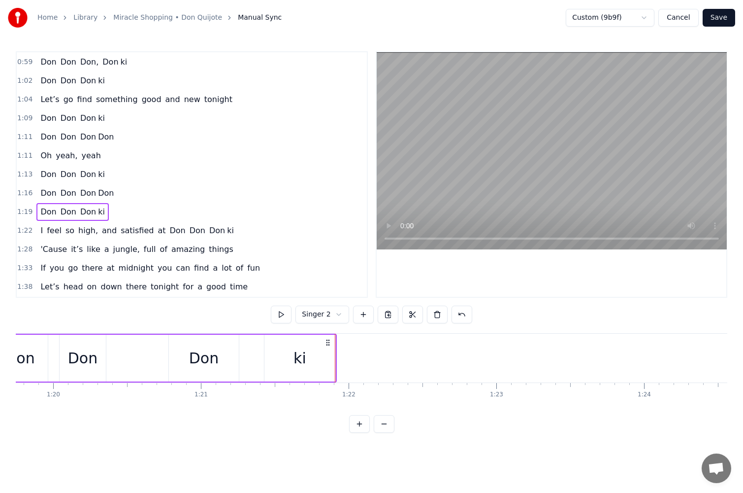
click at [326, 313] on html "Home Library Miracle Shopping • Don Quijote Manual Sync Custom (9b9f) Cancel Sa…" at bounding box center [371, 224] width 743 height 448
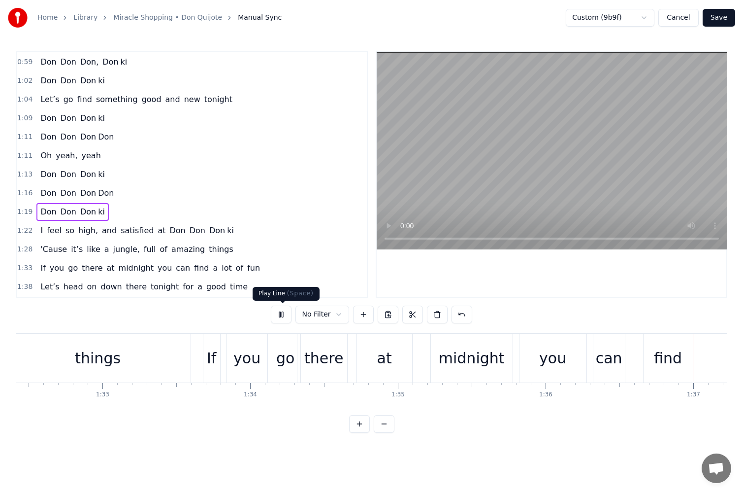
scroll to position [0, 14285]
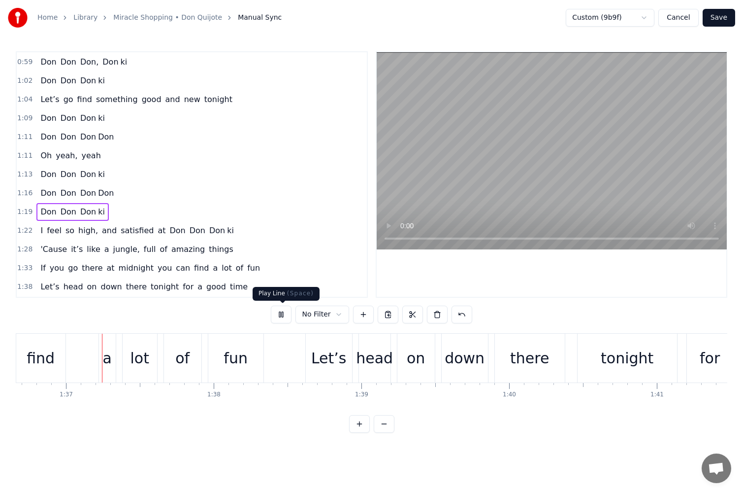
click at [280, 316] on button at bounding box center [281, 314] width 21 height 18
click at [281, 317] on button at bounding box center [281, 314] width 21 height 18
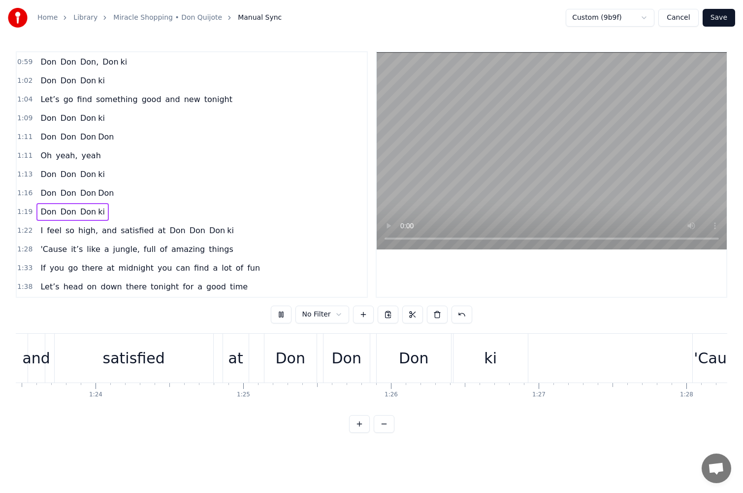
scroll to position [0, 12020]
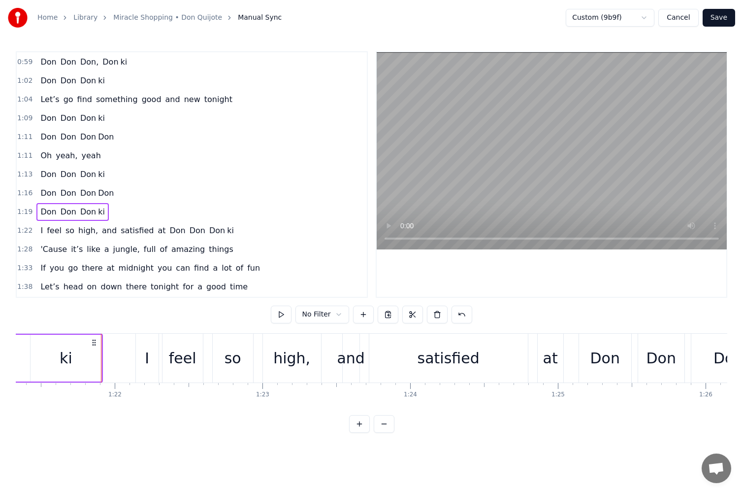
click at [647, 377] on div "Don" at bounding box center [661, 358] width 46 height 49
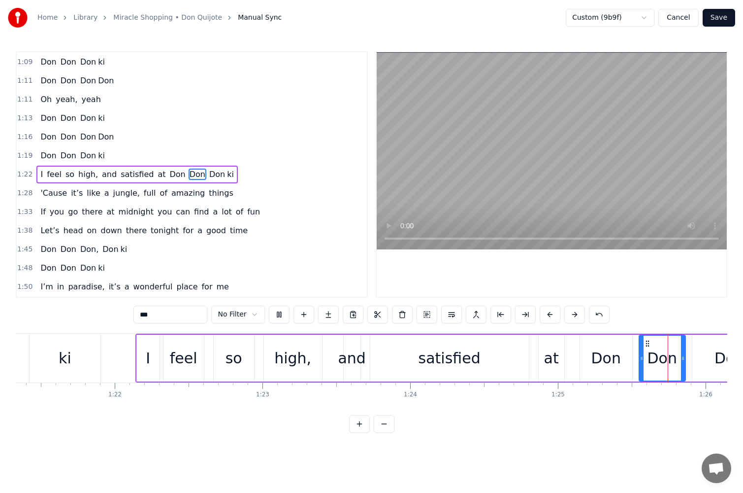
scroll to position [0, 12633]
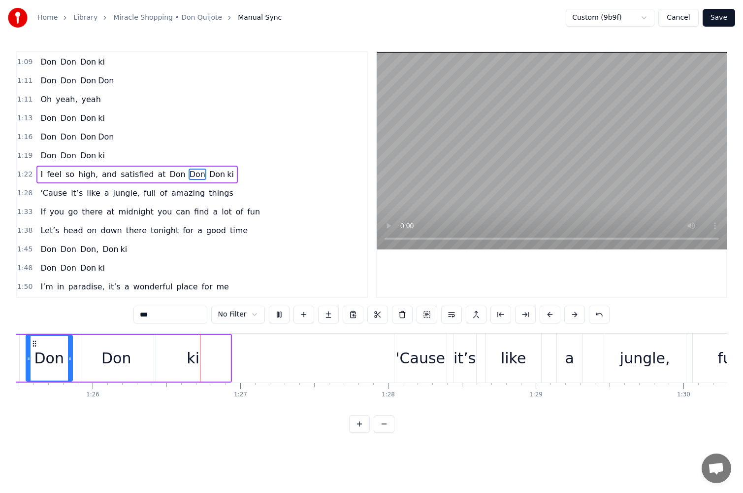
click at [160, 230] on span "tonight" at bounding box center [165, 230] width 30 height 11
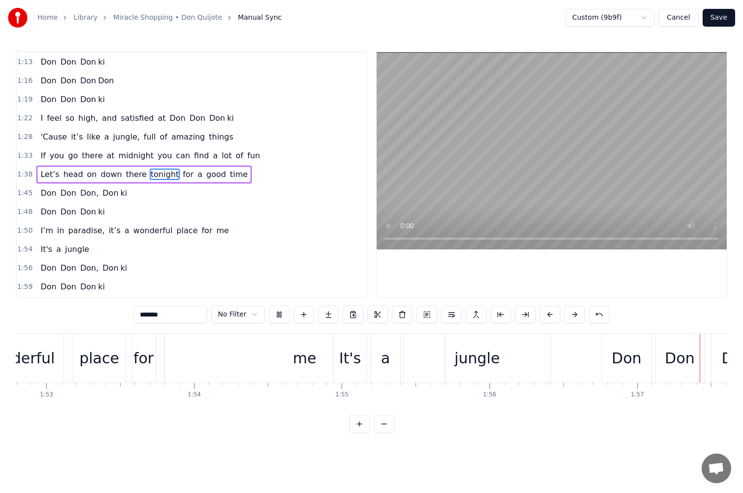
scroll to position [0, 17297]
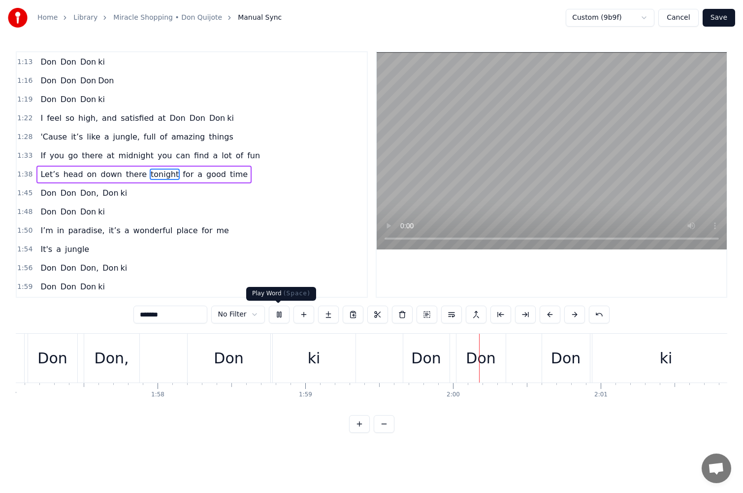
click at [275, 309] on button at bounding box center [279, 314] width 21 height 18
click at [175, 420] on div "0:24 When I’m free, I take myself to [PERSON_NAME] 0:30 All my dreams come true…" at bounding box center [372, 241] width 712 height 381
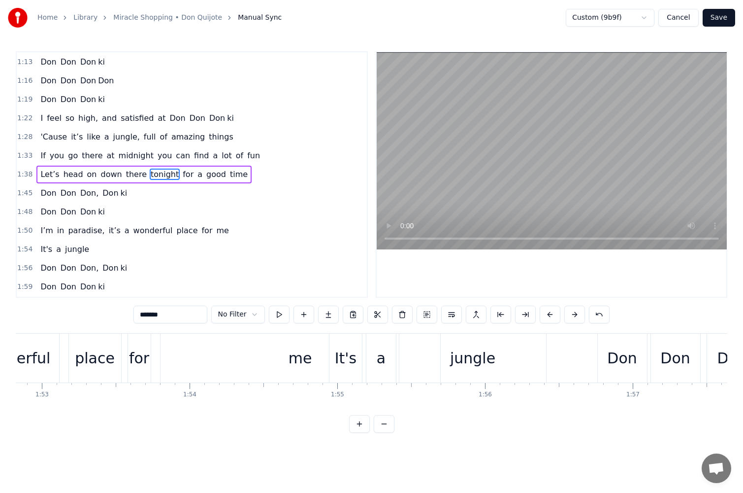
click at [465, 359] on div "jungle" at bounding box center [472, 358] width 45 height 22
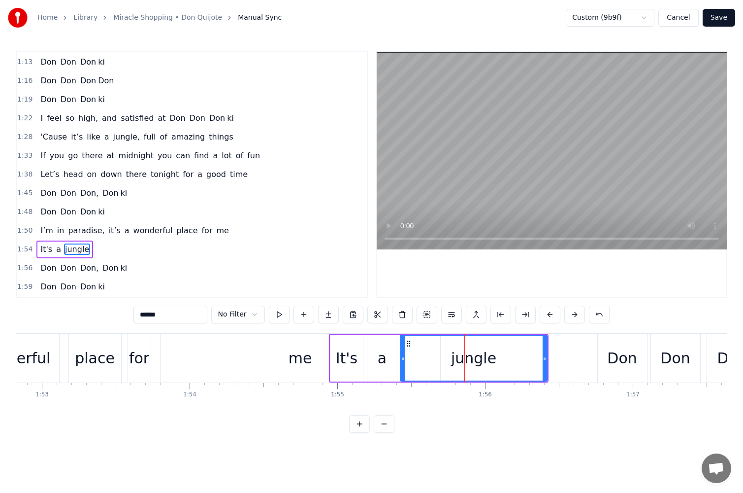
scroll to position [393, 0]
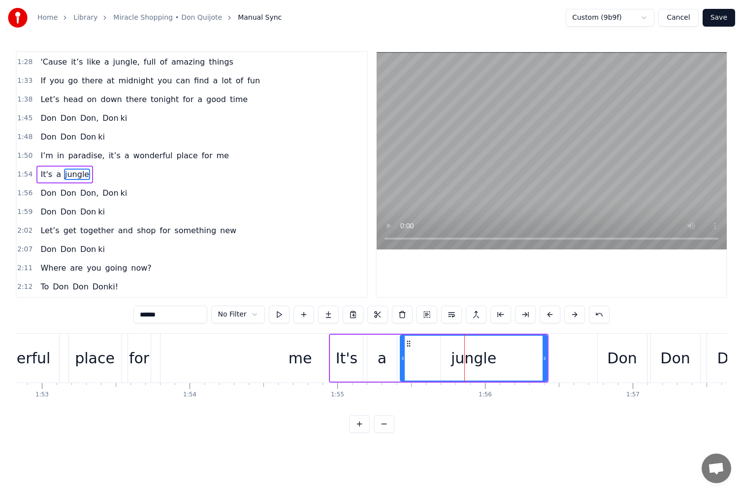
click at [280, 306] on body "Home Library Miracle Shopping • Don Quijote Manual Sync Custom (9b9f) Cancel Sa…" at bounding box center [371, 216] width 743 height 433
click at [274, 316] on button at bounding box center [279, 314] width 21 height 18
click at [393, 371] on div "a" at bounding box center [383, 357] width 30 height 47
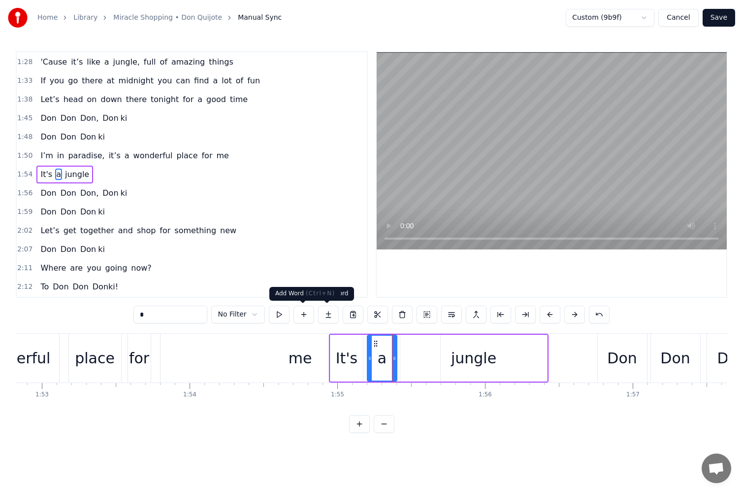
click at [277, 318] on button at bounding box center [279, 314] width 21 height 18
click at [381, 360] on div "a" at bounding box center [382, 358] width 9 height 22
click at [371, 342] on icon at bounding box center [372, 343] width 8 height 8
click at [389, 354] on icon at bounding box center [390, 358] width 4 height 8
click at [411, 356] on div "jungle" at bounding box center [474, 357] width 147 height 47
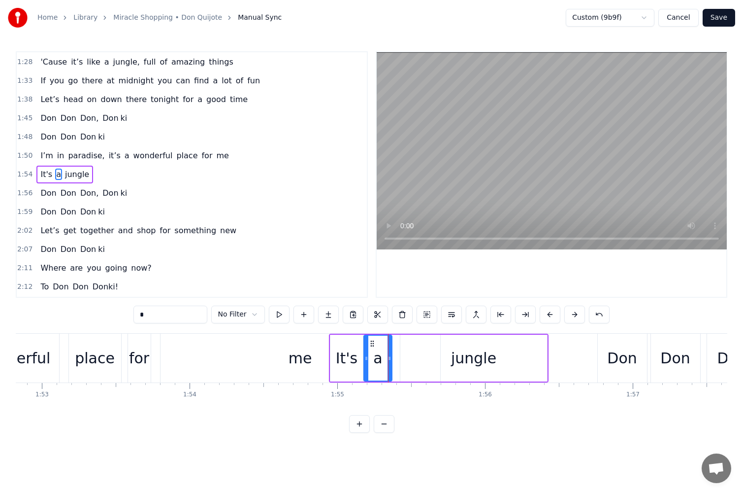
type input "******"
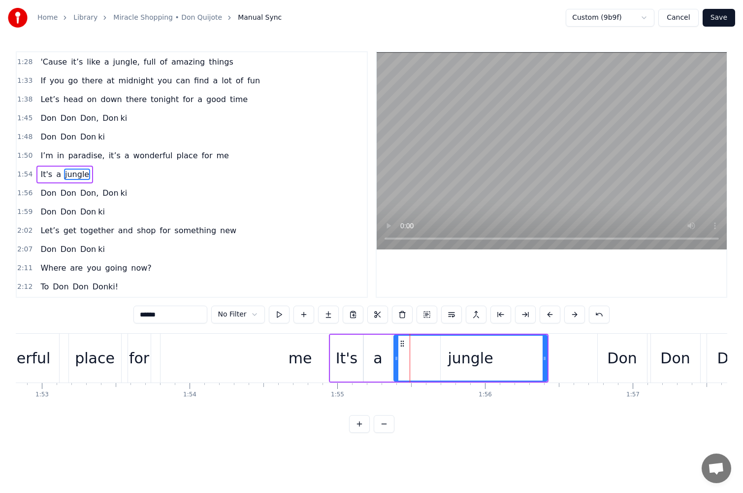
drag, startPoint x: 402, startPoint y: 357, endPoint x: 396, endPoint y: 357, distance: 6.4
click at [396, 357] on icon at bounding box center [397, 358] width 4 height 8
click at [286, 316] on button at bounding box center [279, 314] width 21 height 18
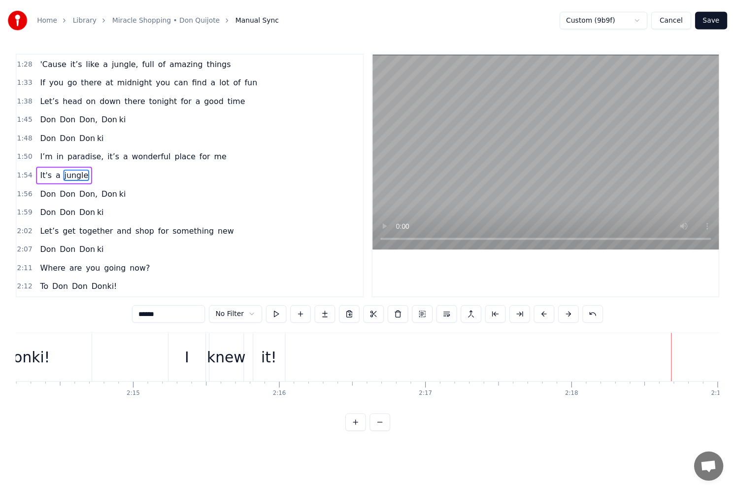
scroll to position [0, 20446]
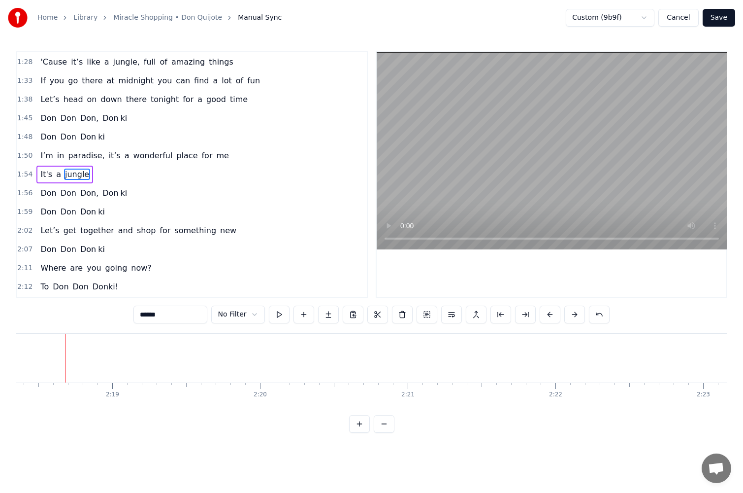
click at [719, 22] on button "Save" at bounding box center [719, 18] width 33 height 18
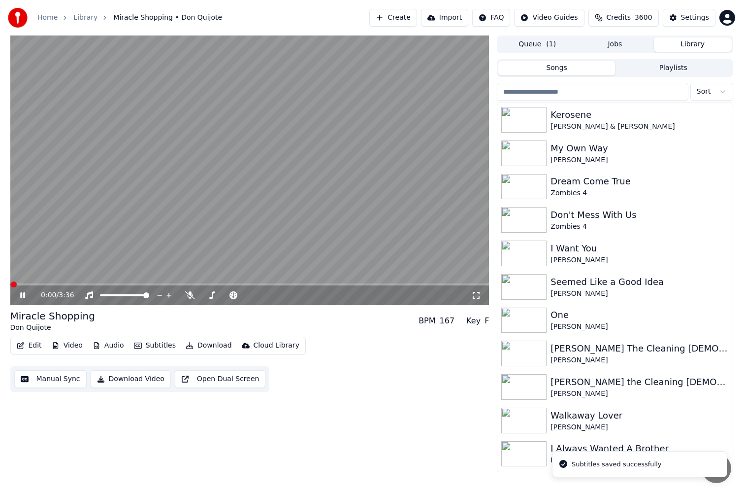
click at [180, 285] on span at bounding box center [249, 284] width 479 height 2
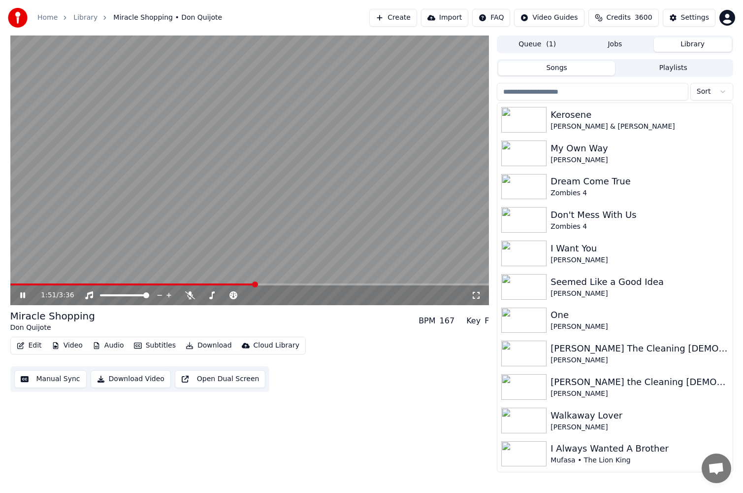
click at [256, 285] on span at bounding box center [249, 284] width 479 height 2
click at [277, 286] on div "1:51 / 3:36" at bounding box center [249, 295] width 479 height 20
click at [277, 286] on div "1:52 / 3:36" at bounding box center [249, 295] width 479 height 20
click at [279, 282] on video at bounding box center [249, 169] width 479 height 269
click at [286, 284] on span at bounding box center [249, 284] width 479 height 2
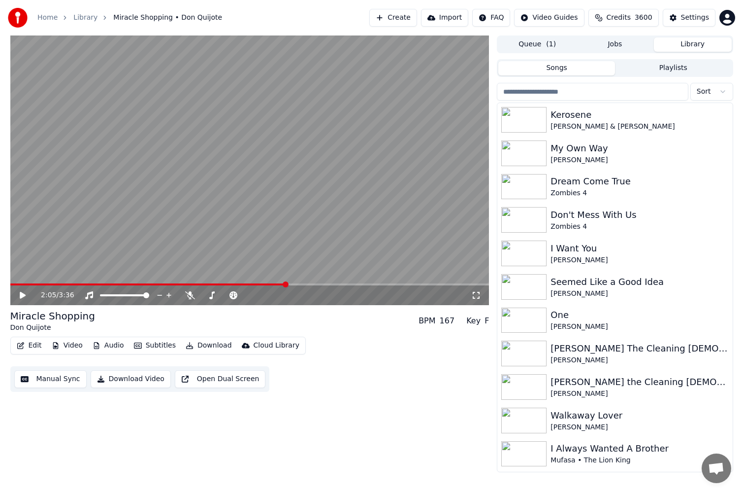
click at [22, 294] on icon at bounding box center [23, 295] width 6 height 7
click at [22, 296] on icon at bounding box center [22, 295] width 5 height 6
click at [22, 296] on icon at bounding box center [23, 295] width 6 height 7
click at [22, 296] on icon at bounding box center [22, 295] width 5 height 6
click at [29, 346] on button "Edit" at bounding box center [29, 345] width 33 height 14
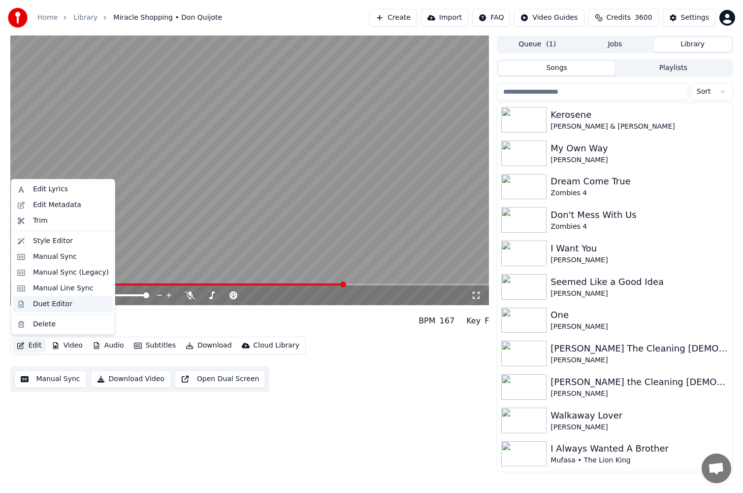
click at [66, 307] on div "Duet Editor" at bounding box center [52, 304] width 39 height 10
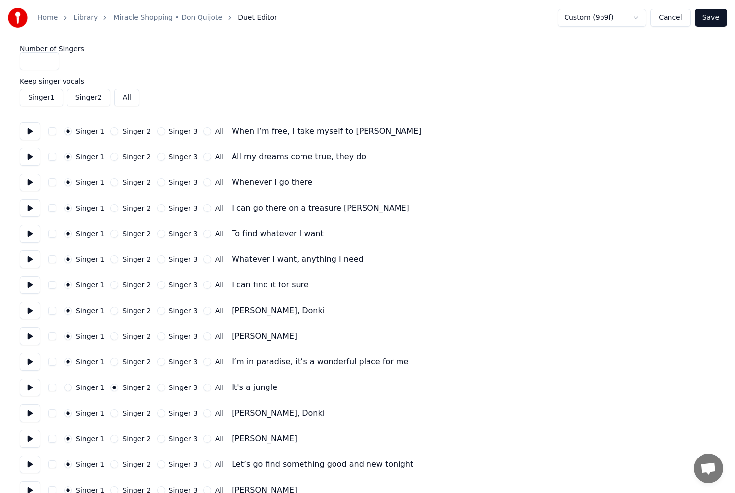
type input "*"
click at [50, 59] on input "*" at bounding box center [39, 61] width 39 height 18
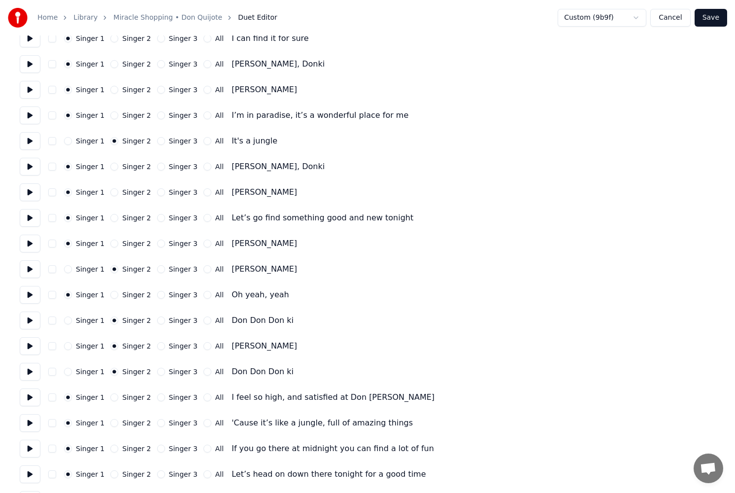
scroll to position [296, 0]
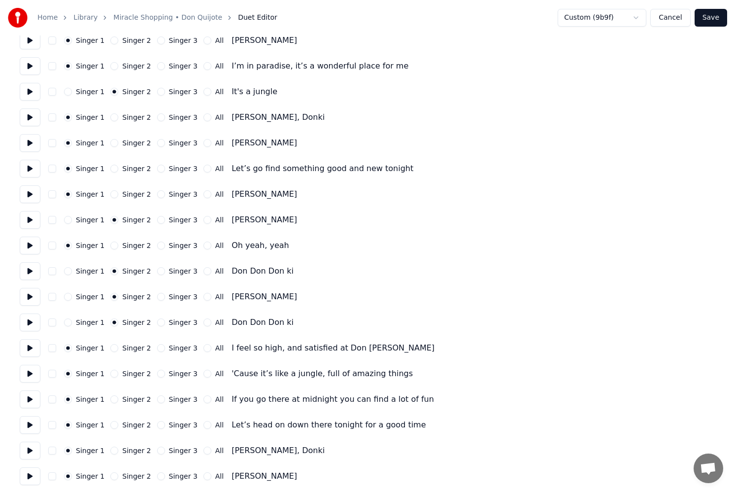
click at [157, 219] on button "Singer 3" at bounding box center [161, 220] width 8 height 8
click at [157, 271] on button "Singer 3" at bounding box center [161, 271] width 8 height 8
click at [157, 296] on button "Singer 3" at bounding box center [161, 297] width 8 height 8
click at [157, 325] on button "Singer 3" at bounding box center [161, 322] width 8 height 8
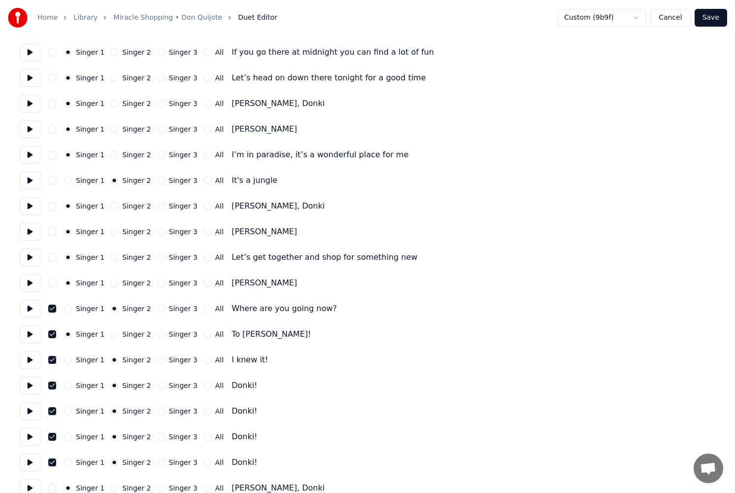
scroll to position [593, 0]
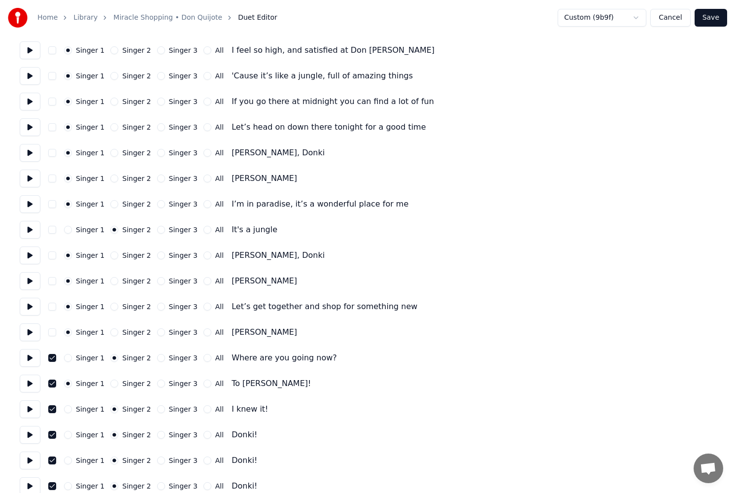
click at [716, 20] on button "Save" at bounding box center [711, 18] width 33 height 18
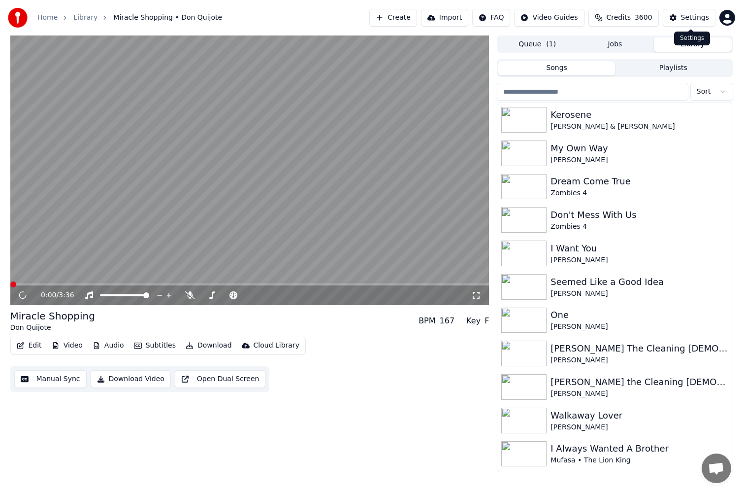
click at [685, 15] on div "Settings" at bounding box center [695, 18] width 28 height 10
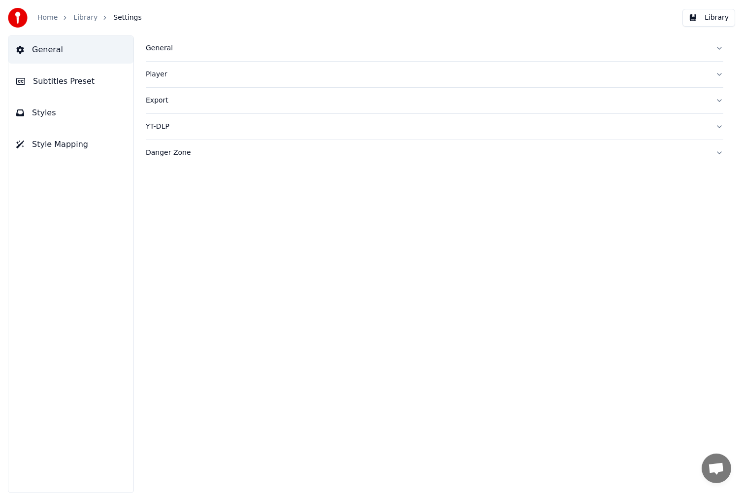
click at [63, 124] on button "Styles" at bounding box center [70, 113] width 125 height 28
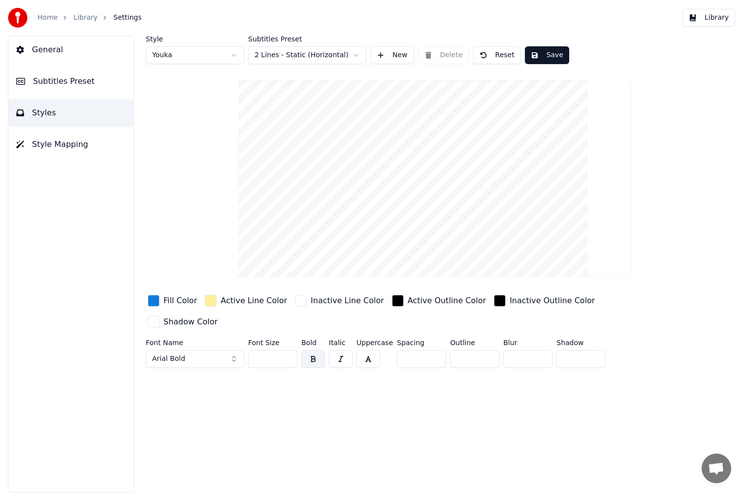
click at [222, 58] on html "Home Library Settings Library General Subtitles Preset Styles Style Mapping Sty…" at bounding box center [371, 246] width 743 height 493
click at [235, 56] on html "Home Library Settings Library General Subtitles Preset Styles Style Mapping Sty…" at bounding box center [371, 246] width 743 height 493
click at [75, 83] on span "Subtitles Preset" at bounding box center [64, 81] width 62 height 12
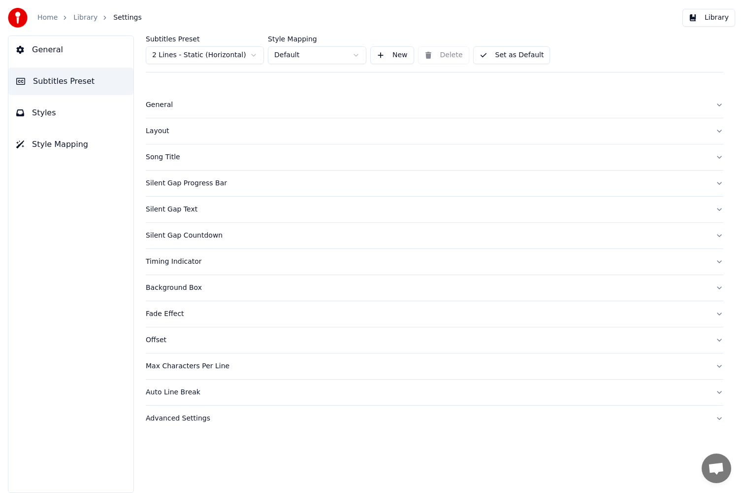
click at [242, 124] on button "Layout" at bounding box center [435, 131] width 578 height 26
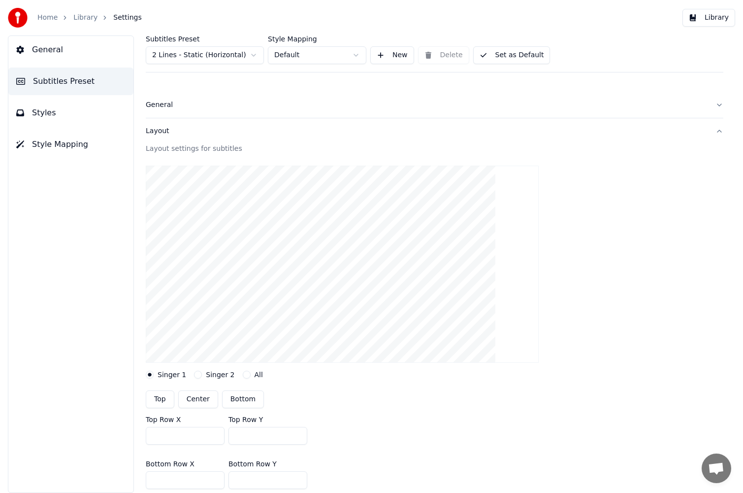
scroll to position [148, 0]
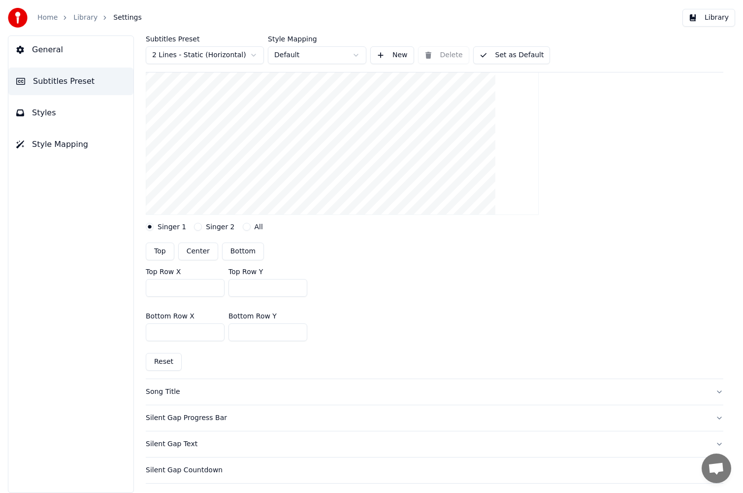
click at [243, 226] on button "All" at bounding box center [247, 227] width 8 height 8
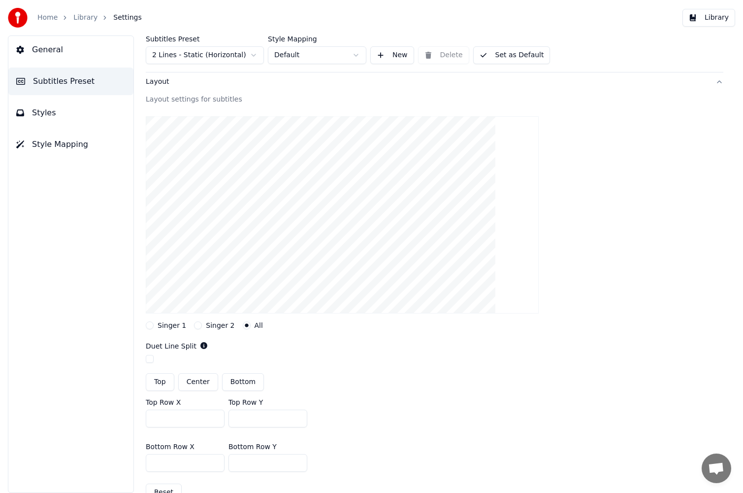
scroll to position [99, 0]
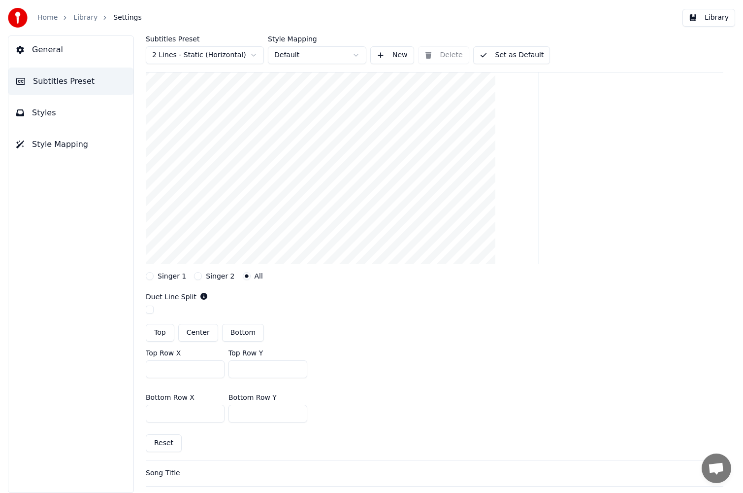
click at [48, 55] on span "General" at bounding box center [47, 50] width 31 height 12
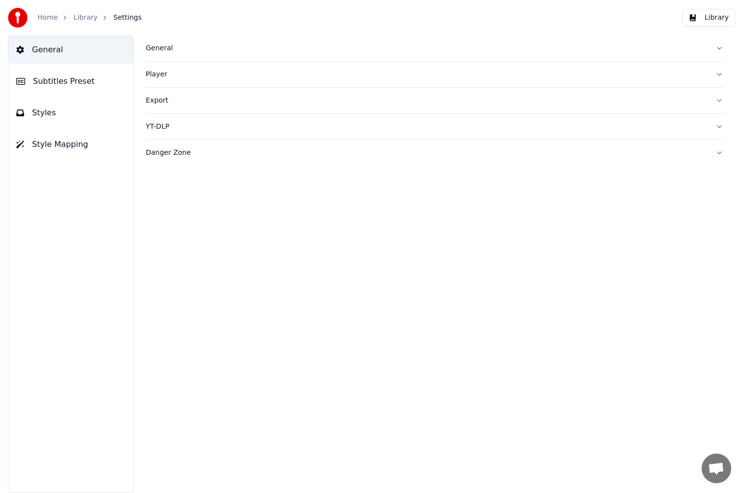
click at [82, 19] on link "Library" at bounding box center [85, 18] width 24 height 10
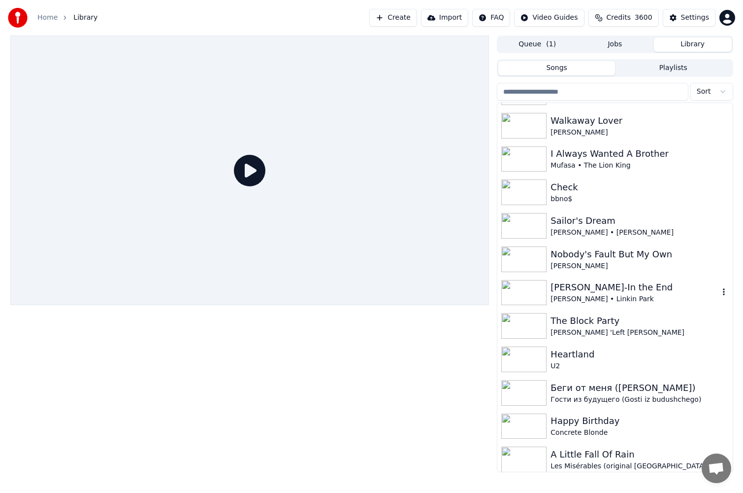
scroll to position [542, 0]
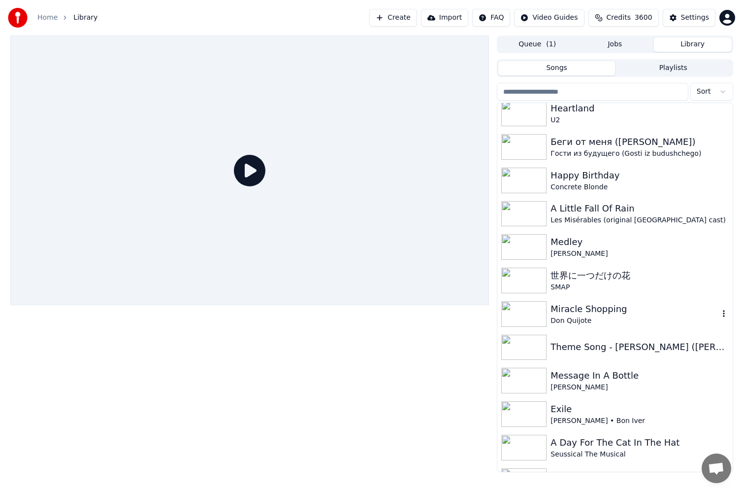
click at [620, 303] on div "Miracle Shopping" at bounding box center [635, 309] width 168 height 14
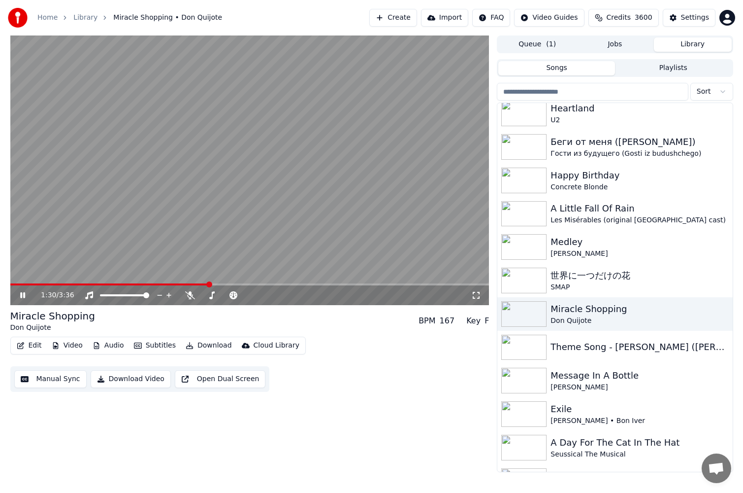
click at [209, 284] on span at bounding box center [249, 284] width 479 height 2
click at [188, 284] on span at bounding box center [111, 284] width 202 height 2
click at [175, 283] on span at bounding box center [93, 284] width 166 height 2
click at [23, 297] on icon at bounding box center [22, 295] width 5 height 6
click at [683, 19] on button "Settings" at bounding box center [689, 18] width 53 height 18
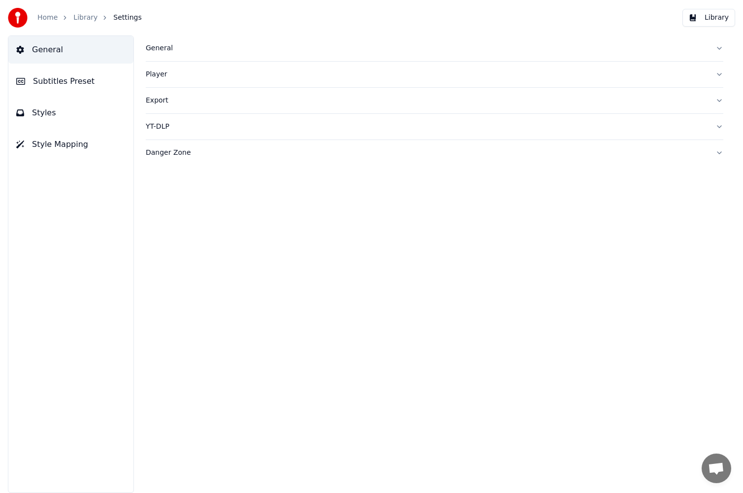
click at [82, 77] on span "Subtitles Preset" at bounding box center [64, 81] width 62 height 12
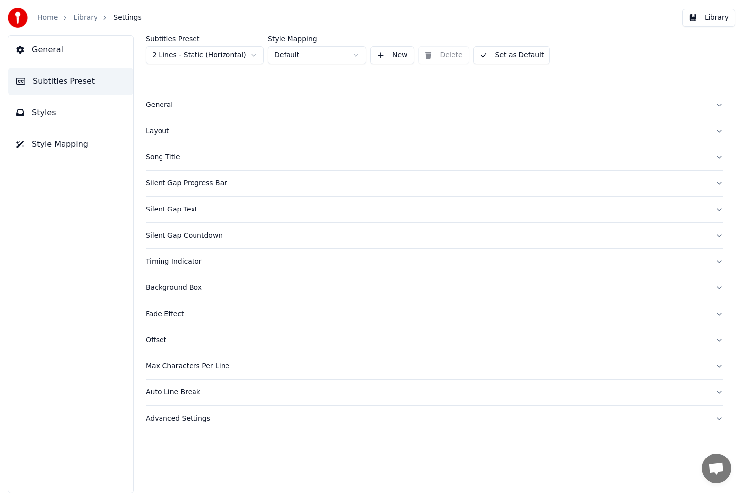
click at [82, 14] on link "Library" at bounding box center [85, 18] width 24 height 10
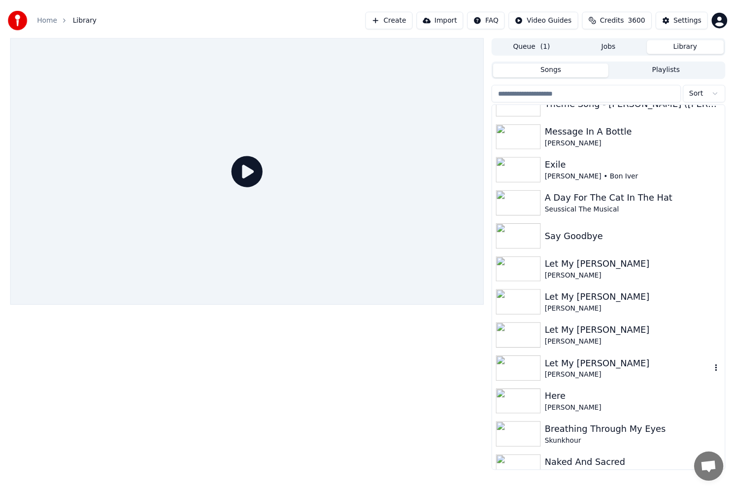
scroll to position [542, 0]
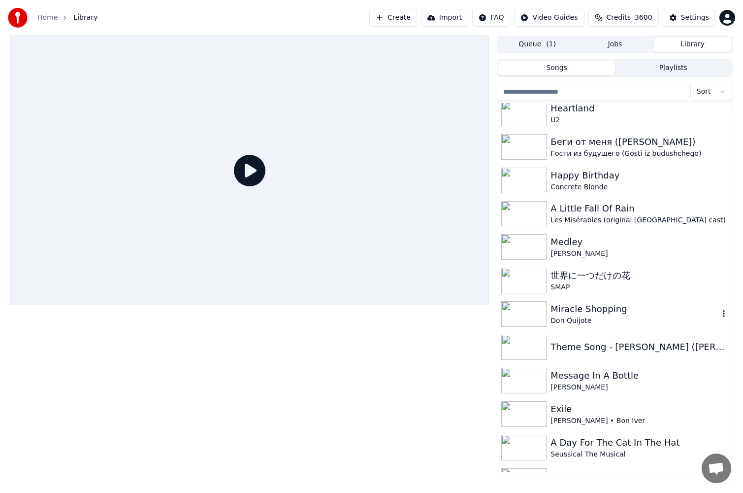
click at [584, 317] on div "Don Quijote" at bounding box center [635, 321] width 168 height 10
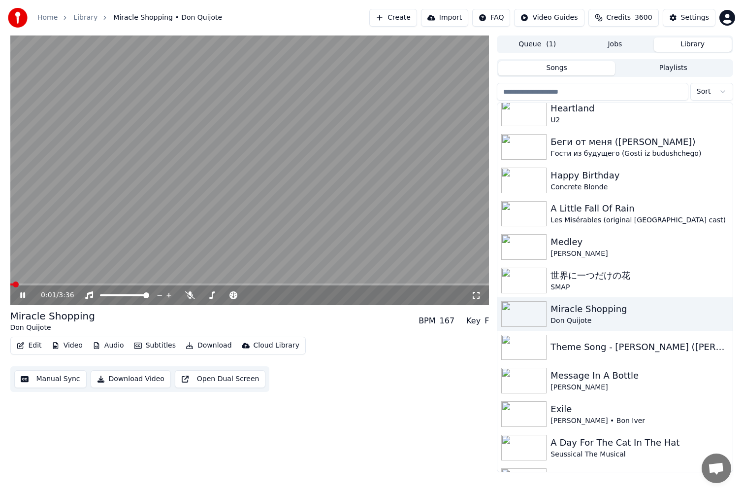
click at [165, 284] on span at bounding box center [249, 284] width 479 height 2
click at [22, 295] on icon at bounding box center [22, 295] width 5 height 6
click at [22, 295] on icon at bounding box center [23, 295] width 6 height 7
click at [22, 295] on icon at bounding box center [29, 295] width 23 height 8
click at [24, 348] on icon "button" at bounding box center [21, 345] width 8 height 7
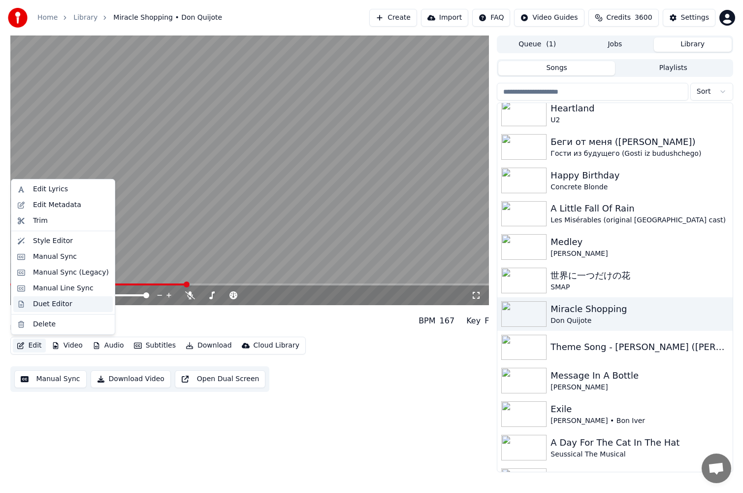
click at [53, 307] on div "Duet Editor" at bounding box center [52, 304] width 39 height 10
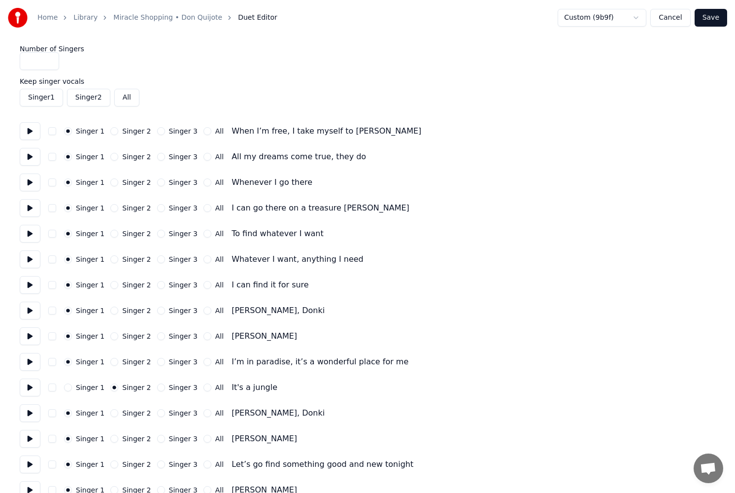
click at [49, 64] on input "*" at bounding box center [39, 61] width 39 height 18
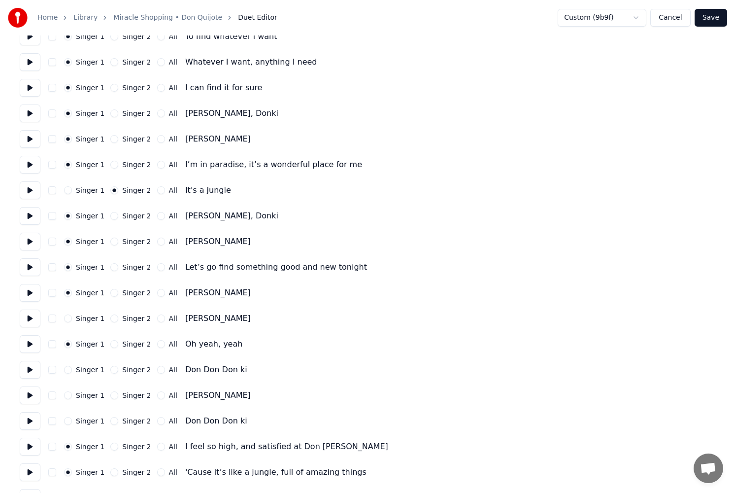
scroll to position [246, 0]
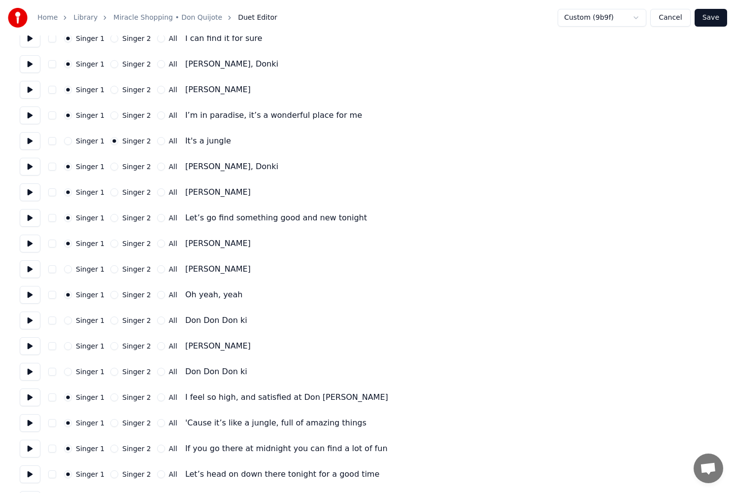
click at [110, 270] on button "Singer 2" at bounding box center [114, 269] width 8 height 8
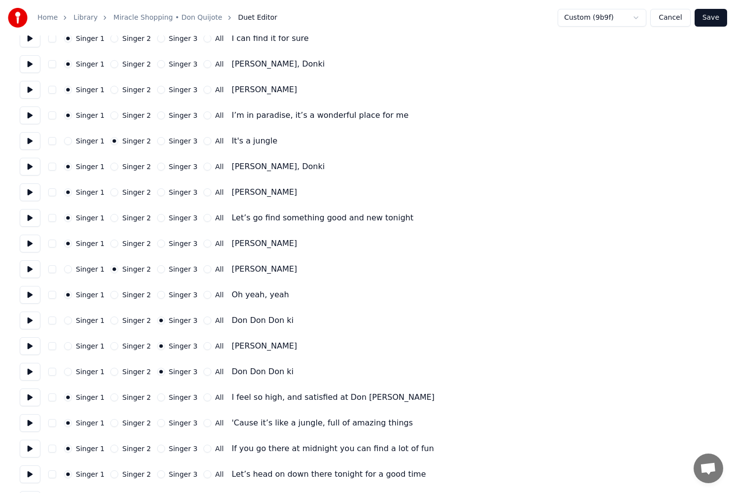
click at [110, 321] on button "Singer 2" at bounding box center [114, 320] width 8 height 8
click at [110, 343] on button "Singer 2" at bounding box center [114, 346] width 8 height 8
click at [111, 373] on button "Singer 2" at bounding box center [114, 372] width 8 height 8
type input "*"
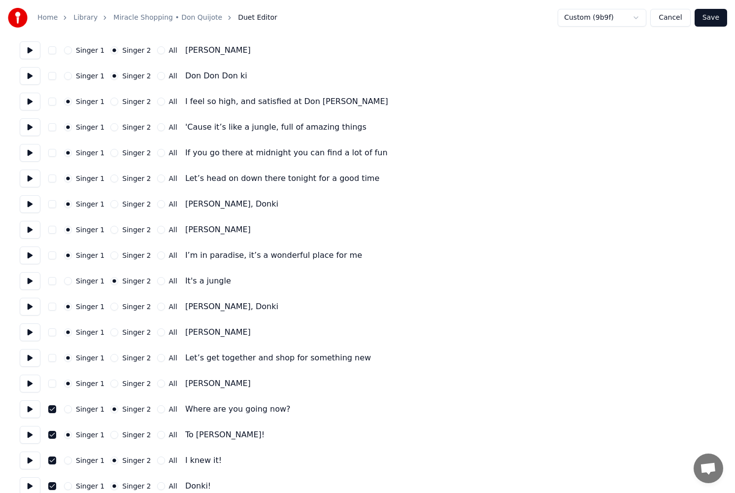
scroll to position [591, 0]
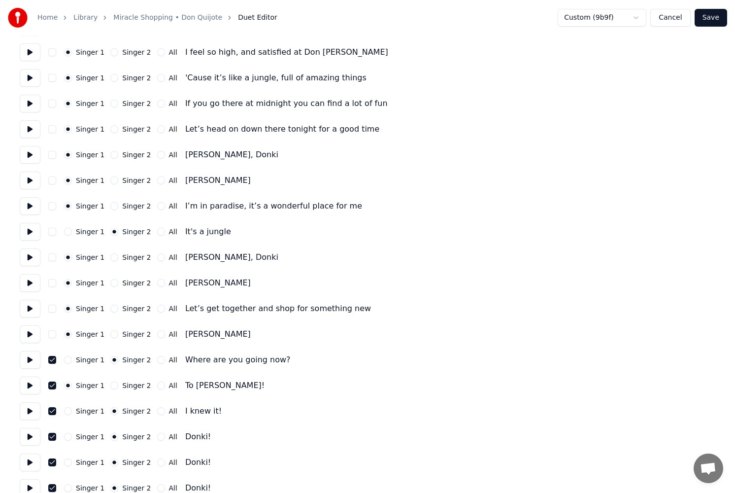
click at [712, 20] on button "Save" at bounding box center [711, 18] width 33 height 18
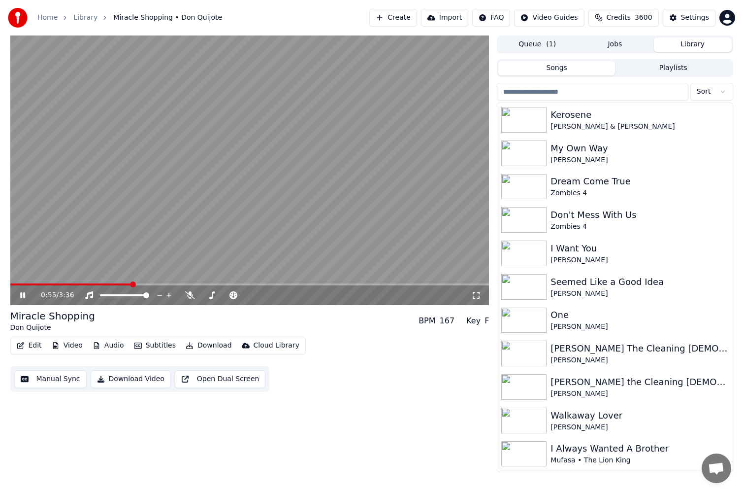
click at [132, 284] on span at bounding box center [249, 284] width 479 height 2
click at [19, 292] on icon at bounding box center [29, 295] width 23 height 8
click at [44, 376] on button "Manual Sync" at bounding box center [50, 379] width 72 height 18
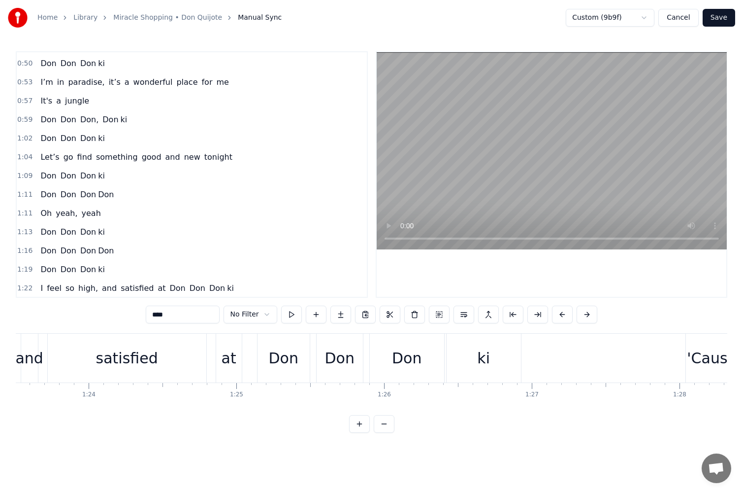
scroll to position [246, 0]
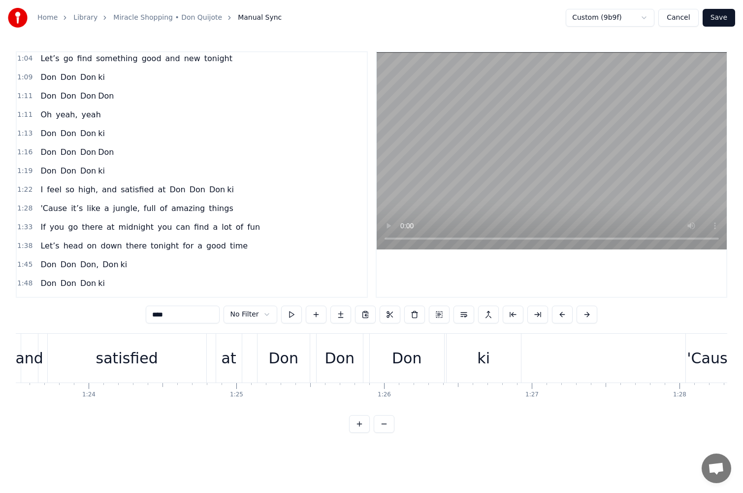
click at [55, 117] on span "yeah," at bounding box center [67, 114] width 24 height 11
type input "*****"
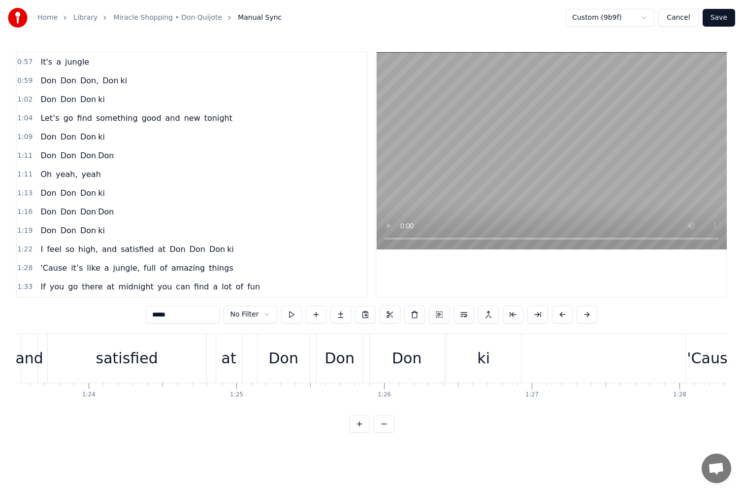
scroll to position [0, 10574]
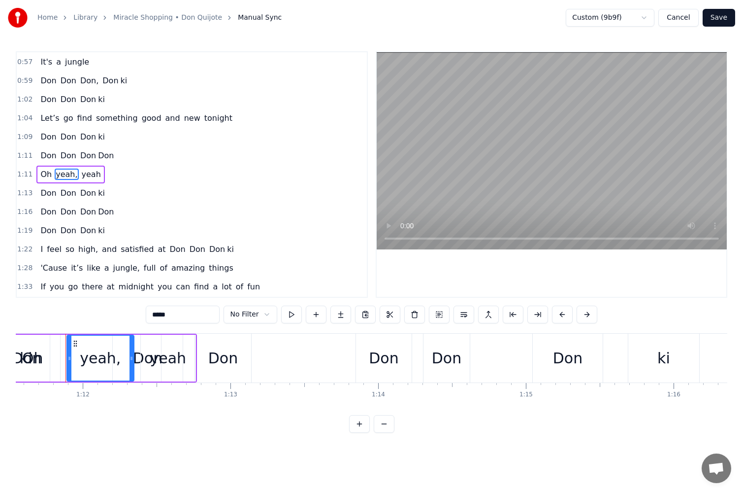
click at [268, 312] on html "Home Library Miracle Shopping • Don Quijote Manual Sync Custom (9b9f) Cancel Sa…" at bounding box center [371, 224] width 743 height 448
click at [65, 351] on div "Oh yeah, yeah" at bounding box center [100, 358] width 193 height 49
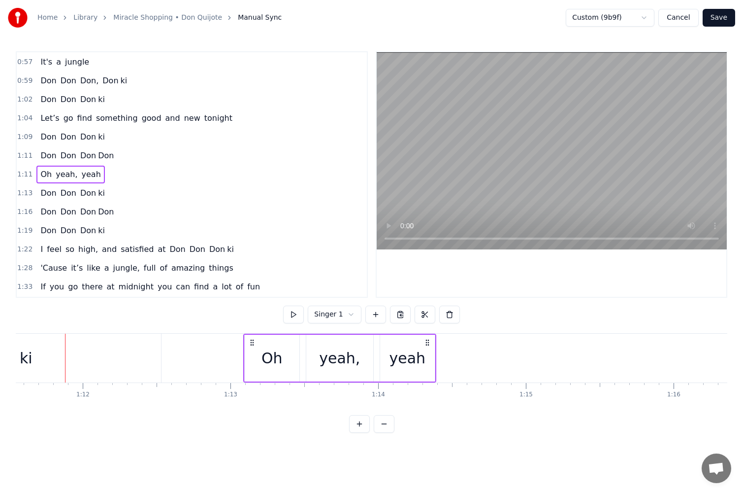
drag, startPoint x: 189, startPoint y: 342, endPoint x: 429, endPoint y: 346, distance: 239.5
click at [429, 346] on div "Oh yeah, yeah" at bounding box center [339, 358] width 193 height 49
click at [277, 313] on button at bounding box center [281, 314] width 21 height 18
click at [326, 318] on html "Home Library Miracle Shopping • Don Quijote Manual Sync Custom (9b9f) Cancel Sa…" at bounding box center [371, 224] width 743 height 448
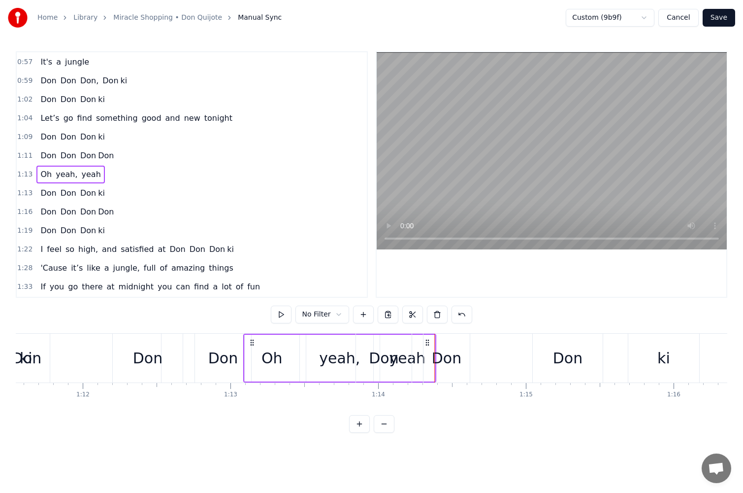
scroll to position [0, 9951]
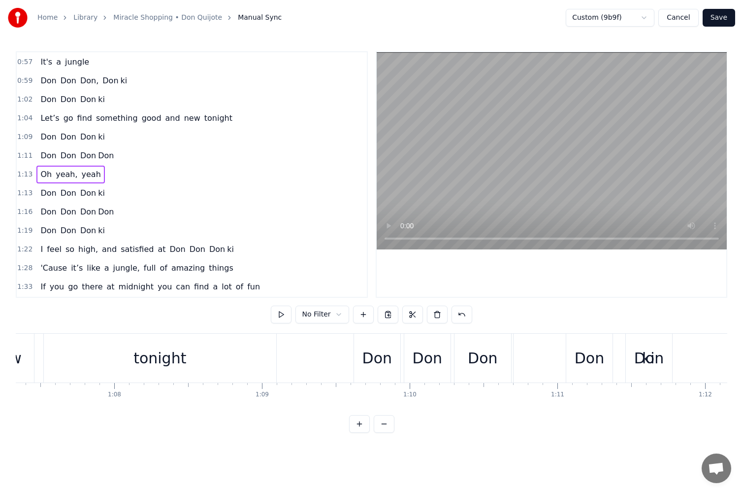
click at [107, 361] on div "tonight" at bounding box center [160, 358] width 233 height 49
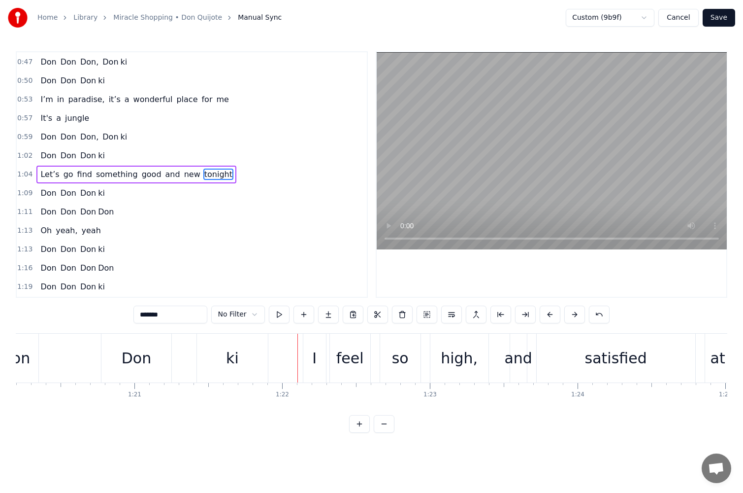
scroll to position [0, 11230]
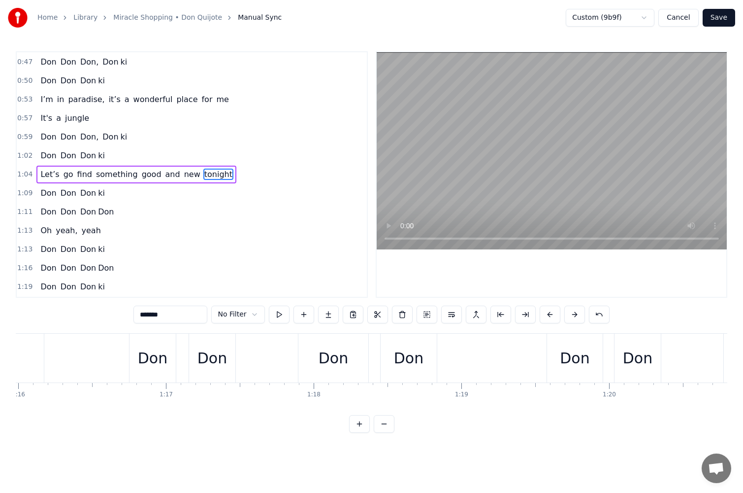
click at [422, 365] on div "Don" at bounding box center [409, 358] width 30 height 22
type input "***"
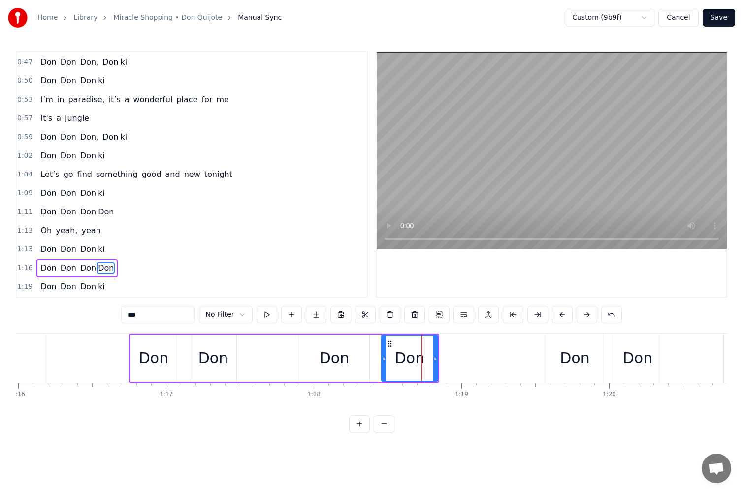
scroll to position [224, 0]
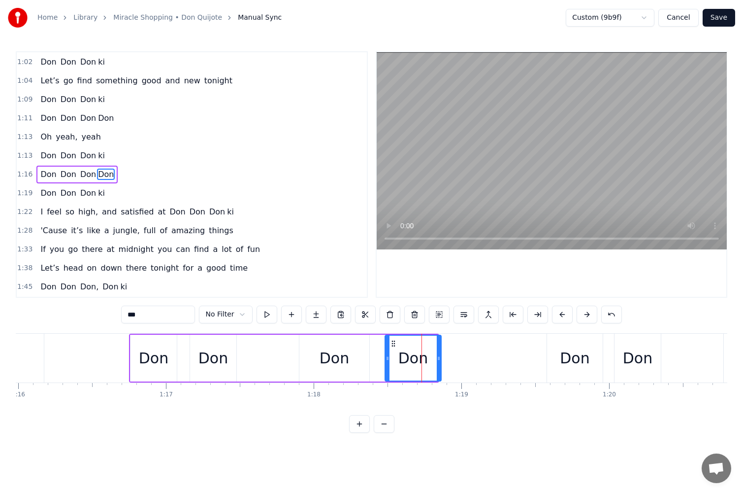
click at [394, 345] on icon at bounding box center [394, 343] width 8 height 8
click at [397, 346] on icon at bounding box center [395, 343] width 8 height 8
click at [723, 16] on button "Save" at bounding box center [719, 18] width 33 height 18
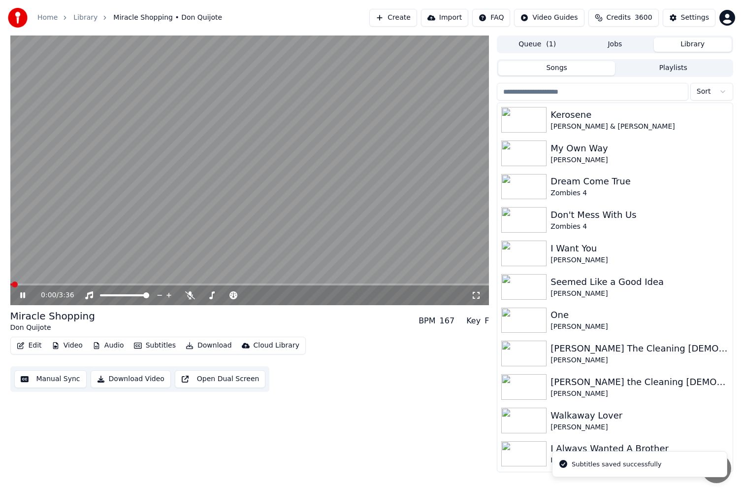
click at [23, 294] on icon at bounding box center [22, 295] width 5 height 6
